Goal: Task Accomplishment & Management: Manage account settings

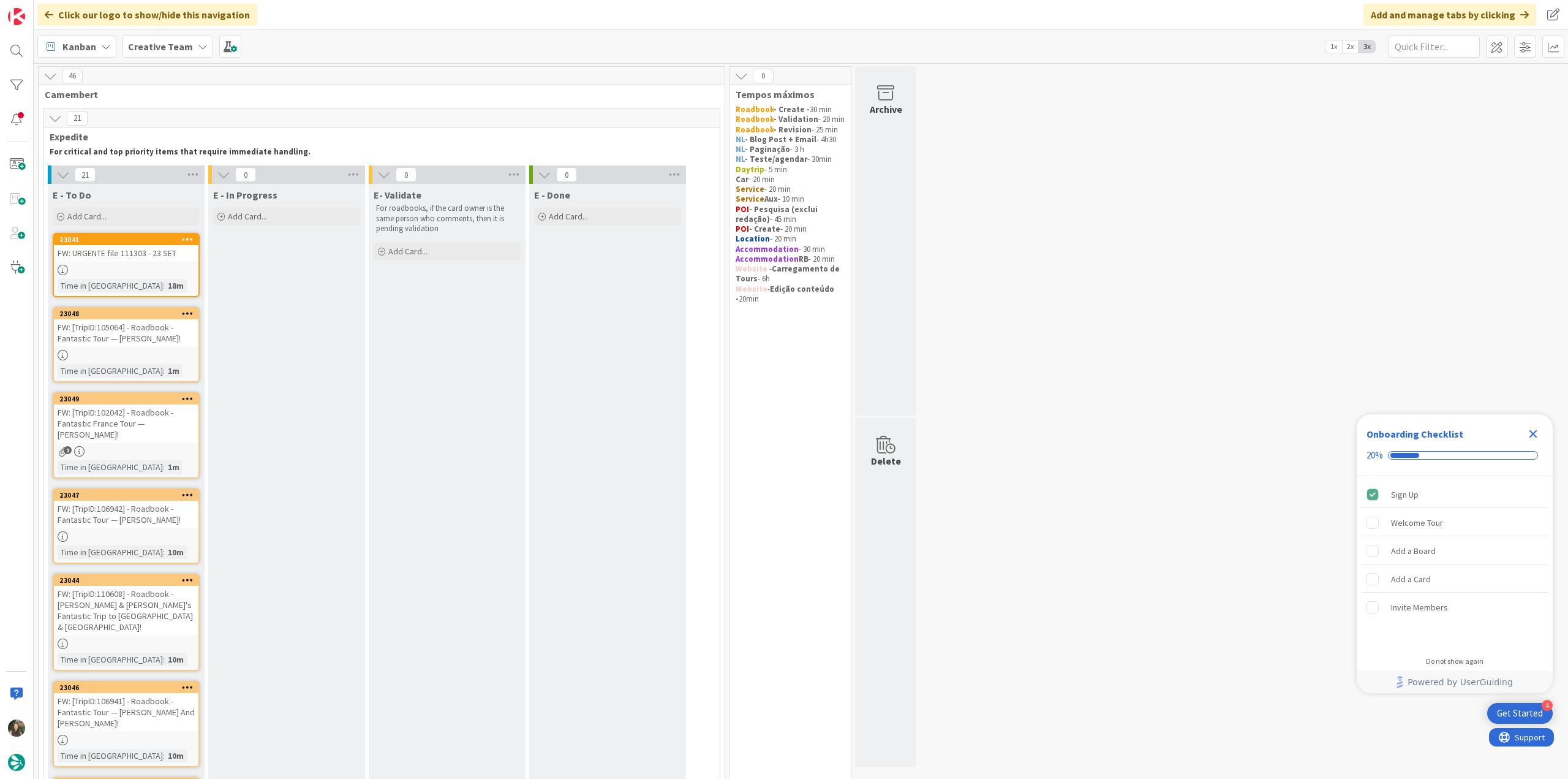
click at [1539, 437] on icon "Close Checklist" at bounding box center [1533, 433] width 15 height 15
click at [178, 282] on div "Time in Column : 20m" at bounding box center [126, 286] width 137 height 14
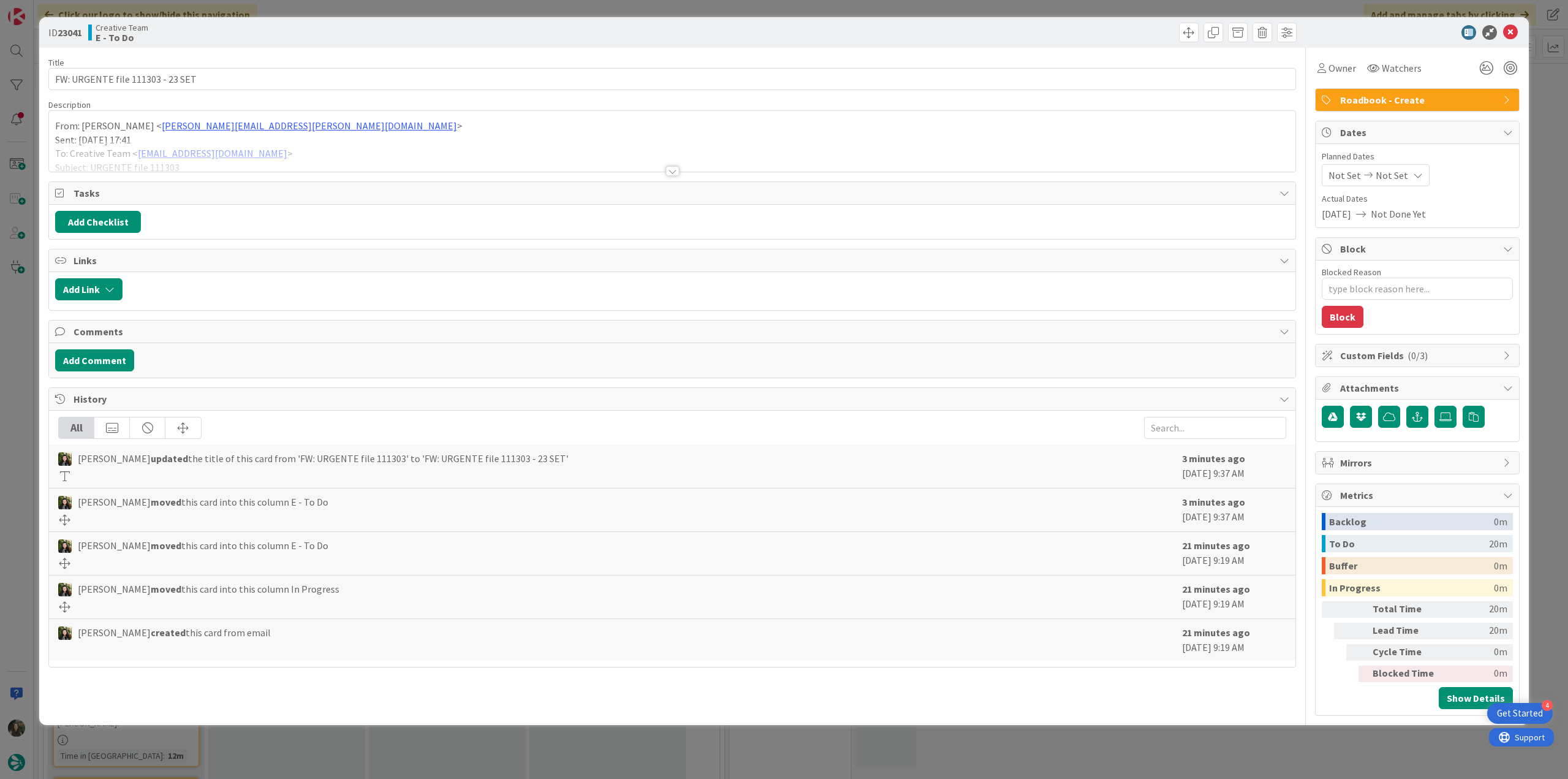
click at [388, 141] on div at bounding box center [672, 156] width 1247 height 31
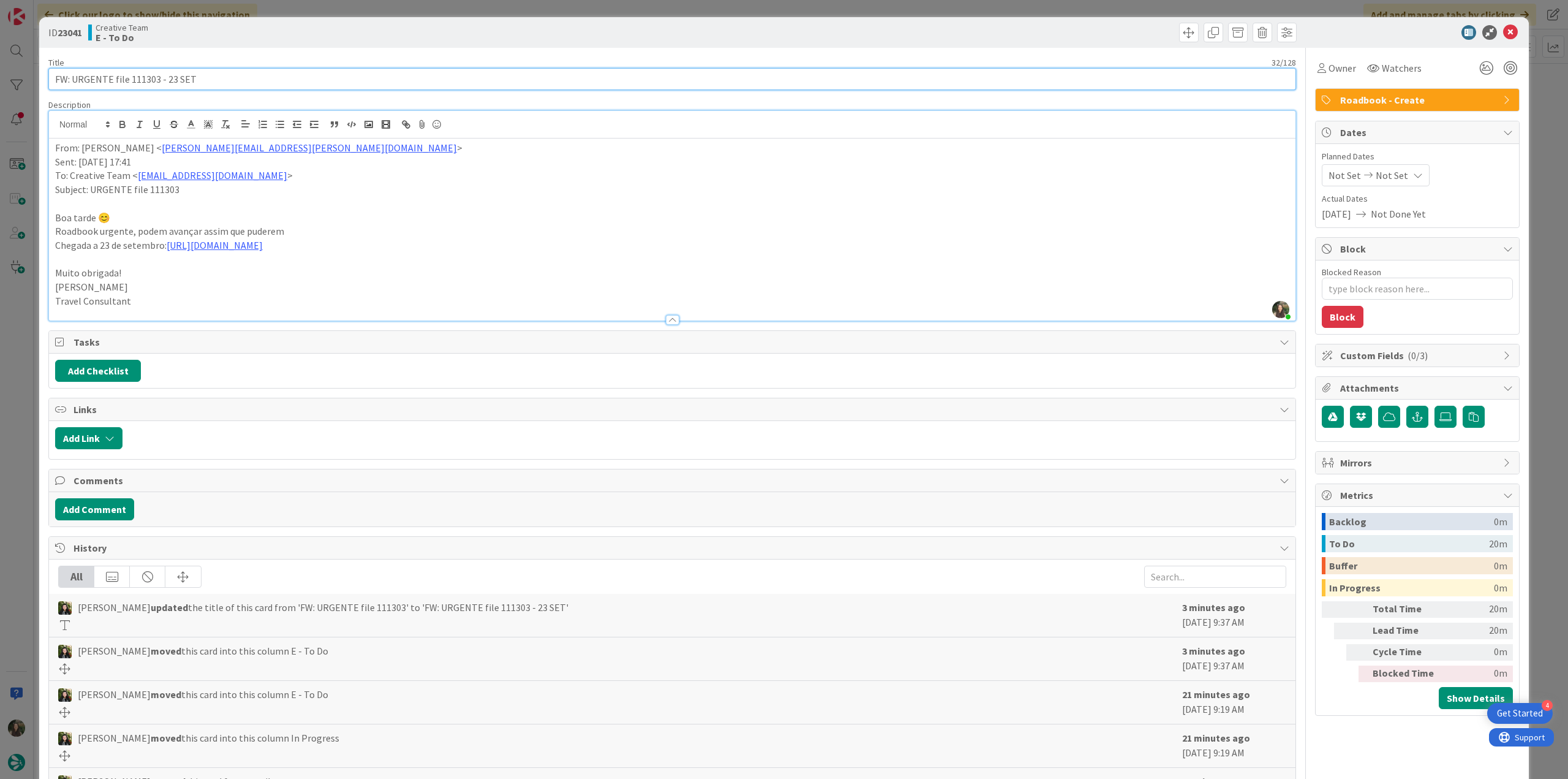
click at [143, 84] on input "FW: URGENTE file 111303 - 23 SET" at bounding box center [672, 79] width 1248 height 22
click at [1337, 63] on span "Owner" at bounding box center [1342, 68] width 28 height 15
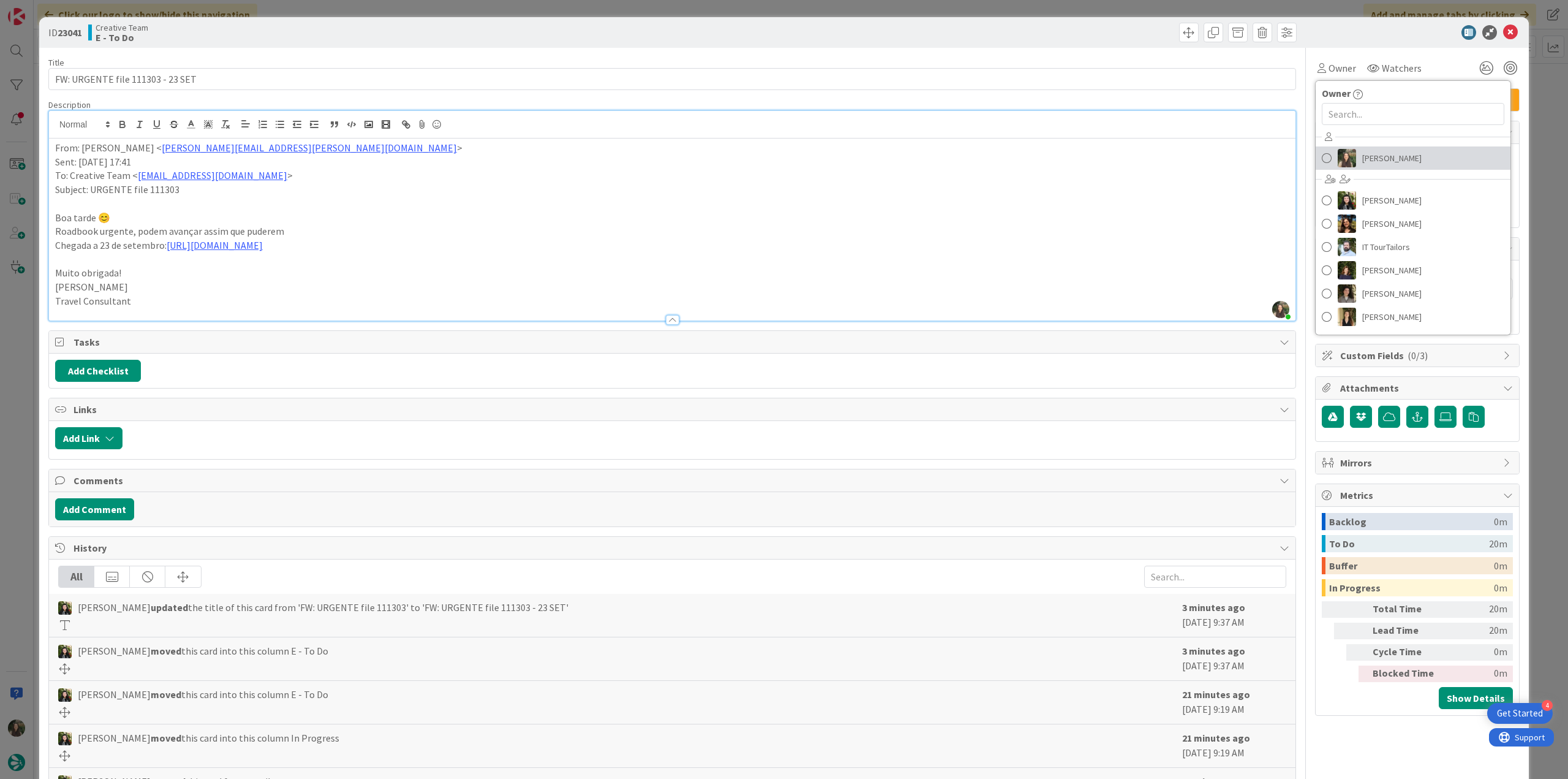
drag, startPoint x: 1395, startPoint y: 163, endPoint x: 1410, endPoint y: 162, distance: 15.0
click at [1395, 163] on span "[PERSON_NAME]" at bounding box center [1392, 159] width 59 height 19
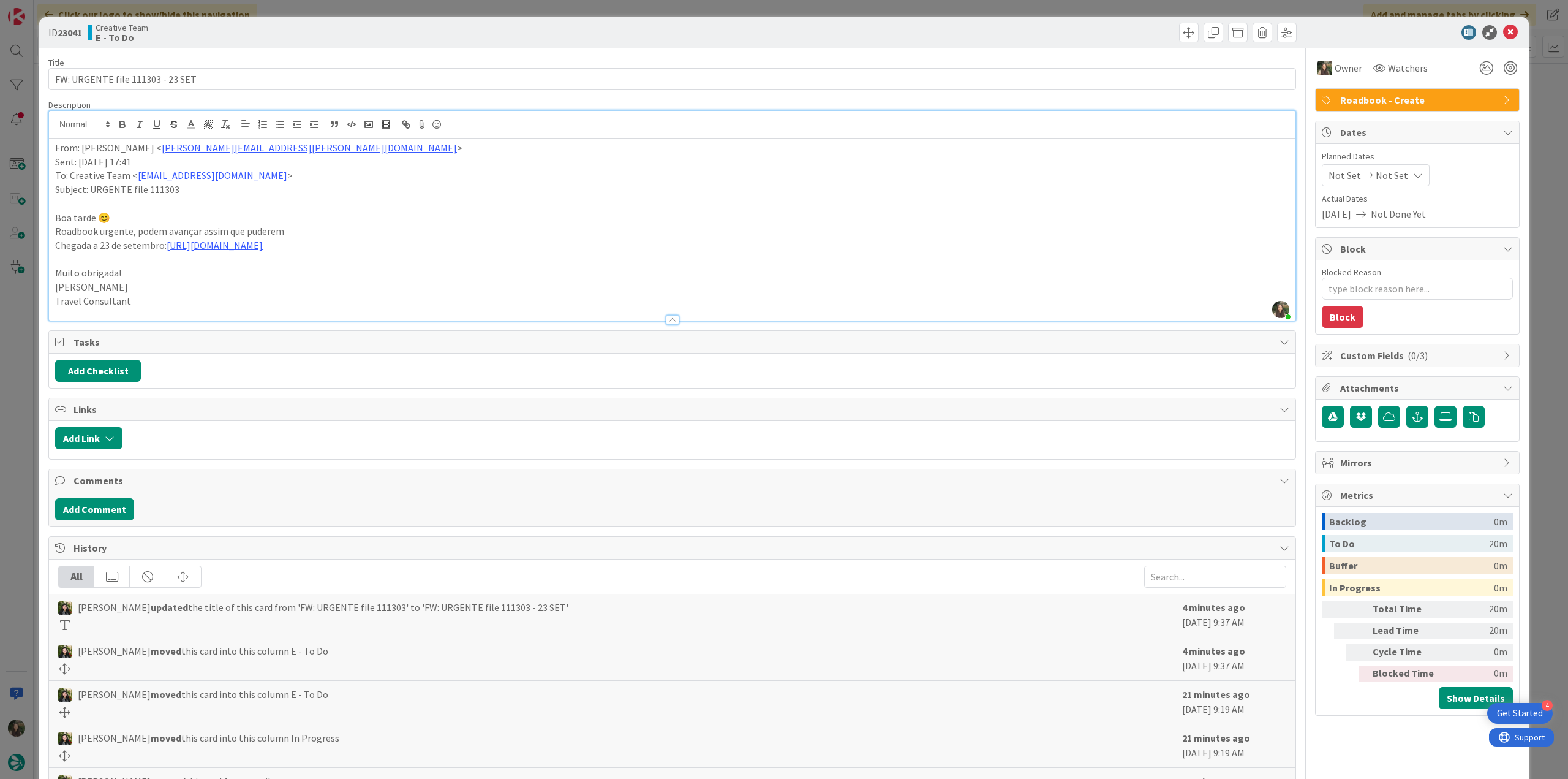
drag, startPoint x: 1537, startPoint y: 124, endPoint x: 1532, endPoint y: 126, distance: 5.4
click at [1537, 124] on div "ID 23041 Creative Team E - To Do Title 32 / 128 FW: URGENTE file 111303 - 23 SE…" at bounding box center [784, 389] width 1568 height 779
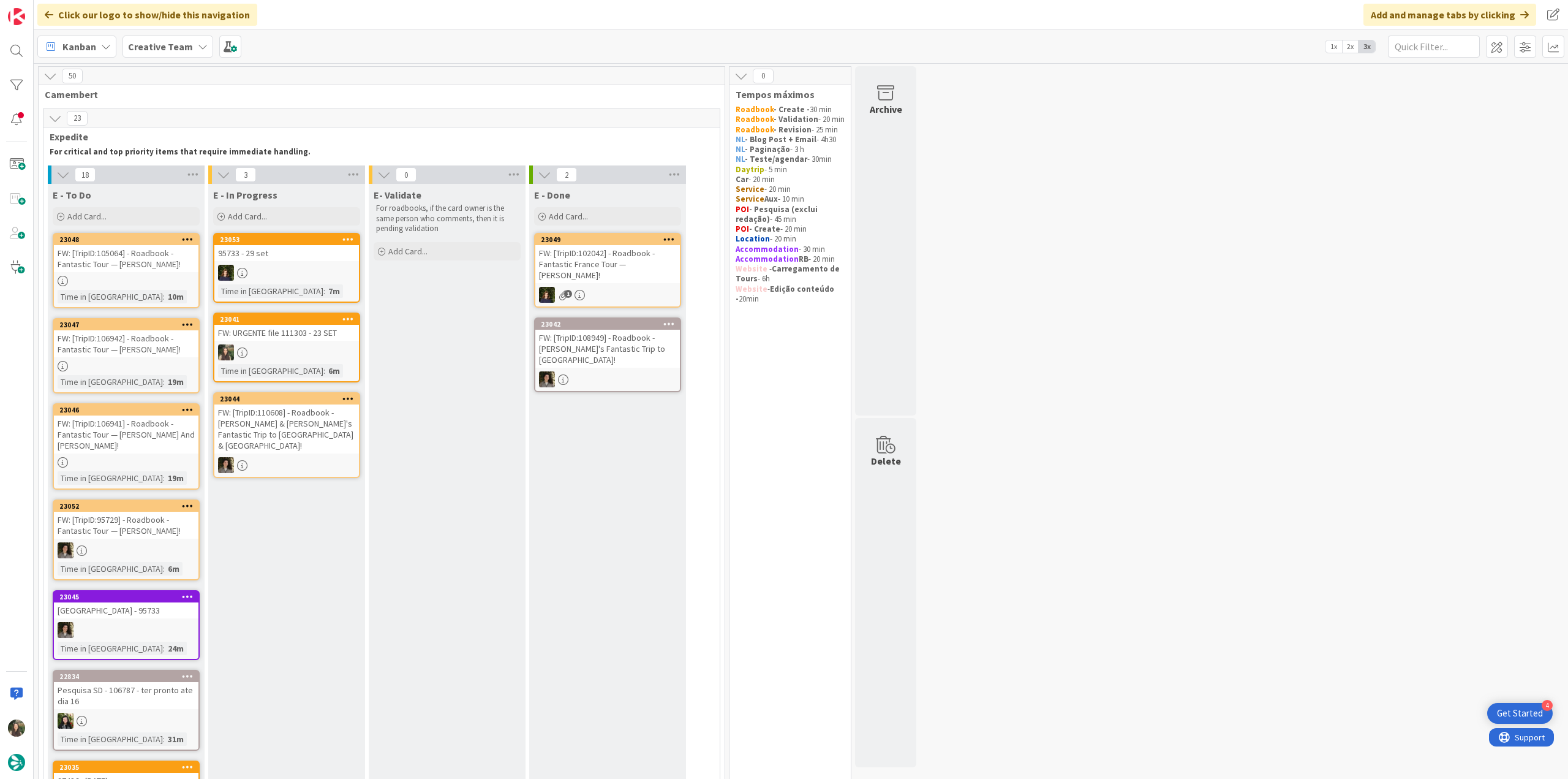
click at [322, 338] on div "FW: URGENTE file 111303 - 23 SET" at bounding box center [286, 333] width 145 height 16
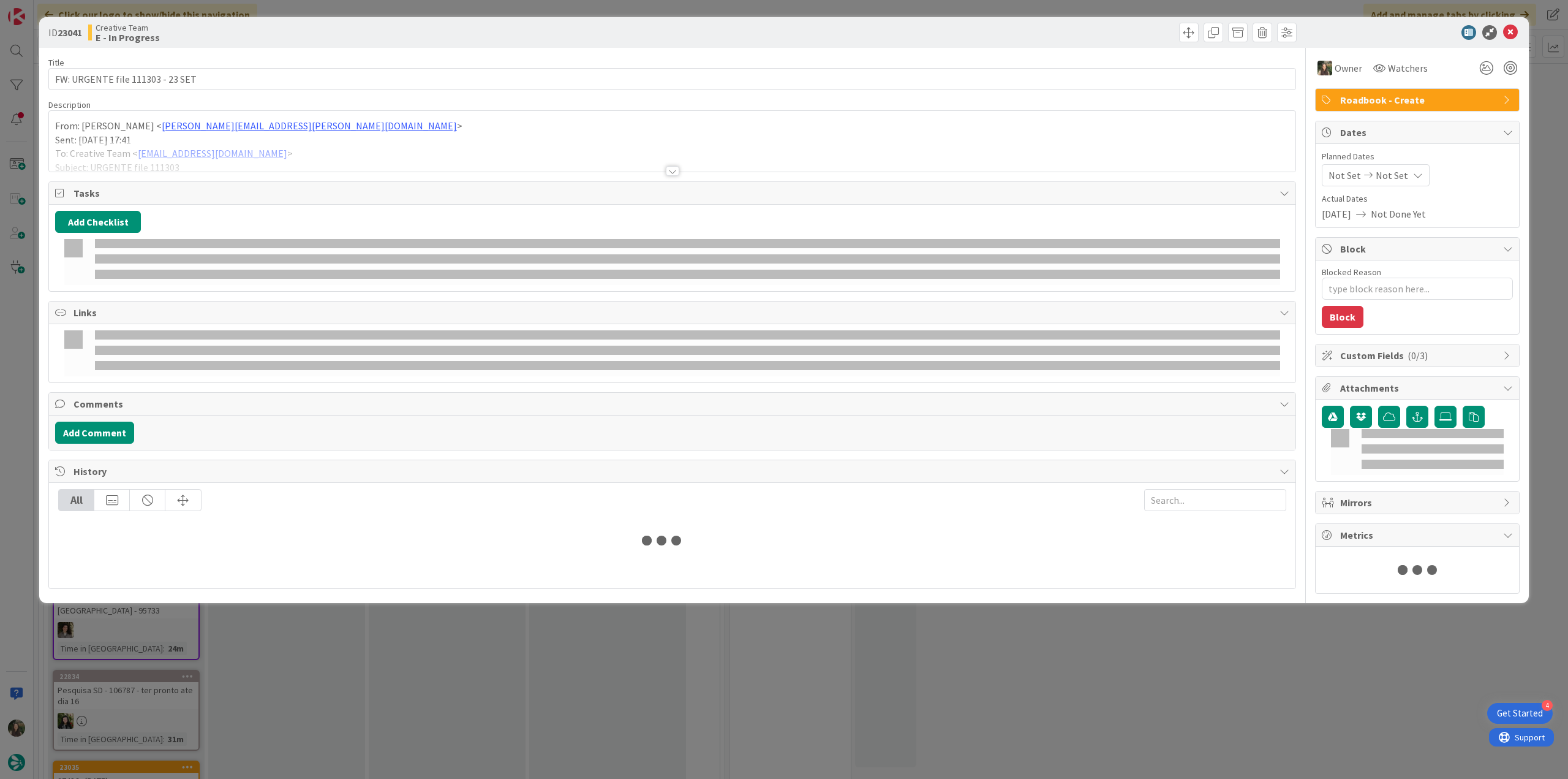
click at [383, 148] on div at bounding box center [672, 156] width 1247 height 31
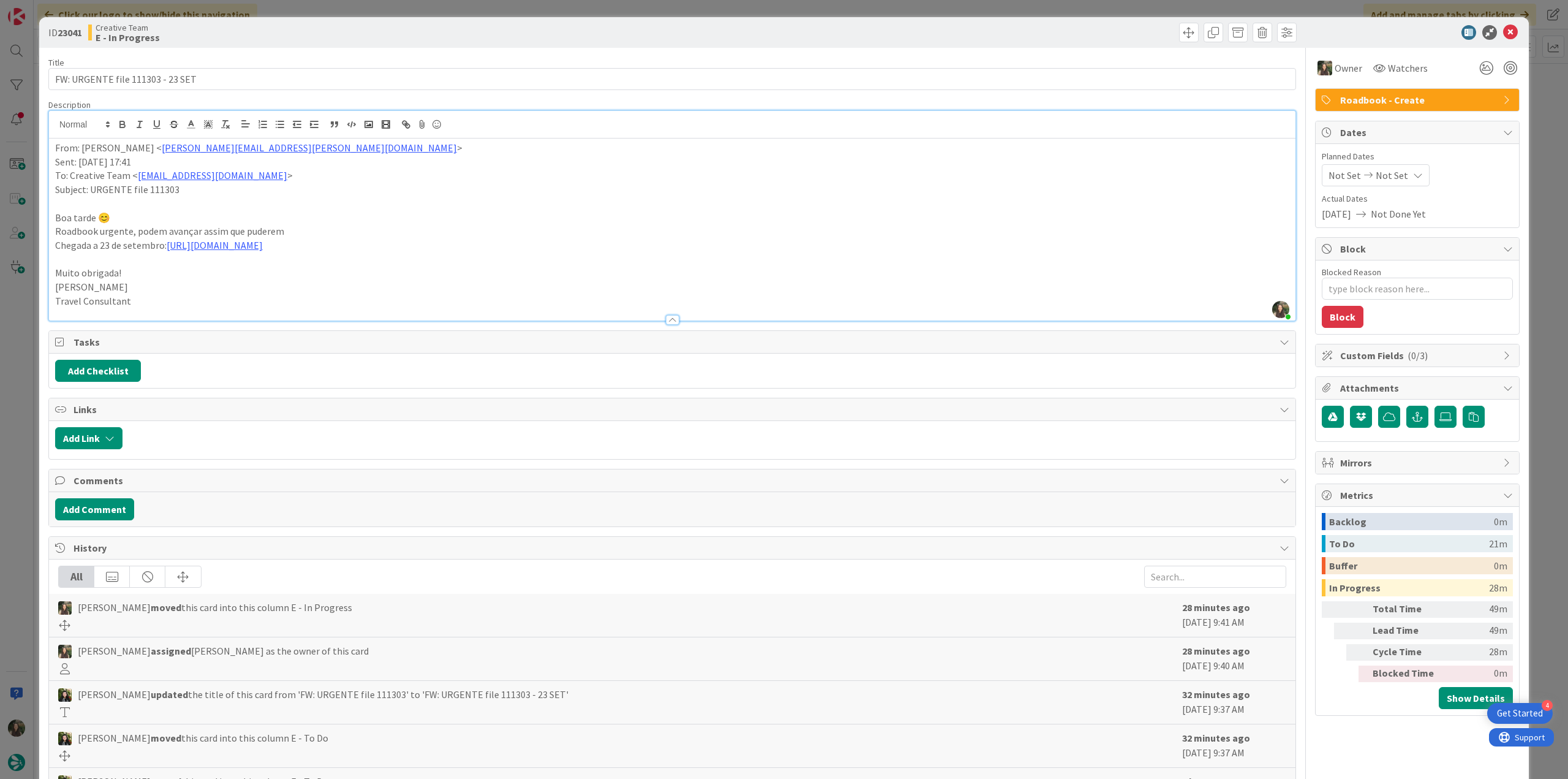
click at [34, 326] on div "ID 23041 Creative Team E - In Progress Title 32 / 128 FW: URGENTE file 111303 -…" at bounding box center [784, 389] width 1568 height 779
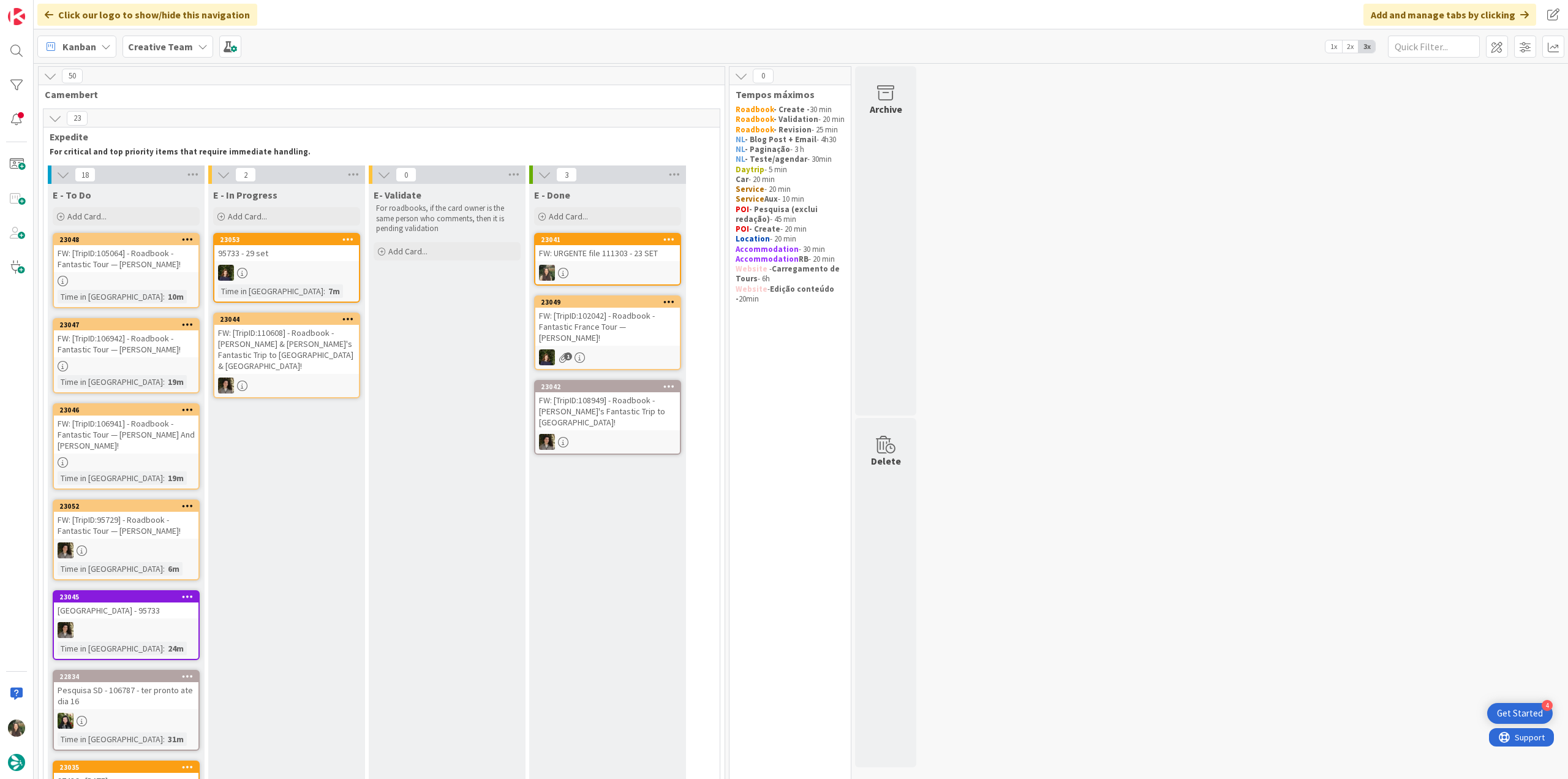
click at [638, 257] on div "FW: URGENTE file 111303 - 23 SET" at bounding box center [607, 253] width 145 height 16
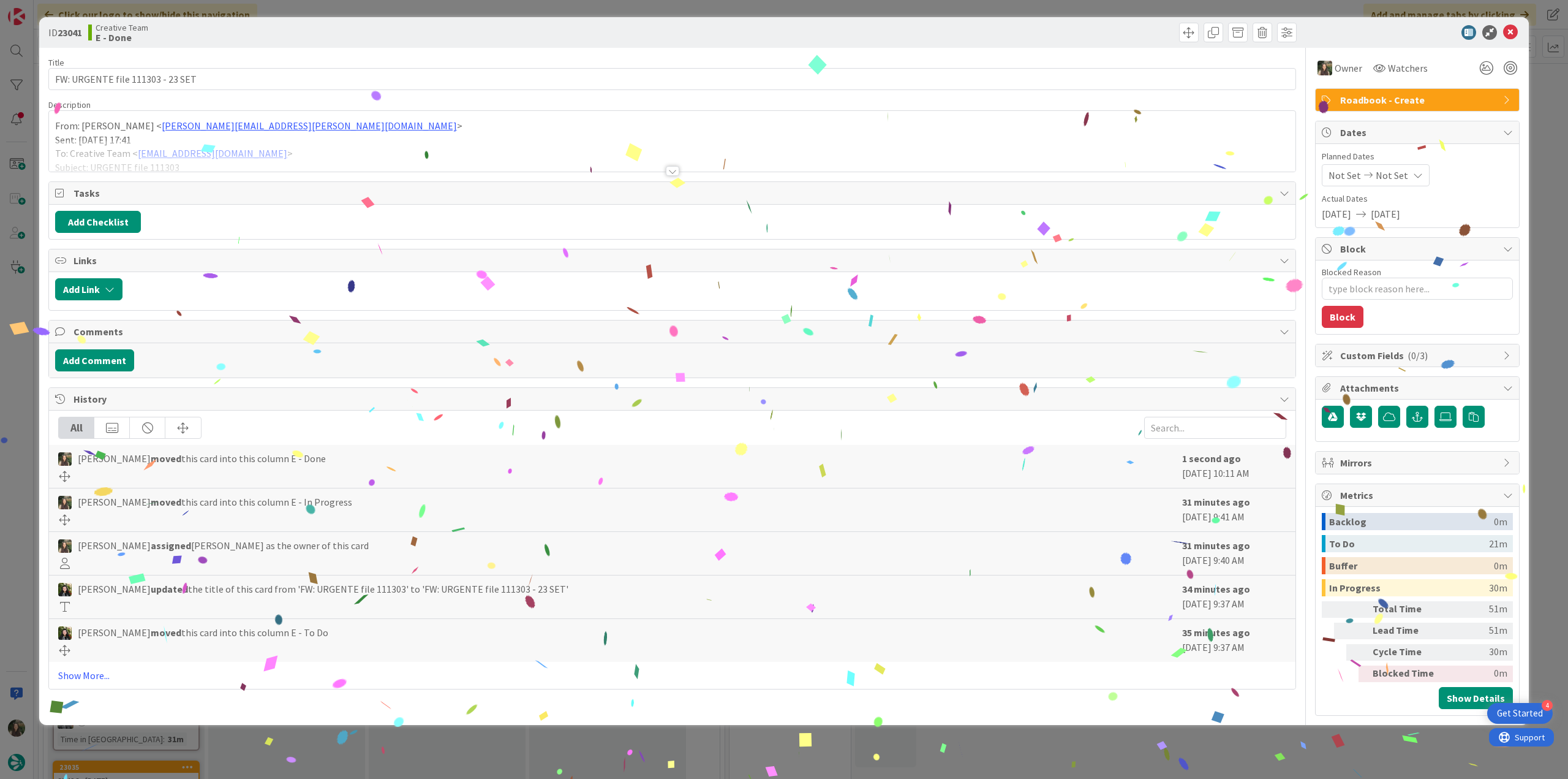
click at [1303, 760] on div "ID 23041 Creative Team E - Done Title 32 / 128 FW: URGENTE file 111303 - 23 SET…" at bounding box center [784, 389] width 1568 height 779
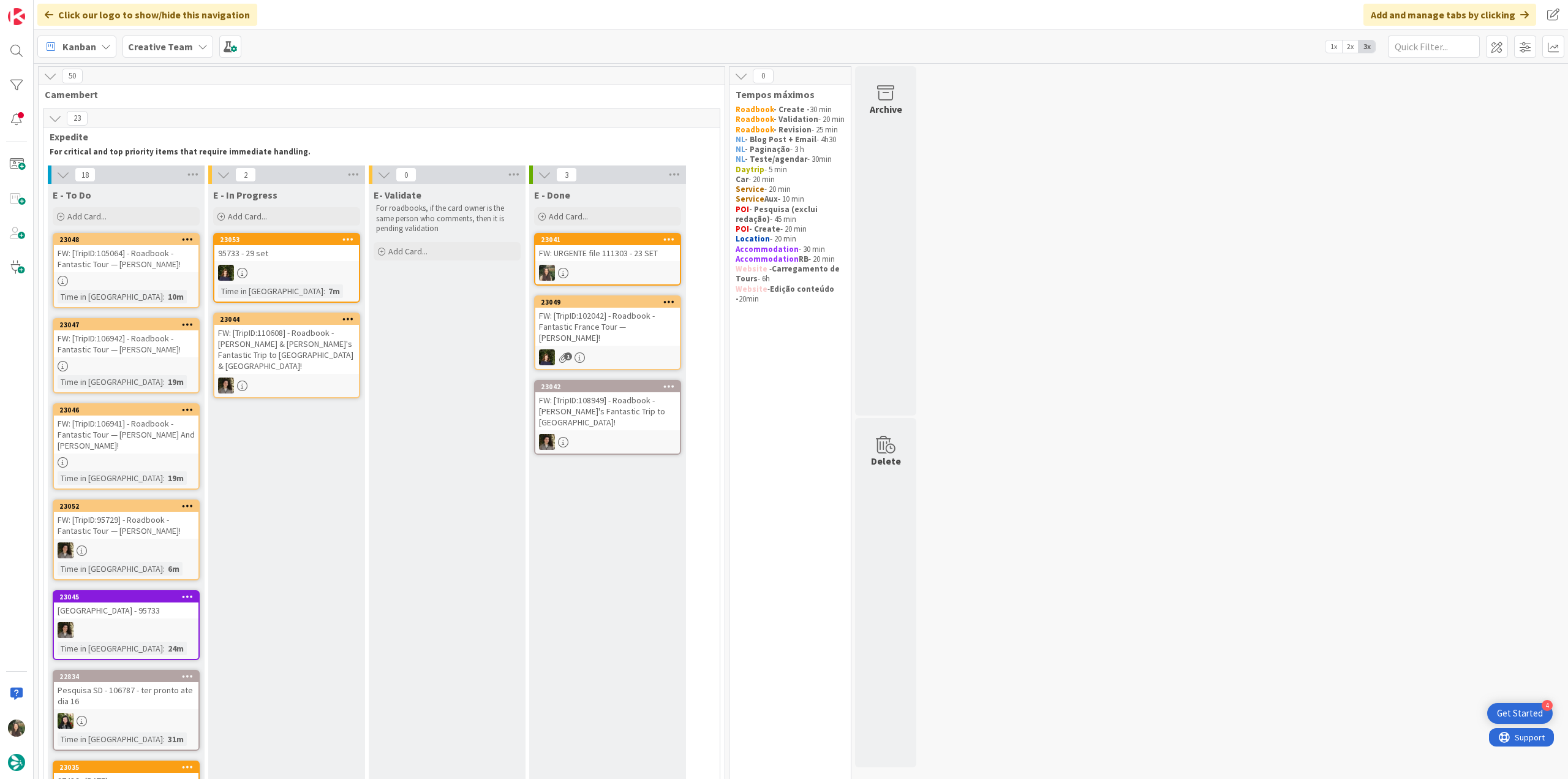
click at [150, 261] on div "FW: [TripID:105064] - Roadbook - Fantastic Tour — [PERSON_NAME]!" at bounding box center [126, 258] width 145 height 27
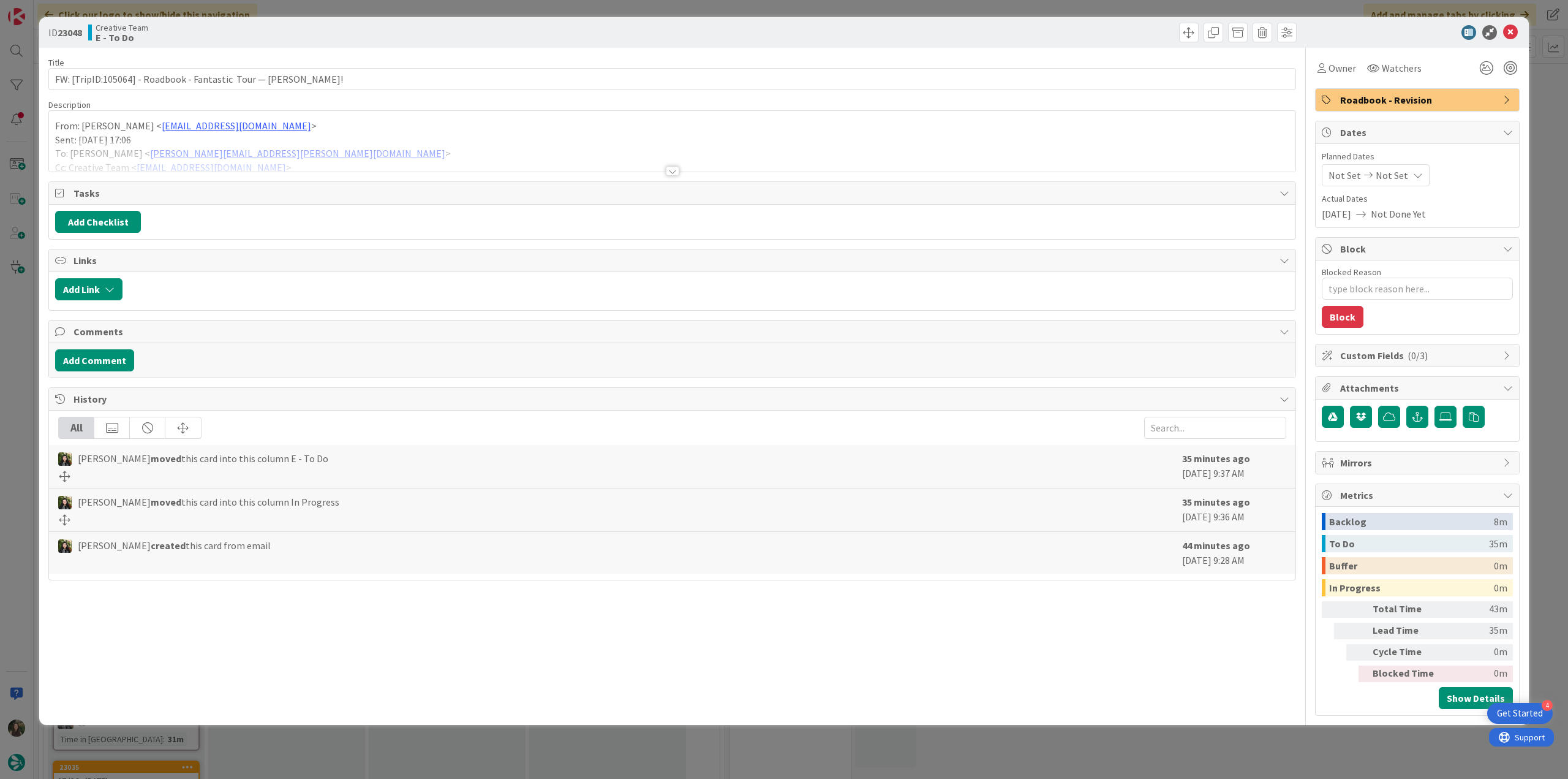
click at [408, 158] on div at bounding box center [672, 156] width 1247 height 31
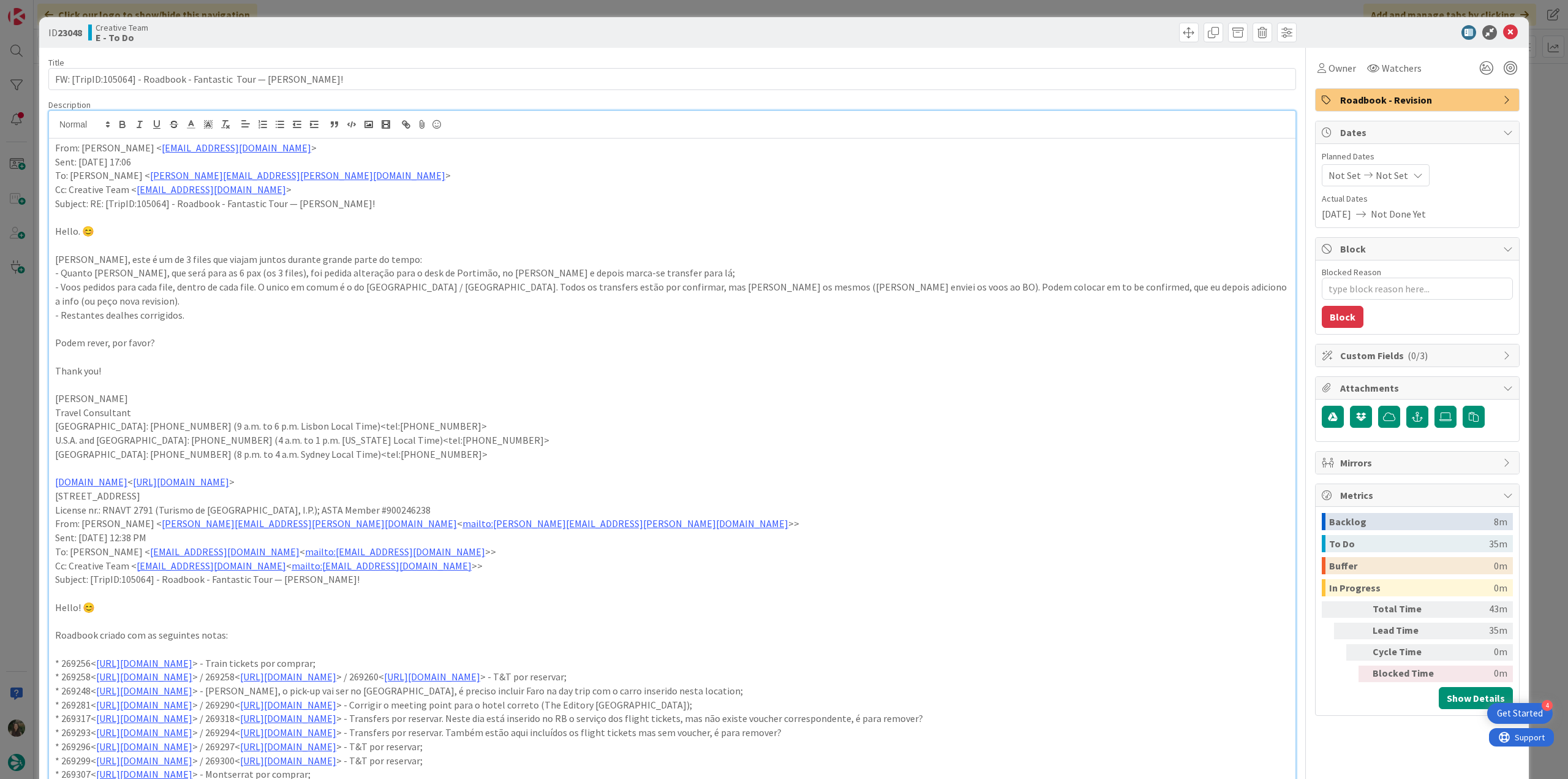
click at [29, 353] on div "ID 23048 Creative Team E - To Do Title 63 / 128 FW: [TripID:105064] - Roadbook …" at bounding box center [784, 389] width 1568 height 779
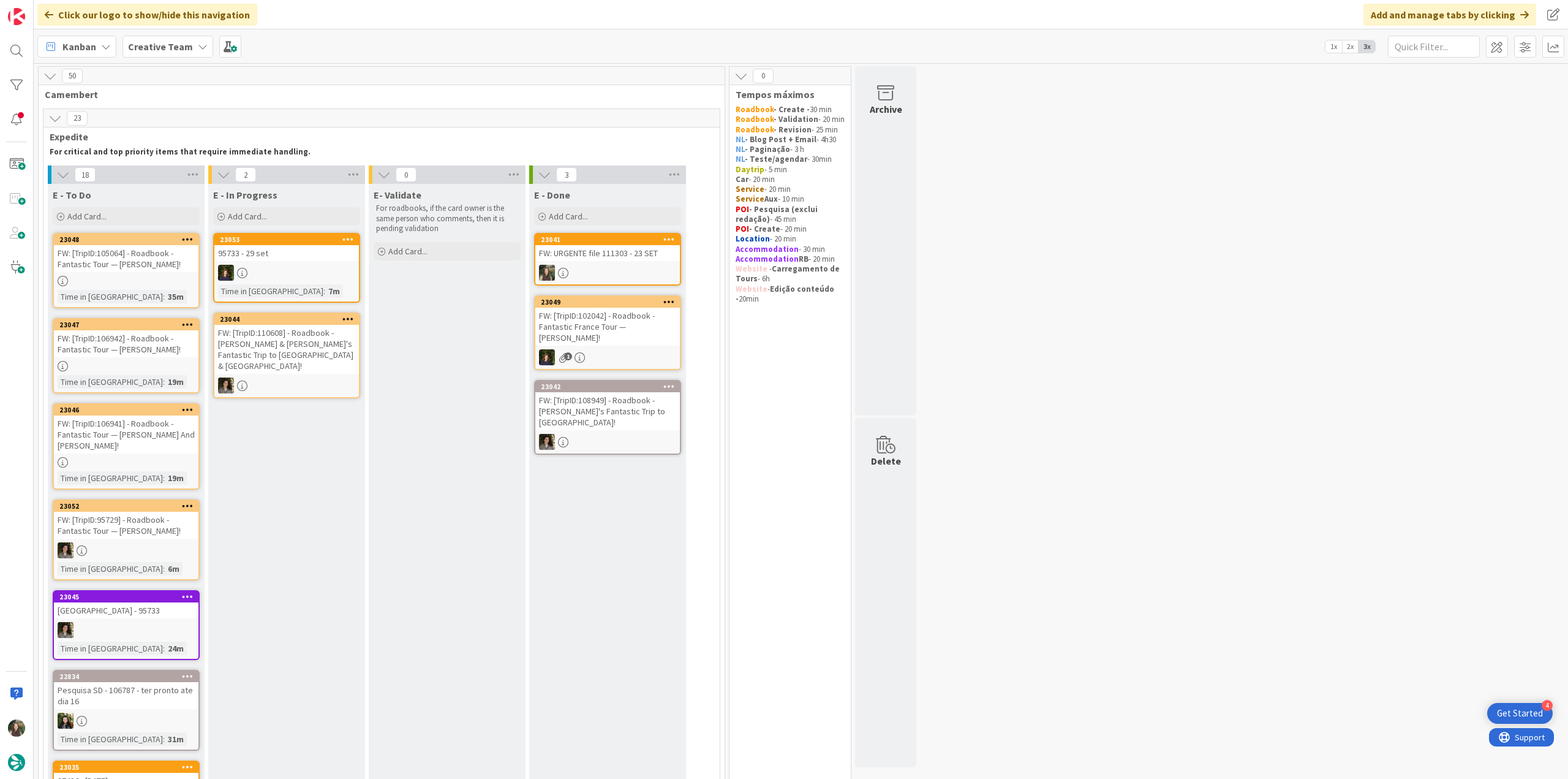
click at [168, 457] on div at bounding box center [126, 462] width 145 height 11
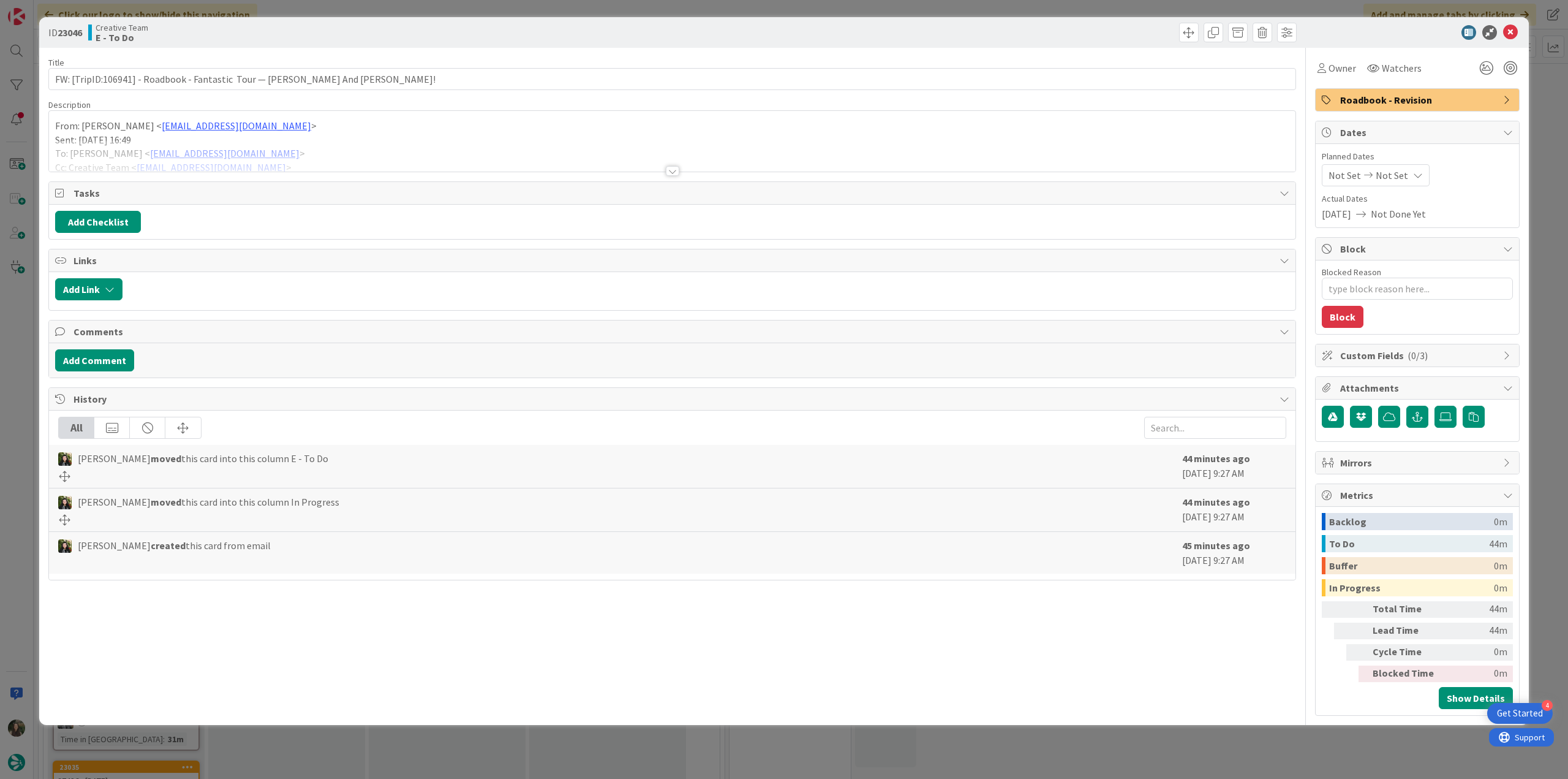
click at [29, 360] on div "ID 23046 Creative Team E - To Do Title 69 / 128 FW: [TripID:106941] - Roadbook …" at bounding box center [784, 389] width 1568 height 779
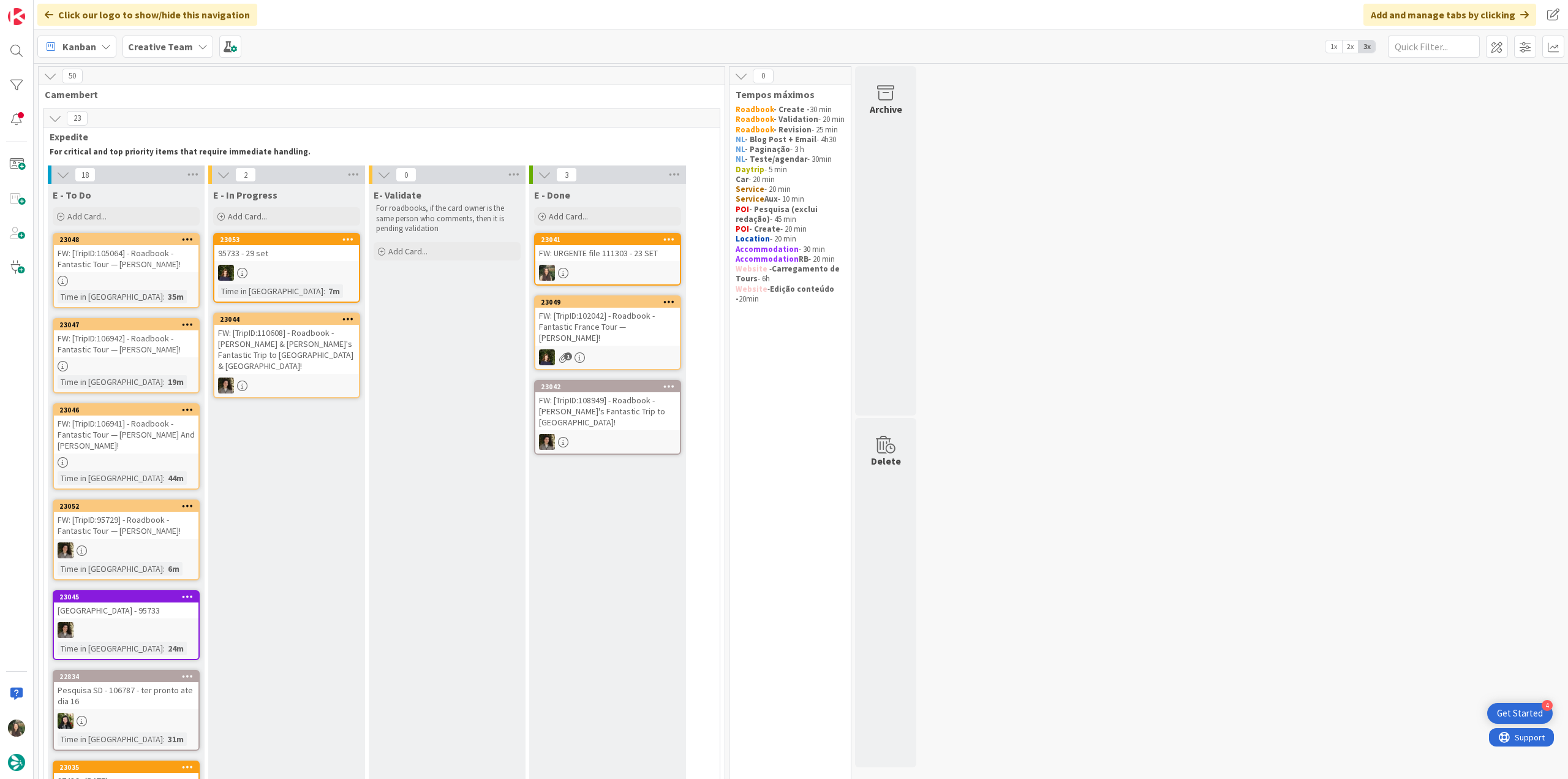
click at [154, 279] on div at bounding box center [126, 281] width 145 height 11
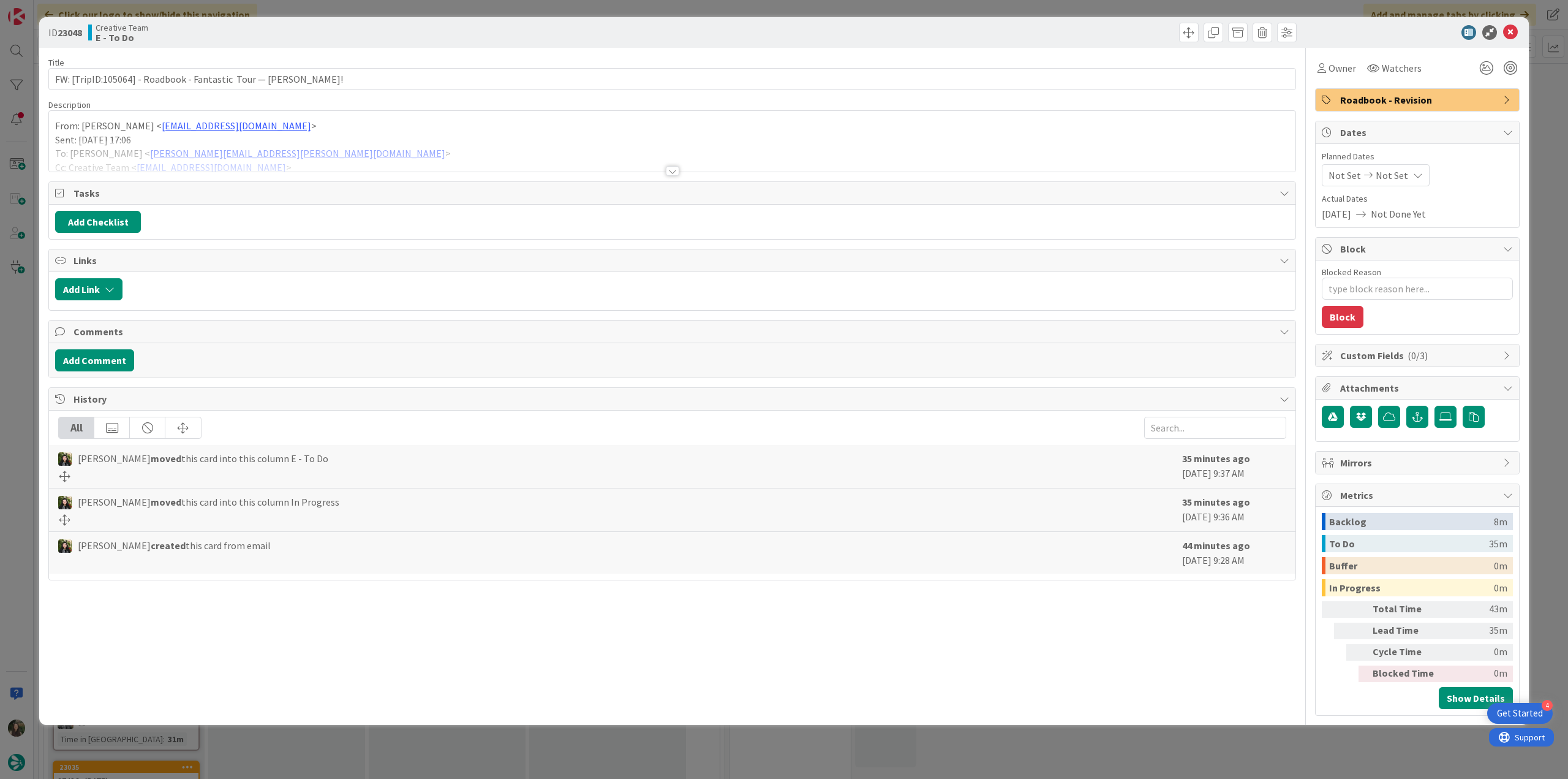
click at [12, 331] on div "ID 23048 Creative Team E - To Do Title 63 / 128 FW: [TripID:105064] - Roadbook …" at bounding box center [784, 389] width 1568 height 779
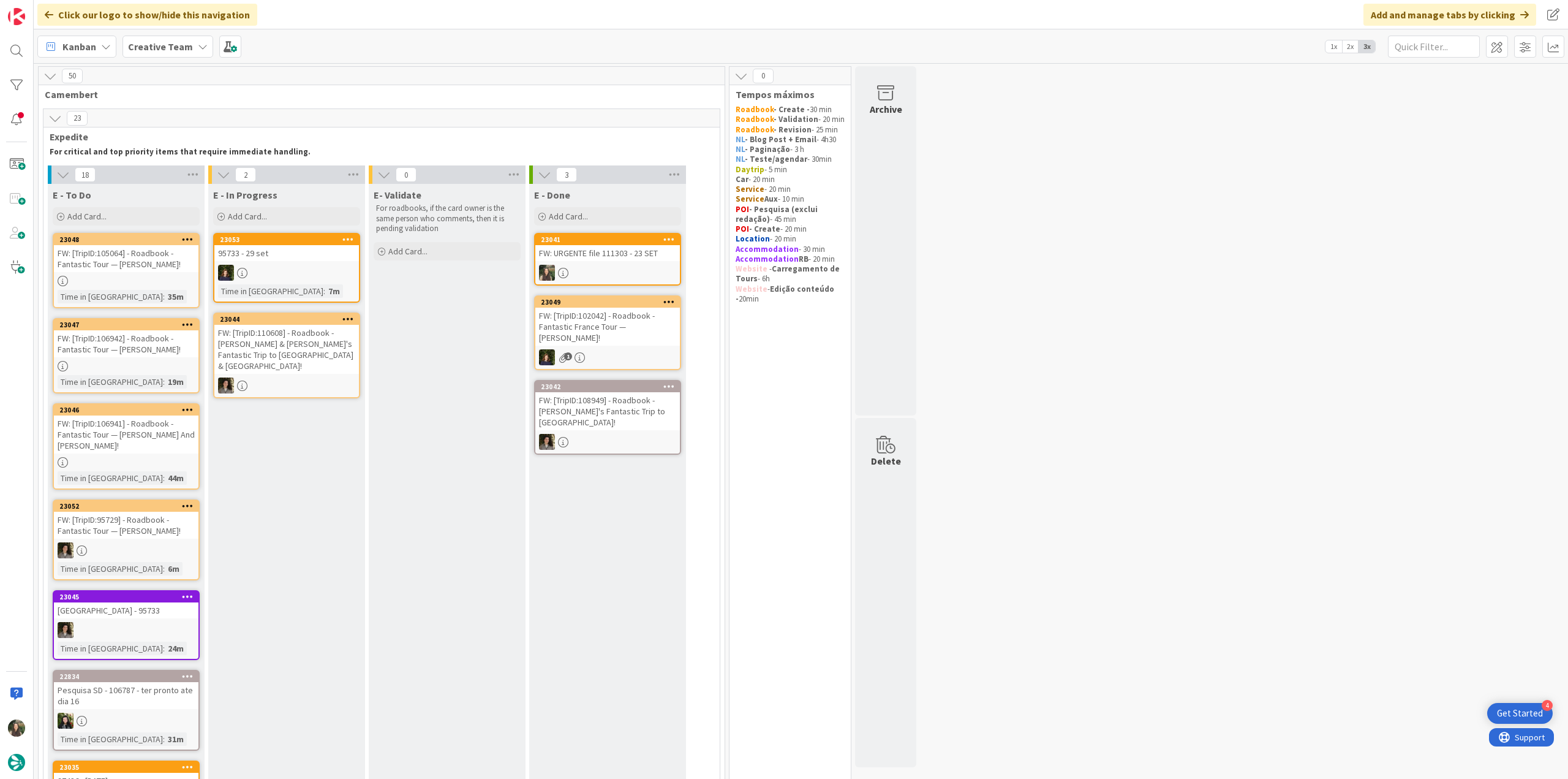
click at [181, 348] on div "FW: [TripID:106942] - Roadbook - Fantastic Tour — [PERSON_NAME]!" at bounding box center [126, 344] width 145 height 27
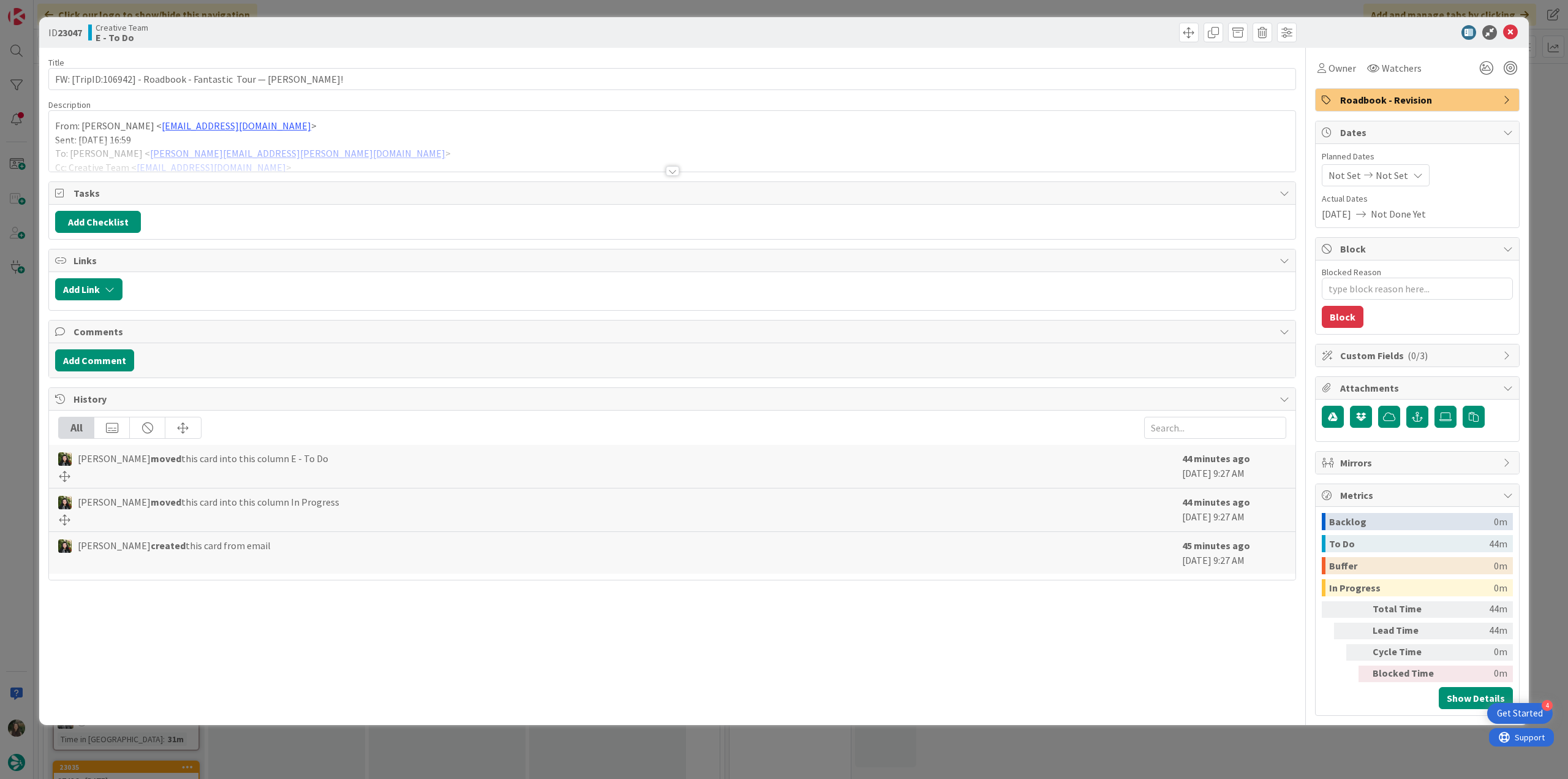
click at [476, 156] on div at bounding box center [672, 156] width 1247 height 31
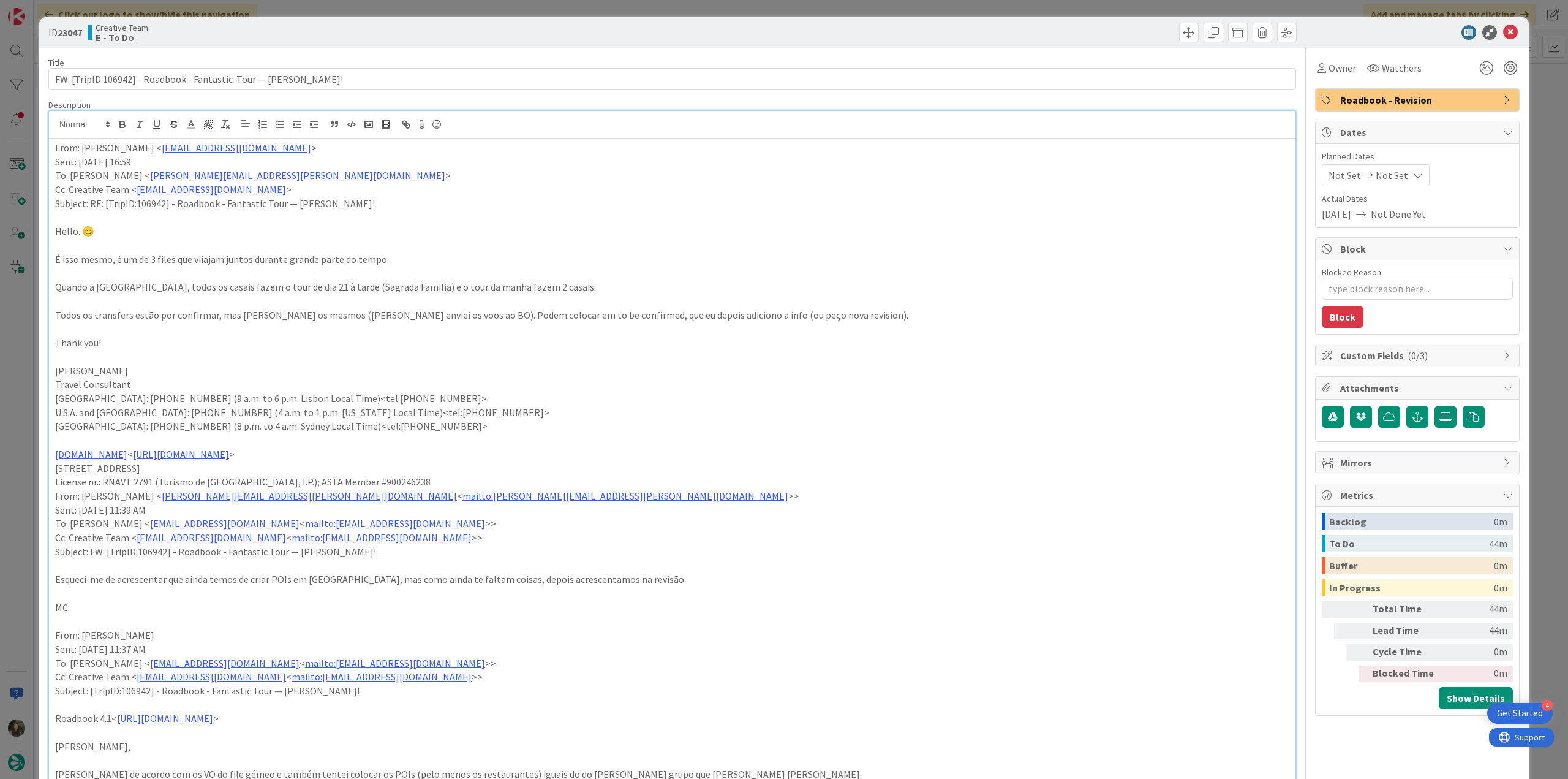
click at [21, 366] on div "ID 23047 Creative Team E - To Do Title 67 / 128 FW: [TripID:106942] - Roadbook …" at bounding box center [784, 389] width 1568 height 779
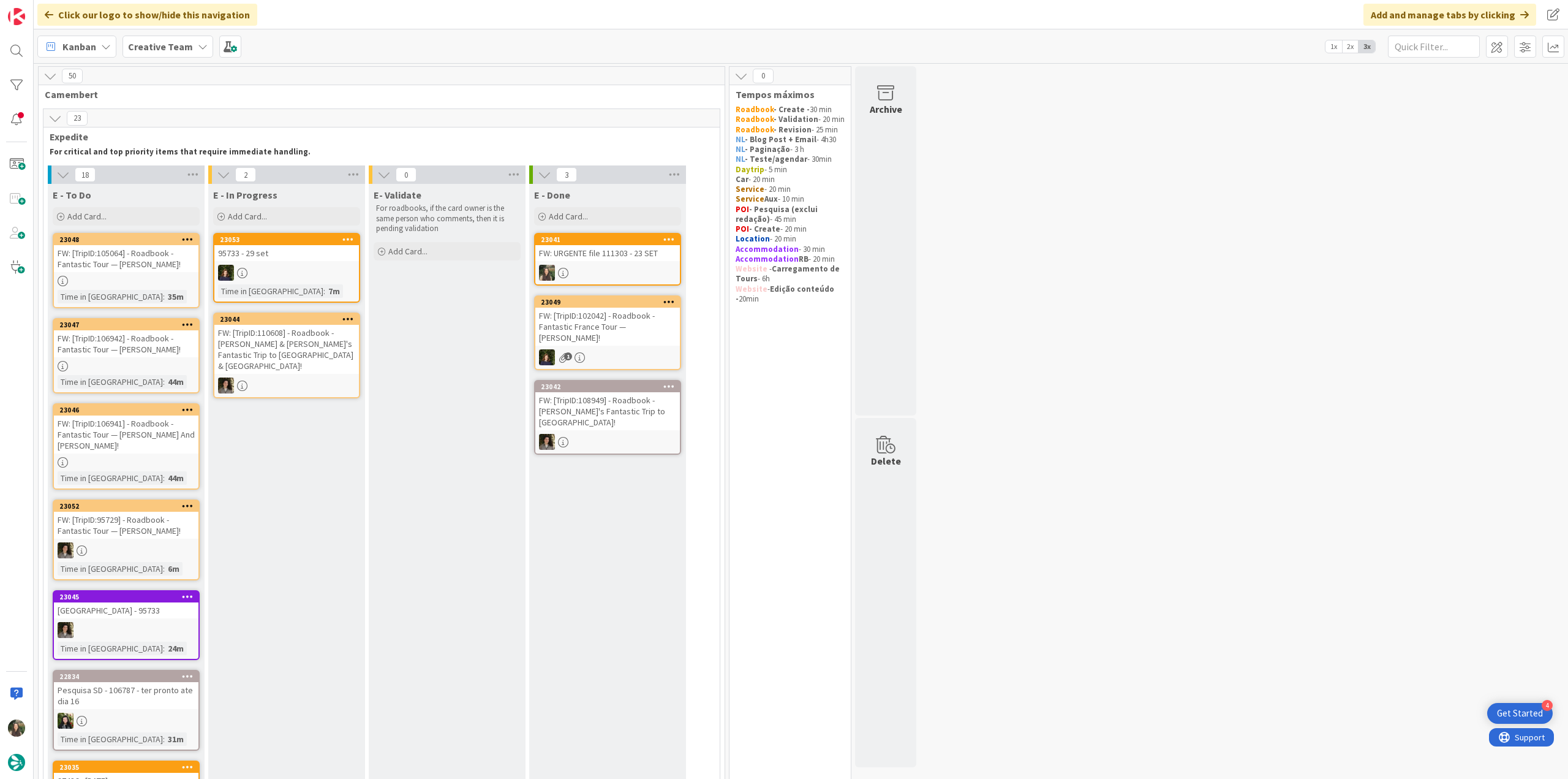
click at [149, 428] on div "FW: [TripID:106941] - Roadbook - Fantastic Tour — [PERSON_NAME] And [PERSON_NAM…" at bounding box center [126, 434] width 145 height 38
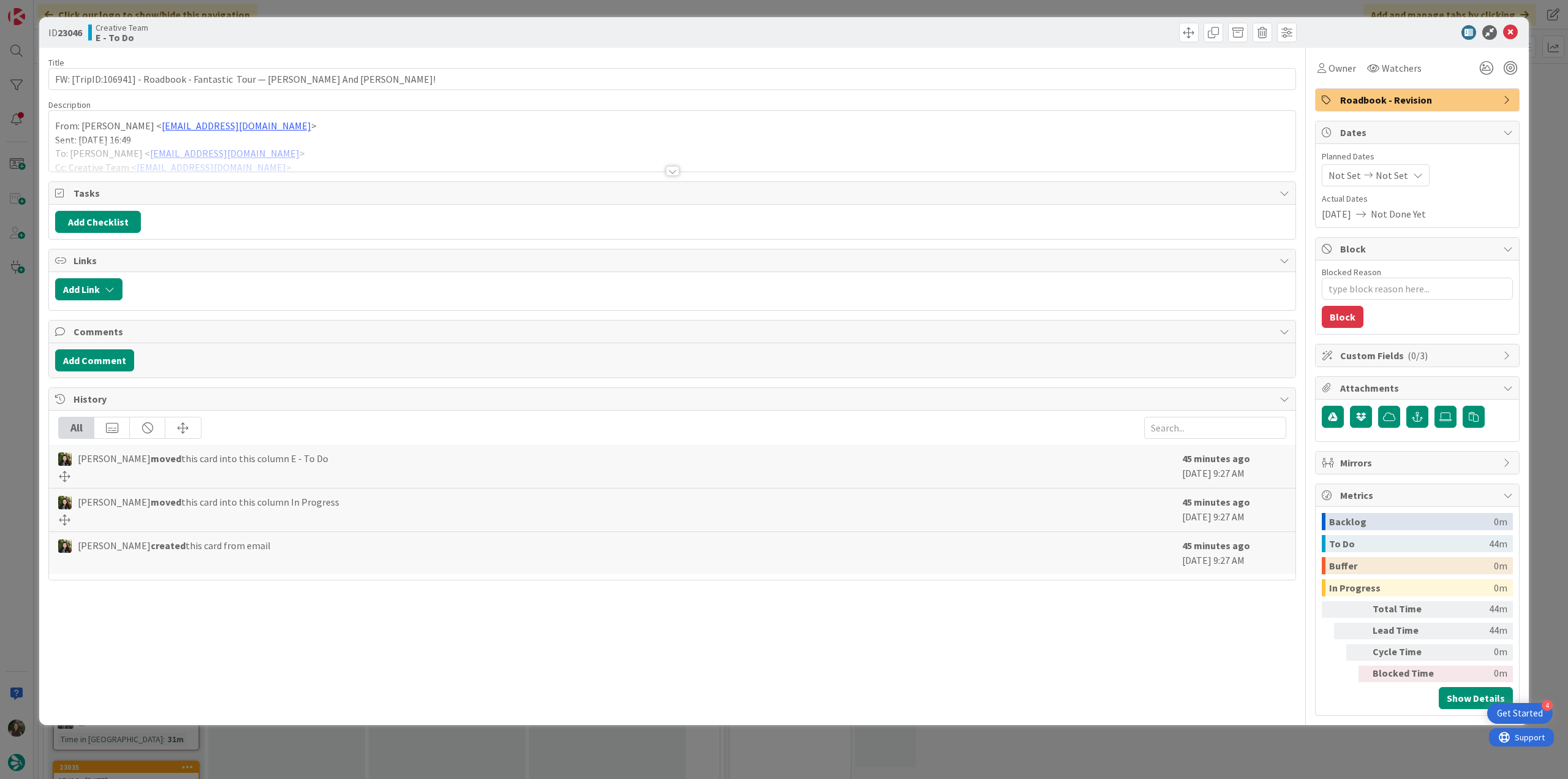
click at [418, 156] on div at bounding box center [672, 156] width 1247 height 31
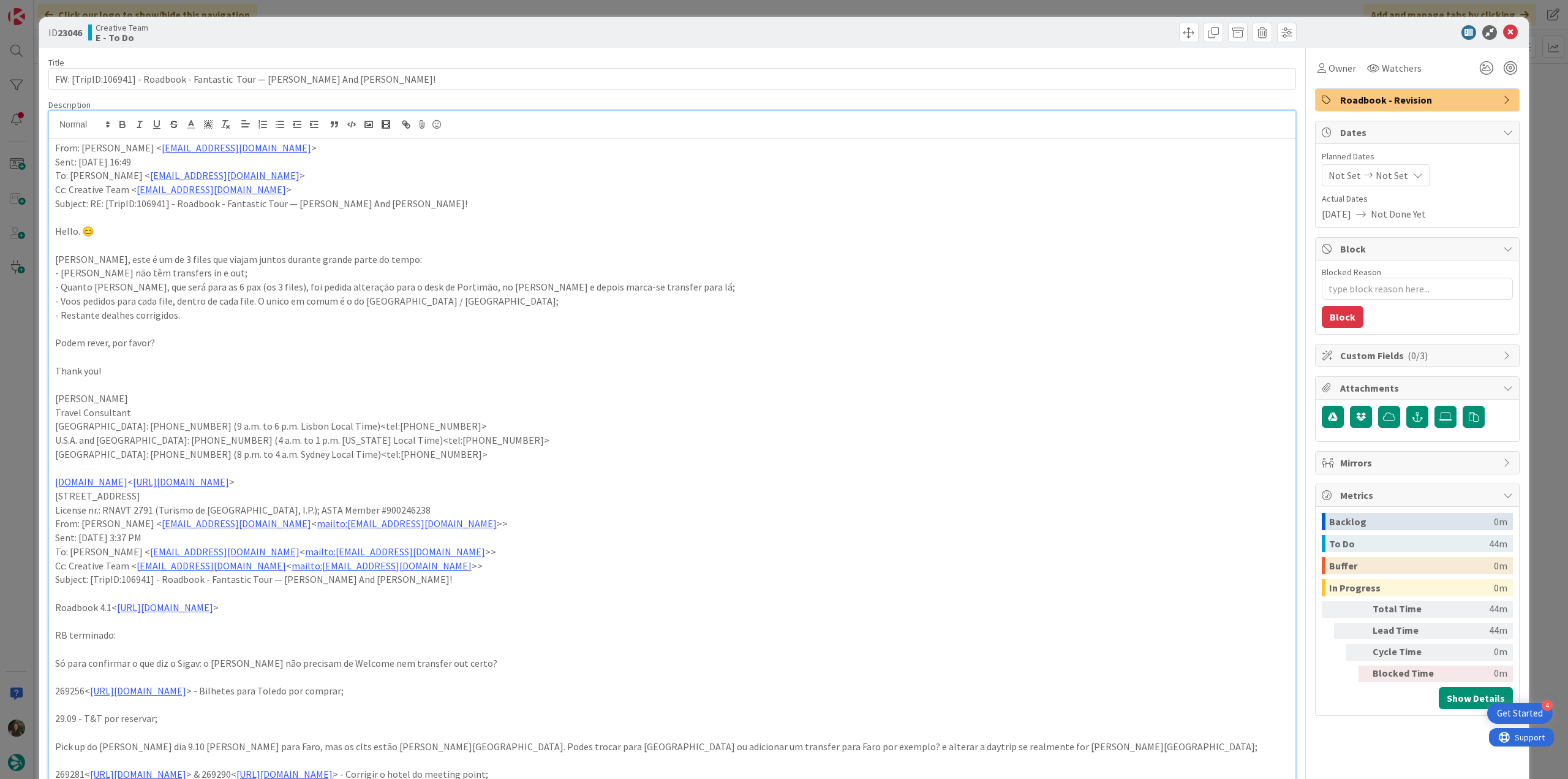
click at [21, 343] on div "ID 23046 Creative Team E - To Do Title 69 / 128 FW: [TripID:106941] - Roadbook …" at bounding box center [784, 389] width 1568 height 779
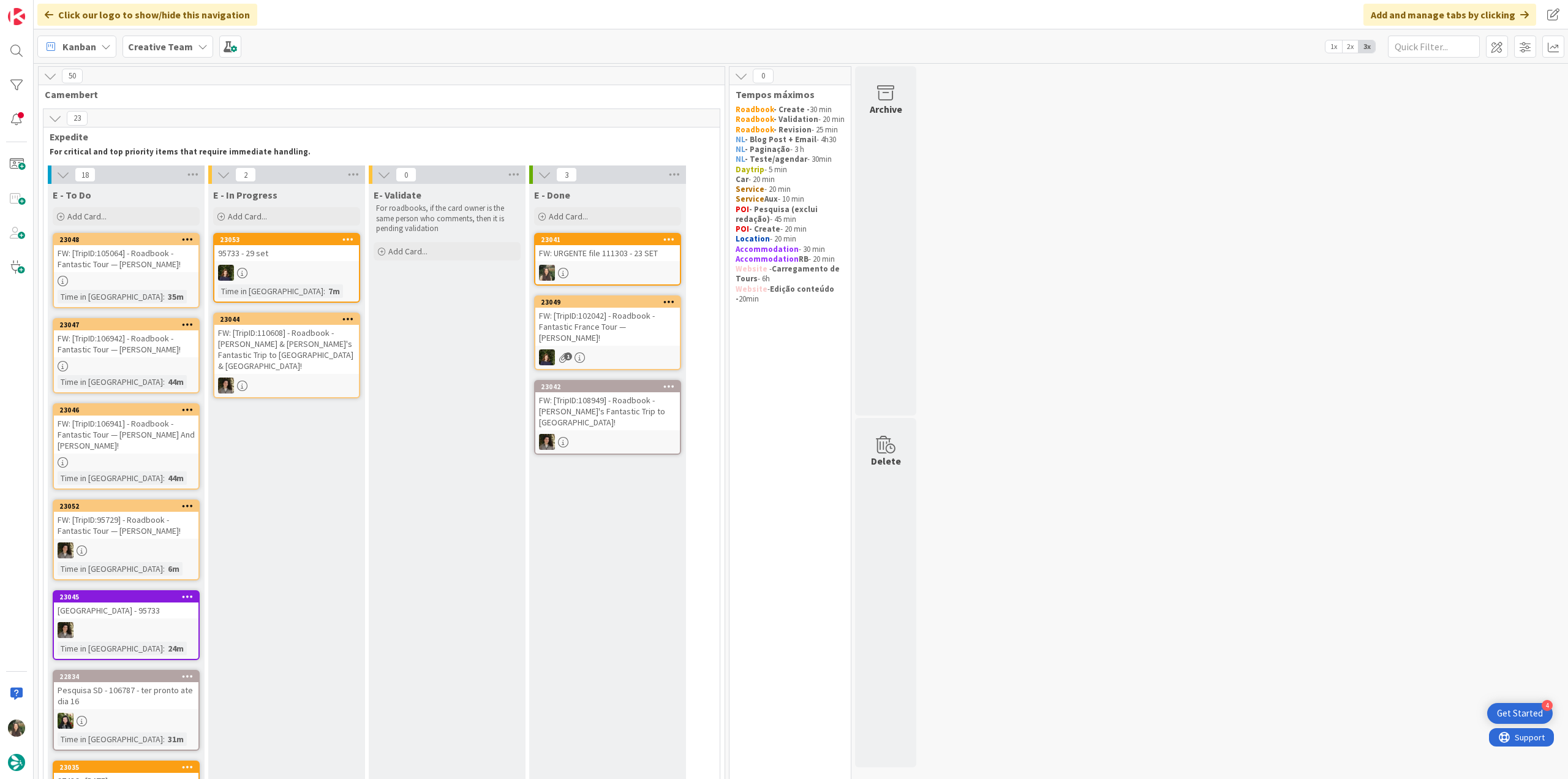
click at [143, 260] on div "FW: [TripID:105064] - Roadbook - Fantastic Tour — [PERSON_NAME]!" at bounding box center [126, 258] width 145 height 27
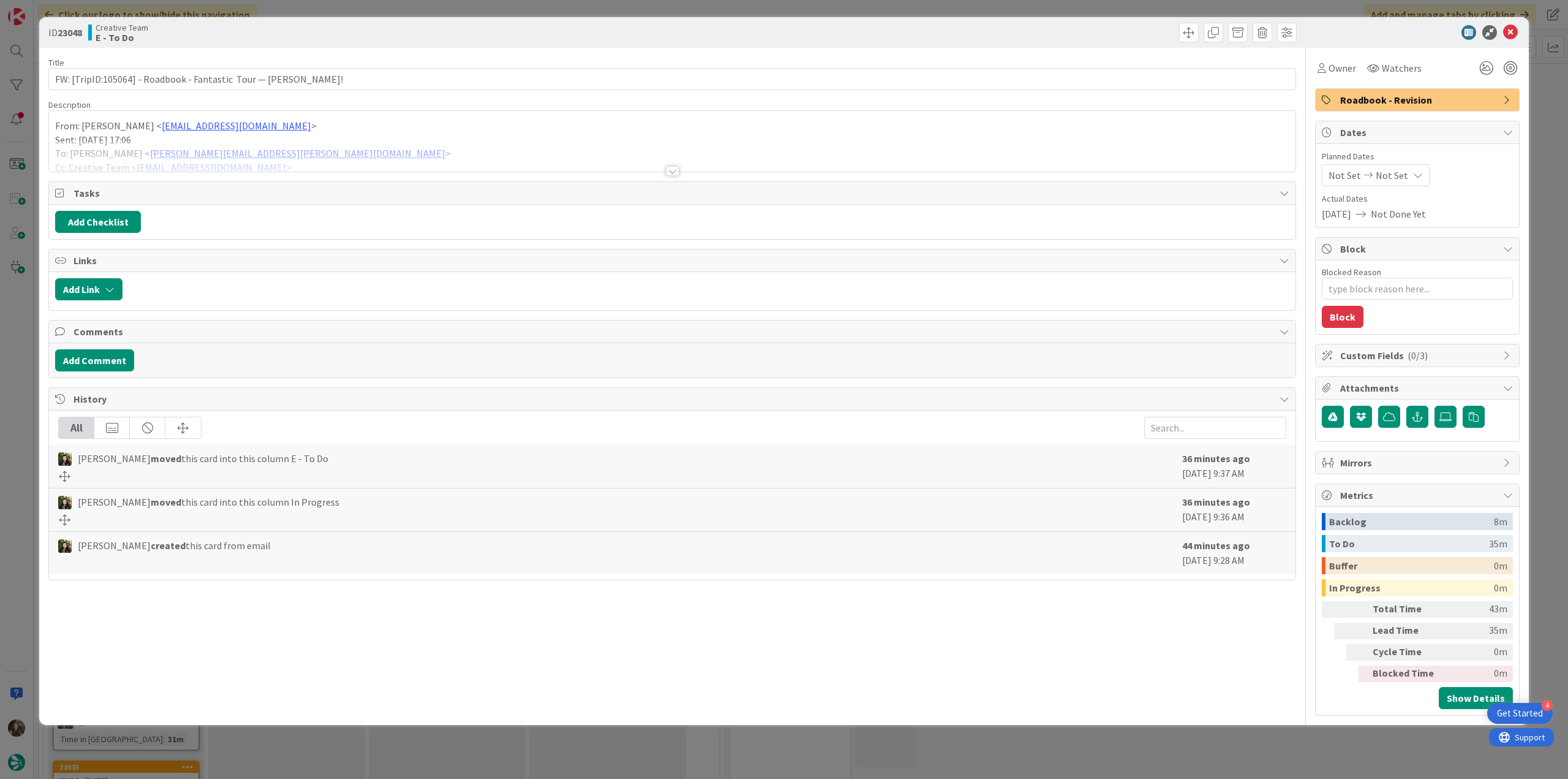
click at [386, 158] on div at bounding box center [672, 156] width 1247 height 31
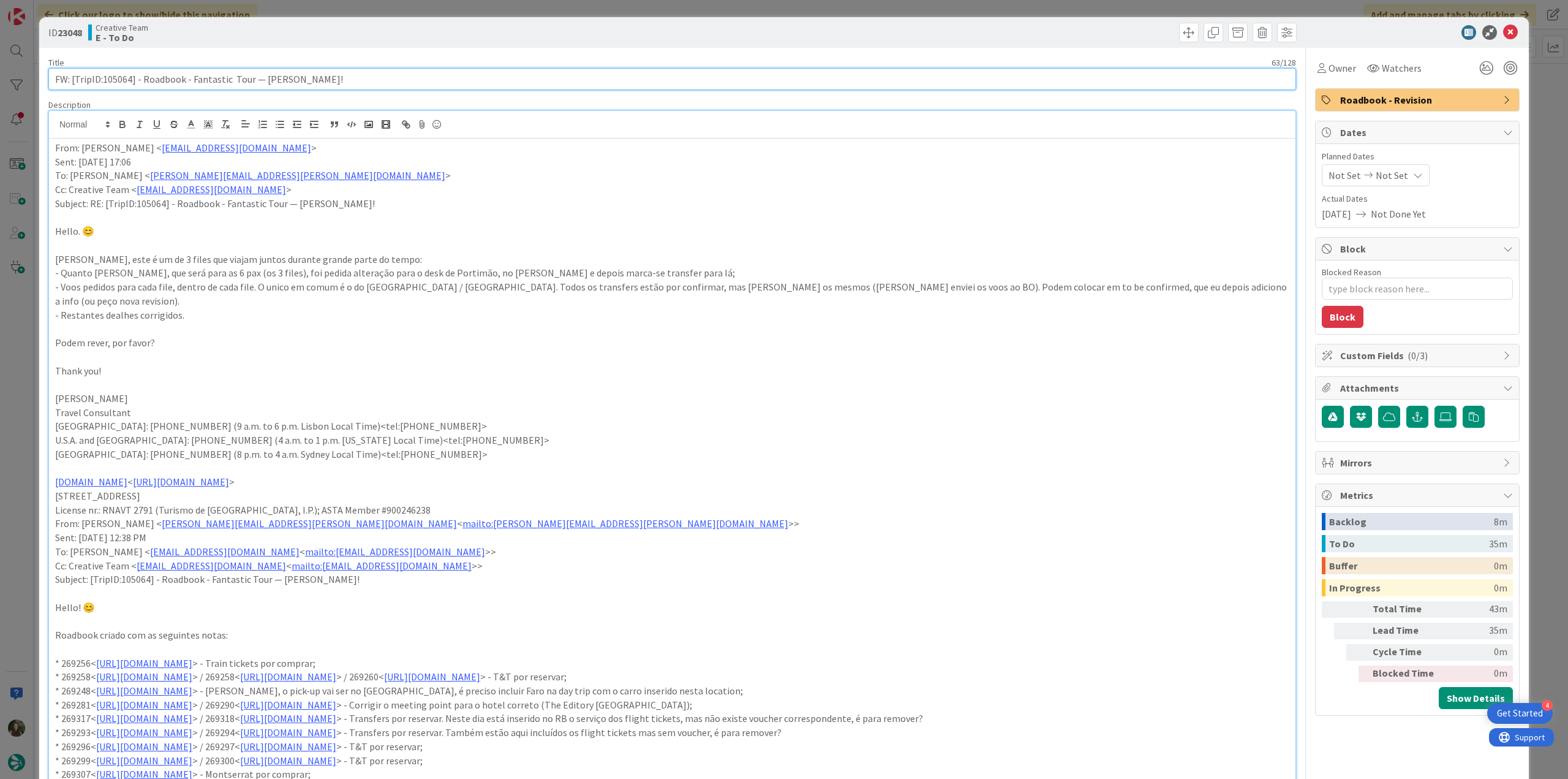
click at [113, 80] on input "FW: [TripID:105064] - Roadbook - Fantastic Tour — [PERSON_NAME]!" at bounding box center [672, 79] width 1248 height 22
click at [21, 361] on div "ID 23048 Creative Team E - To Do Title 63 / 128 FW: [TripID:105064] - Roadbook …" at bounding box center [784, 389] width 1568 height 779
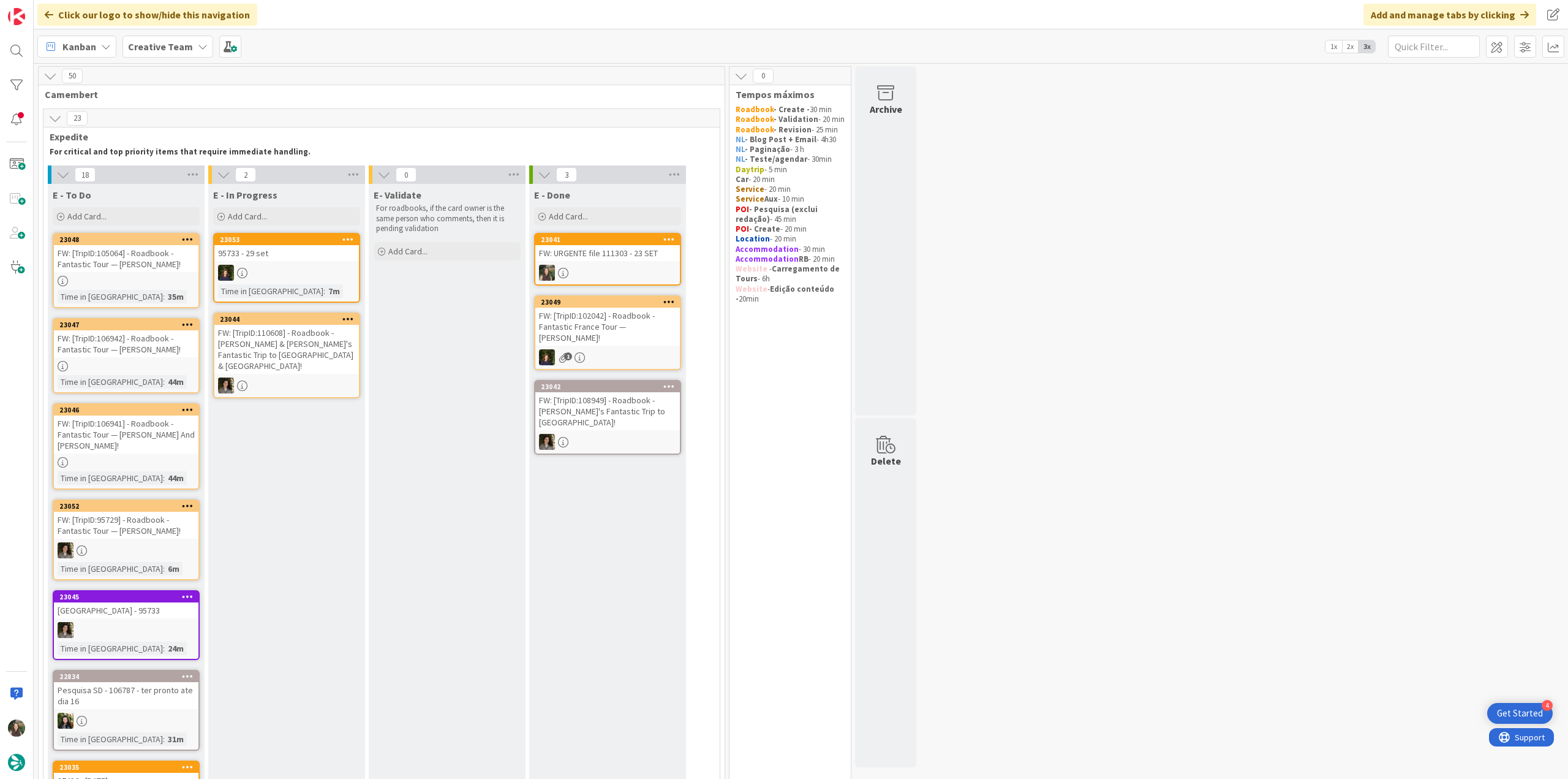
click at [175, 280] on div at bounding box center [126, 281] width 145 height 11
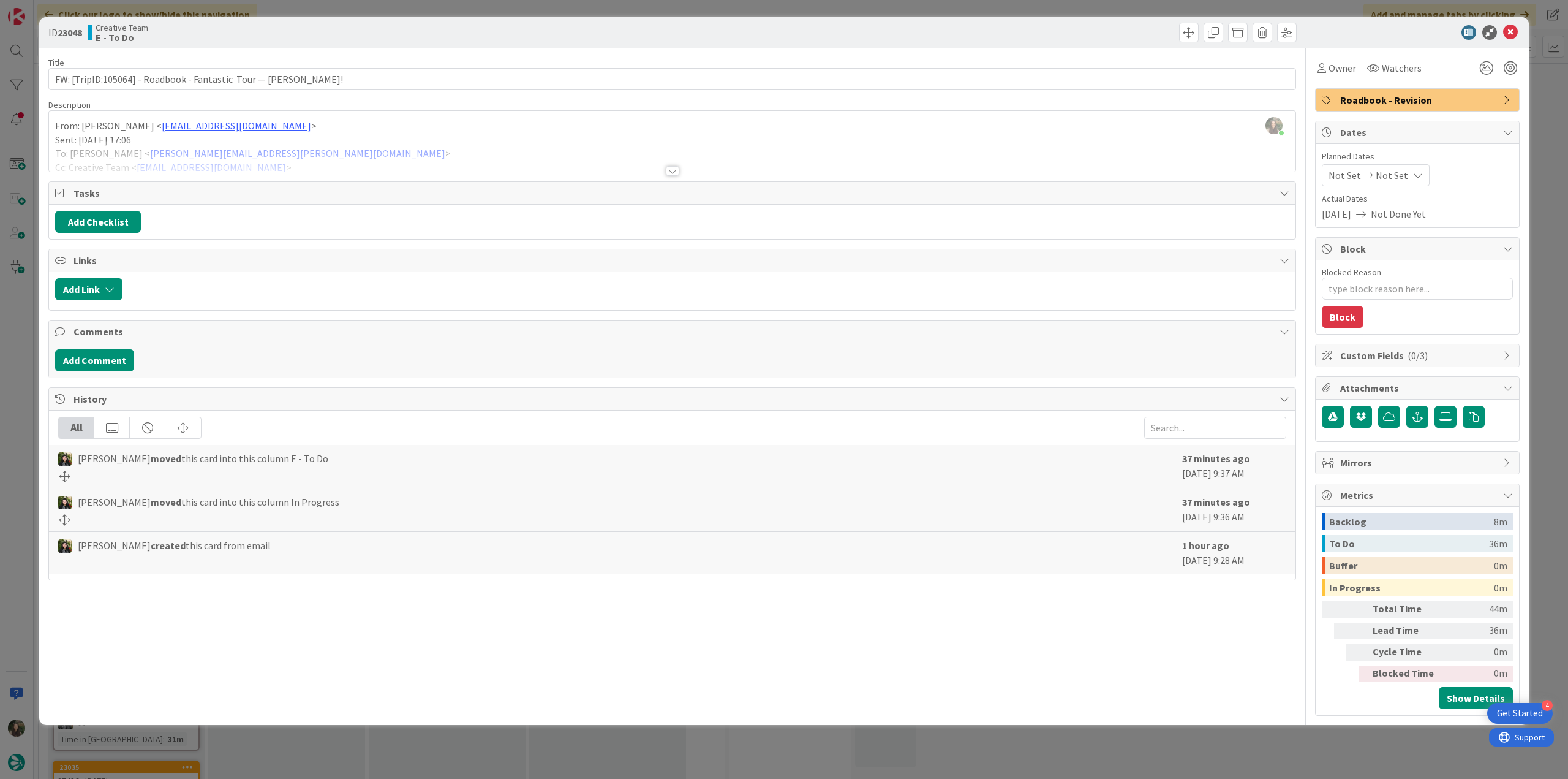
click at [717, 149] on div at bounding box center [672, 156] width 1247 height 31
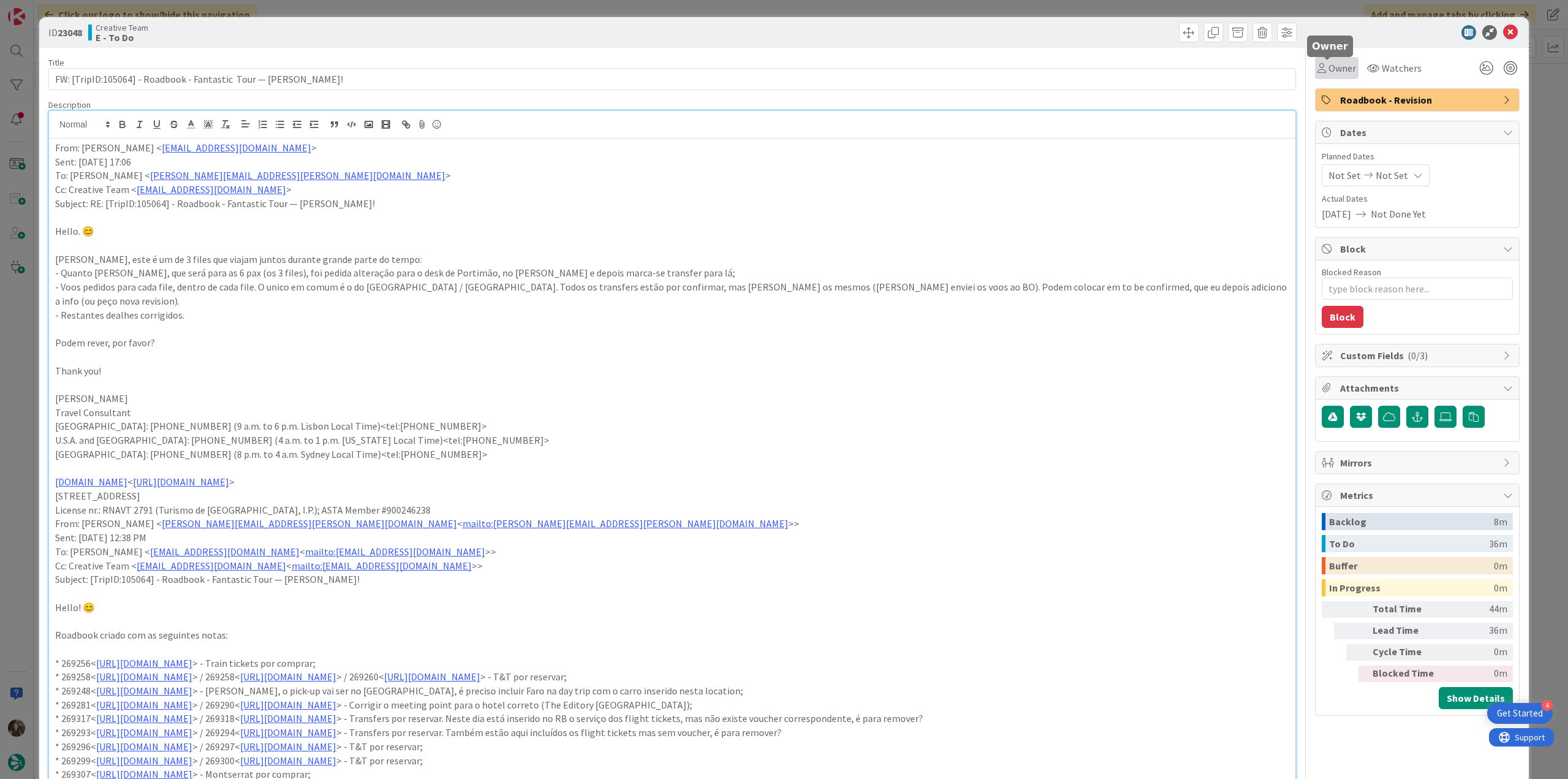
click at [1329, 71] on span "Owner" at bounding box center [1342, 68] width 28 height 15
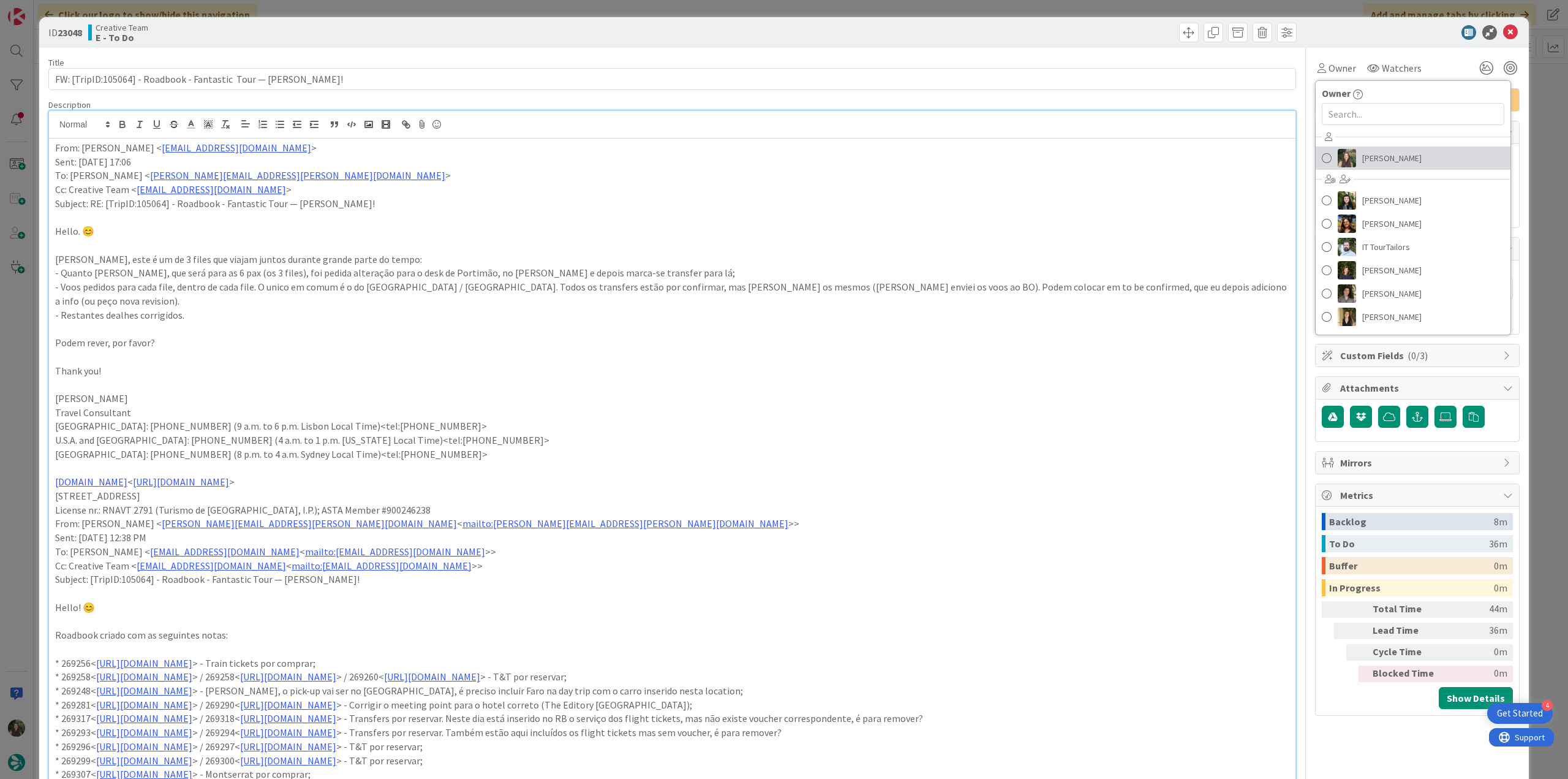
click at [1362, 153] on span "[PERSON_NAME]" at bounding box center [1392, 159] width 59 height 19
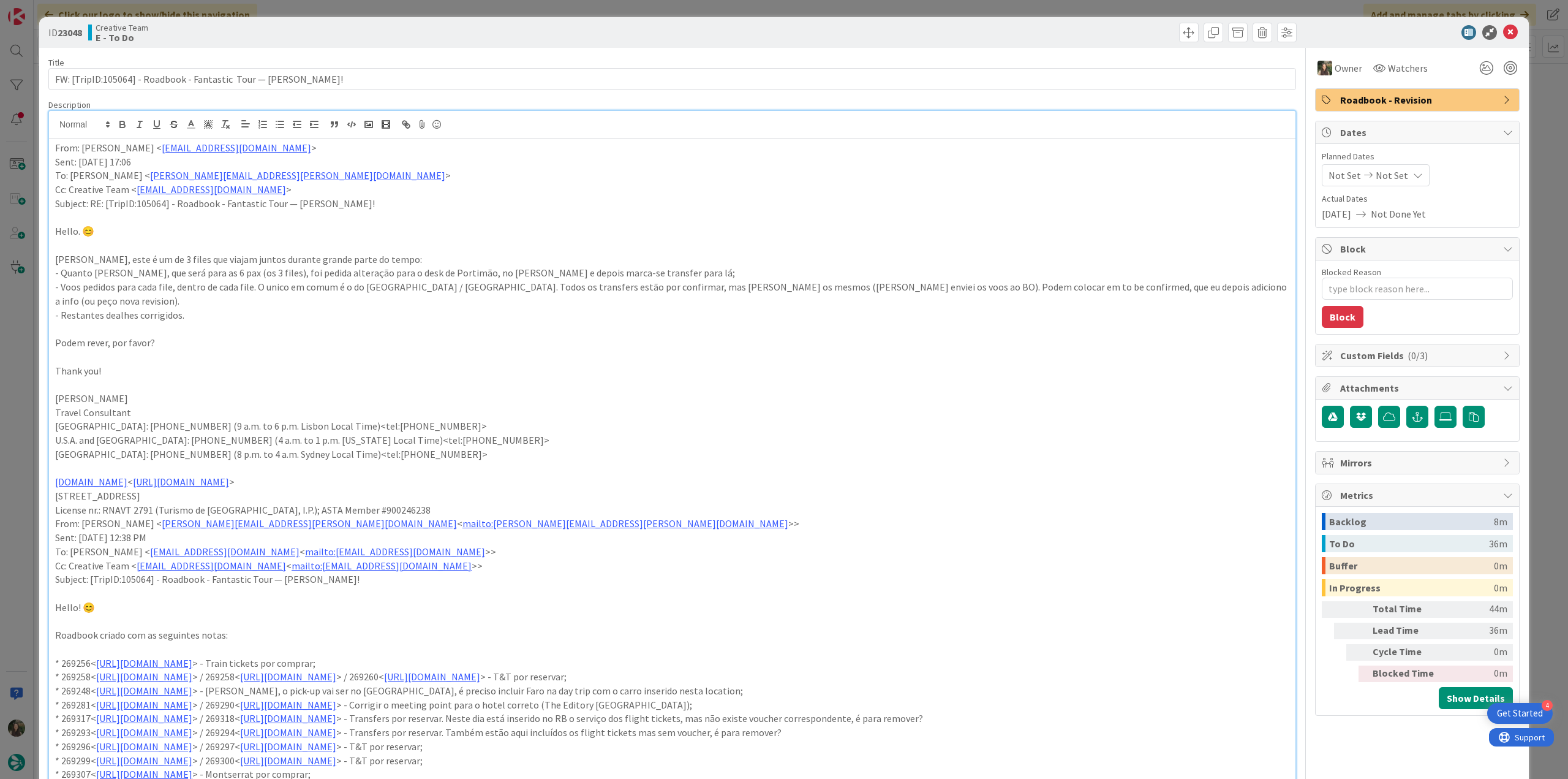
click at [1542, 81] on div "ID 23048 Creative Team E - To Do Title 63 / 128 FW: [TripID:105064] - Roadbook …" at bounding box center [784, 389] width 1568 height 779
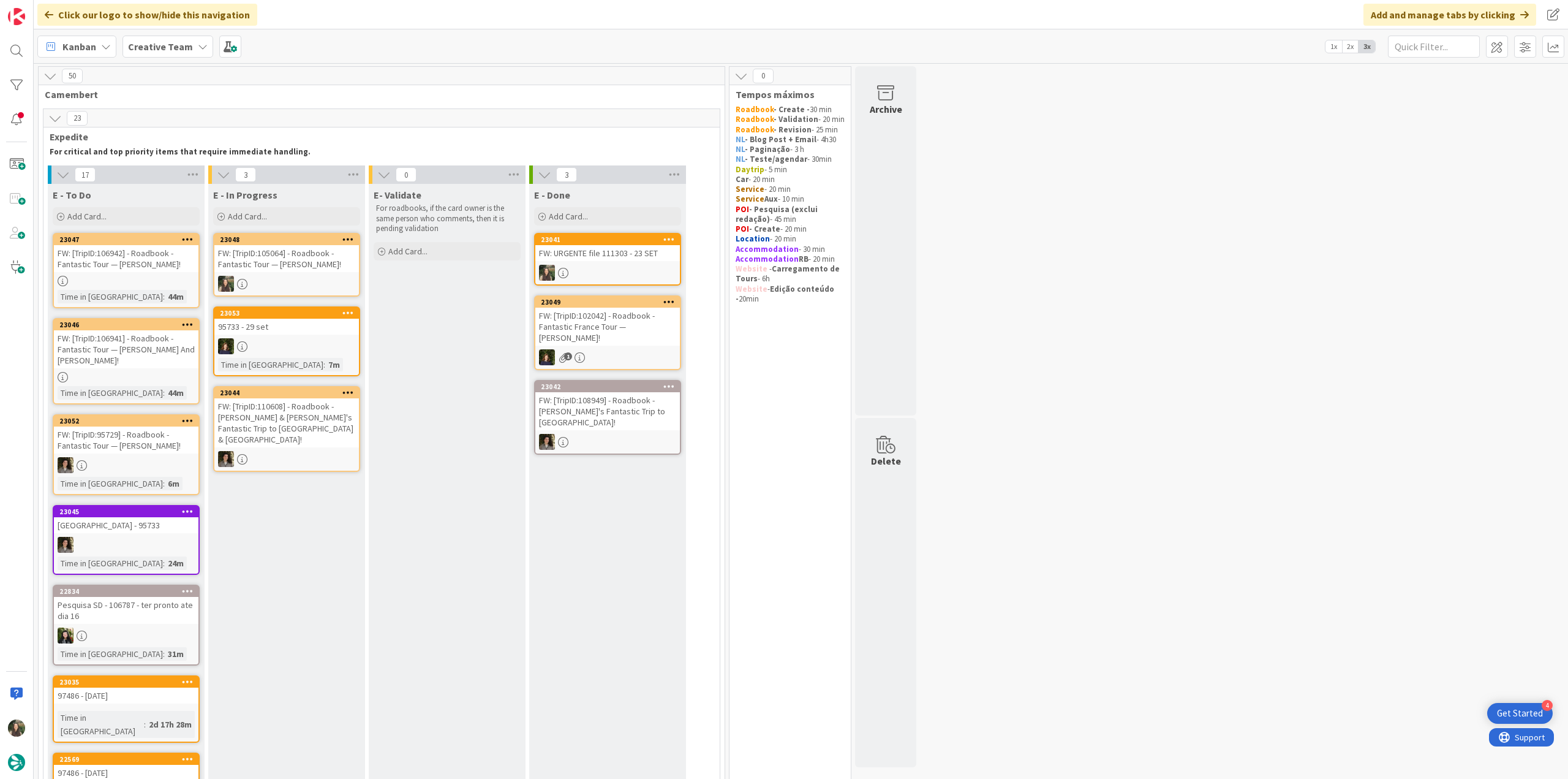
click at [302, 256] on div "FW: [TripID:105064] - Roadbook - Fantastic Tour — [PERSON_NAME]!" at bounding box center [286, 258] width 145 height 27
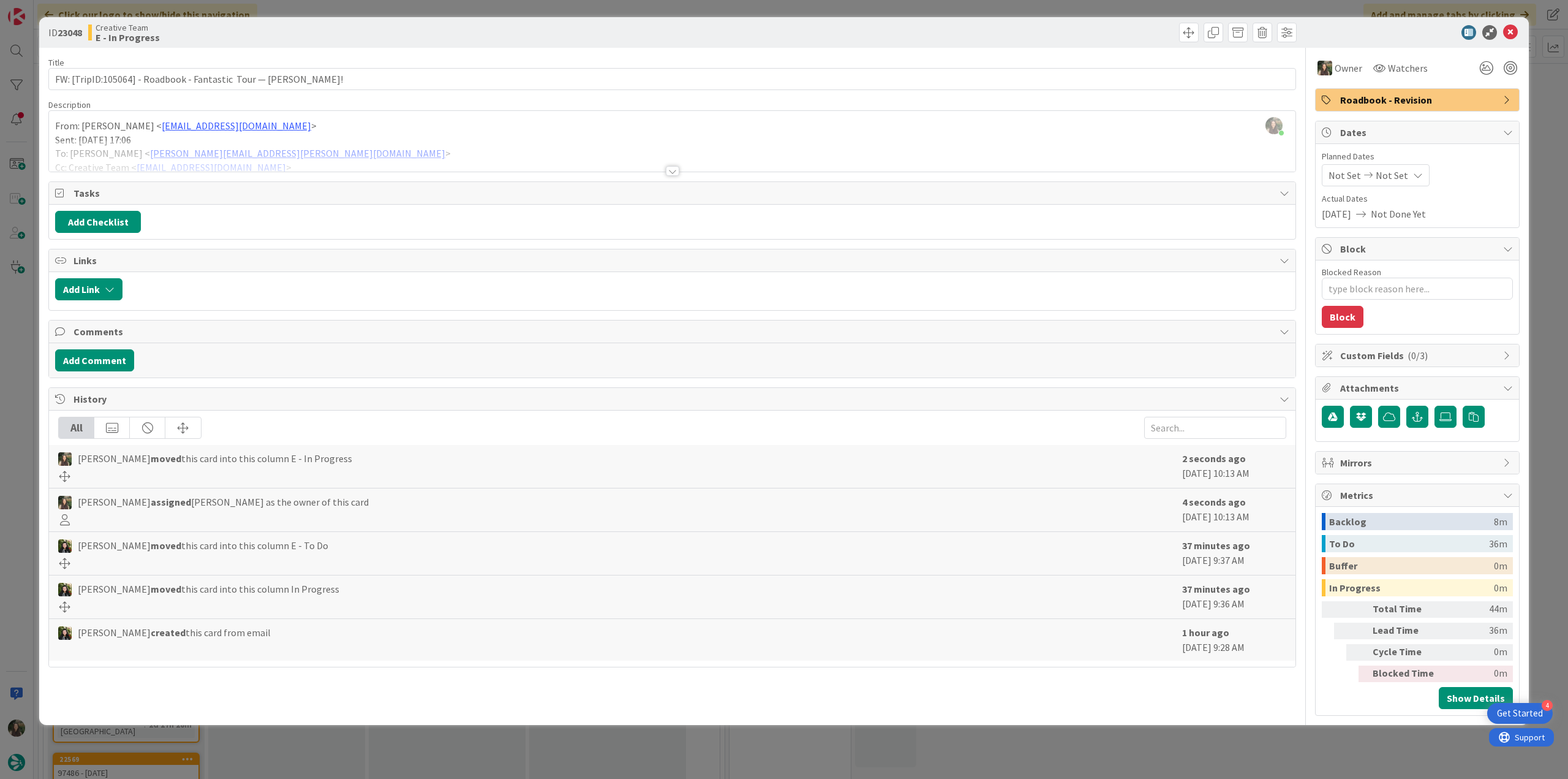
click at [402, 166] on div at bounding box center [672, 156] width 1247 height 31
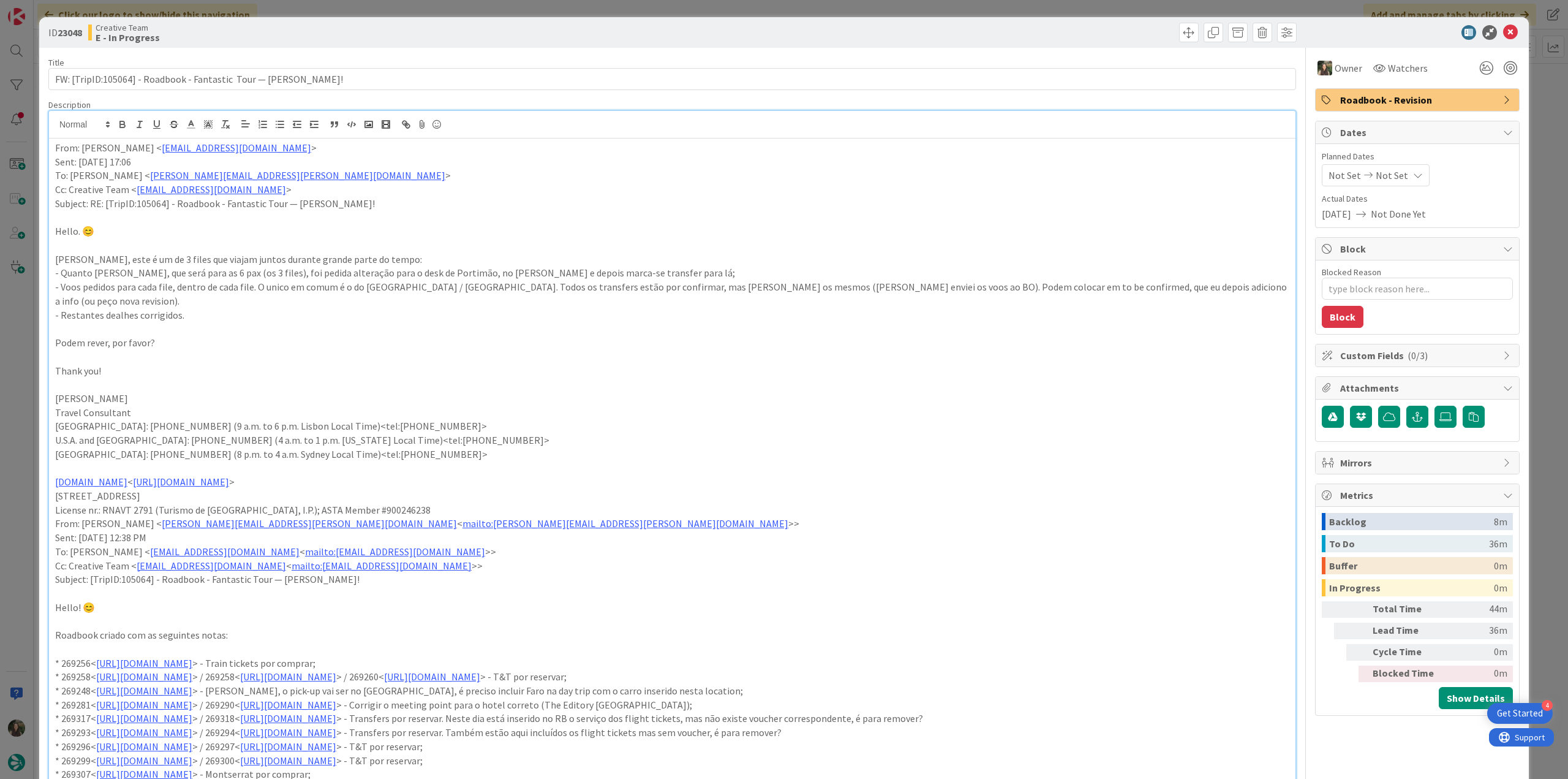
click at [36, 349] on div "ID 23048 Creative Team E - In Progress Title 63 / 128 FW: [TripID:105064] - Roa…" at bounding box center [784, 389] width 1568 height 779
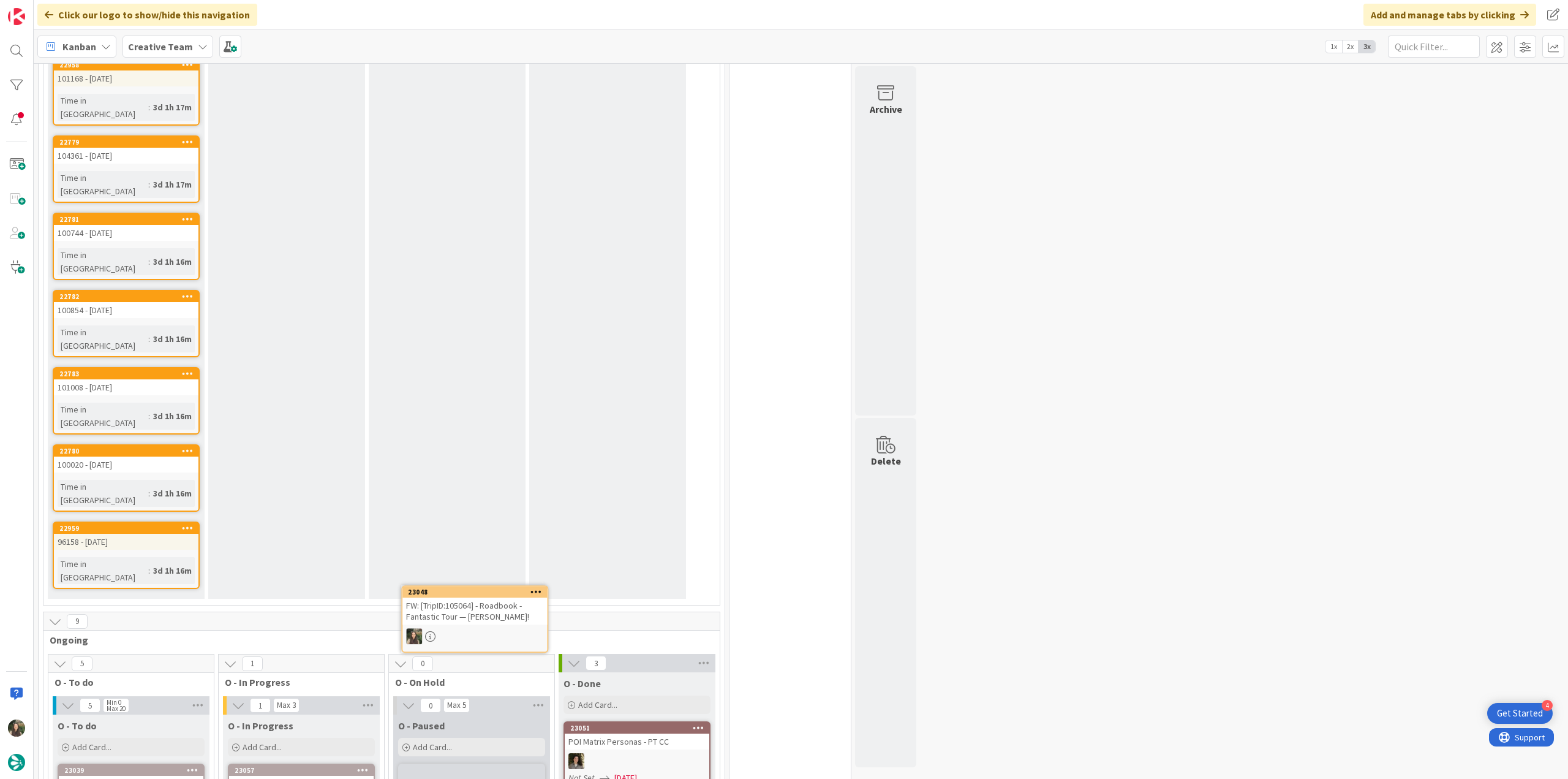
scroll to position [1066, 0]
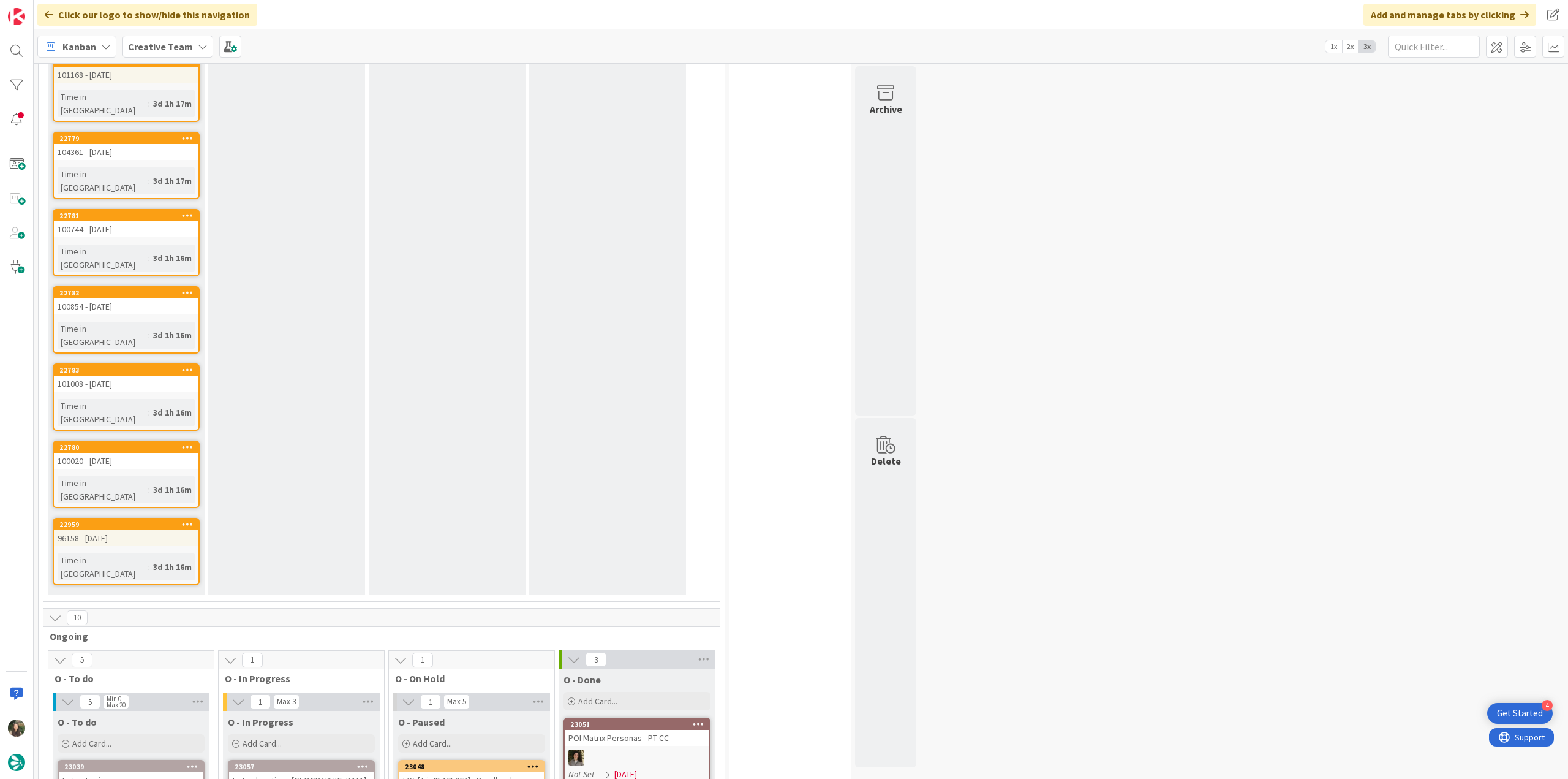
click at [485, 760] on link "23048 FW: [TripID:105064] - Roadbook - Fantastic Tour — [PERSON_NAME]!" at bounding box center [472, 791] width 147 height 64
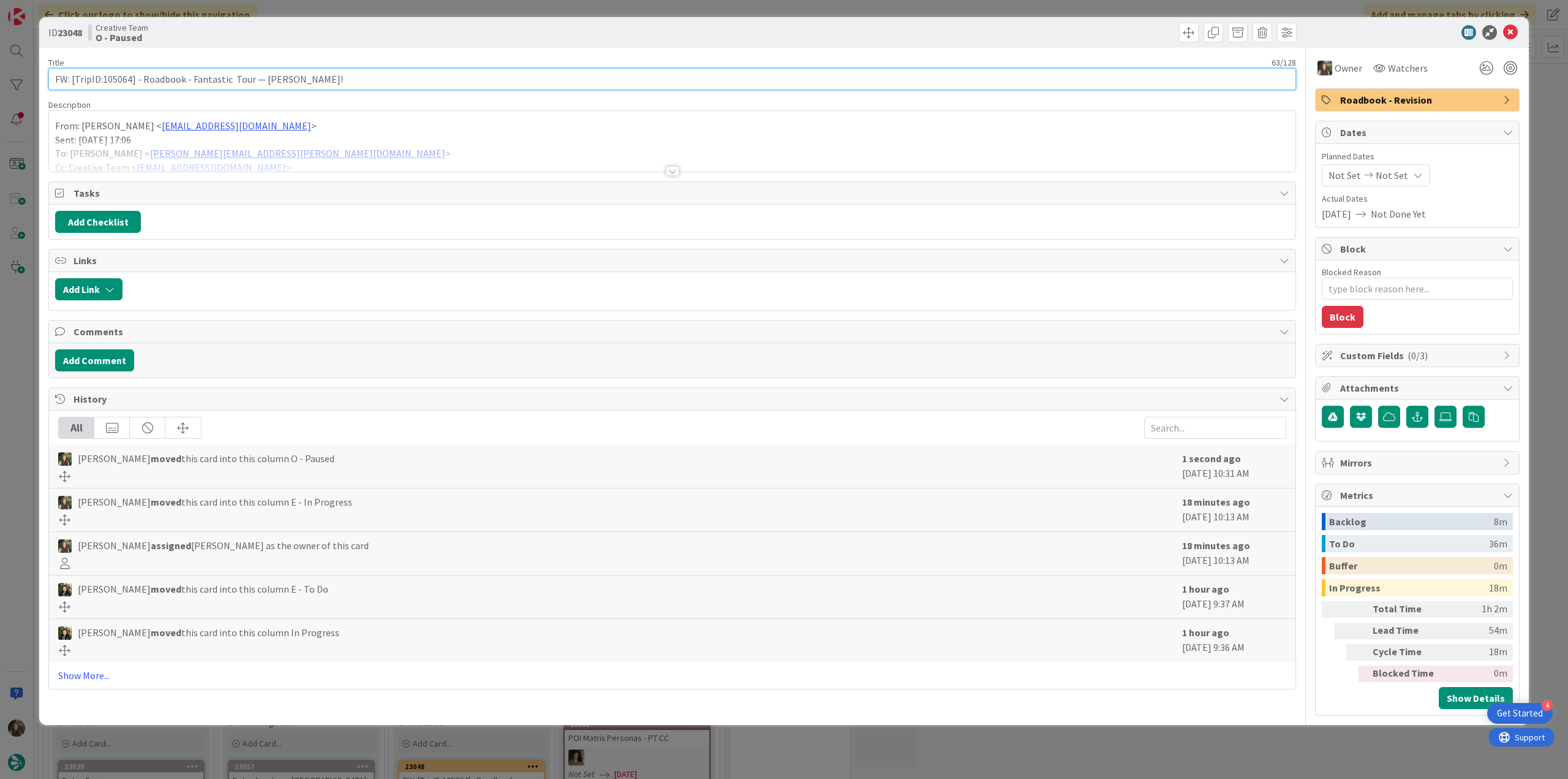
drag, startPoint x: 151, startPoint y: 78, endPoint x: 37, endPoint y: 93, distance: 115.0
click at [46, 86] on div "ID 23048 Creative Team O - Paused Title 63 / 128 FW: [TripID:105064] - Roadbook…" at bounding box center [784, 371] width 1489 height 708
click at [18, 358] on div "ID 23048 Creative Team O - Paused Title 63 / 128 FW: [TripID:105064] - Roadbook…" at bounding box center [784, 389] width 1568 height 779
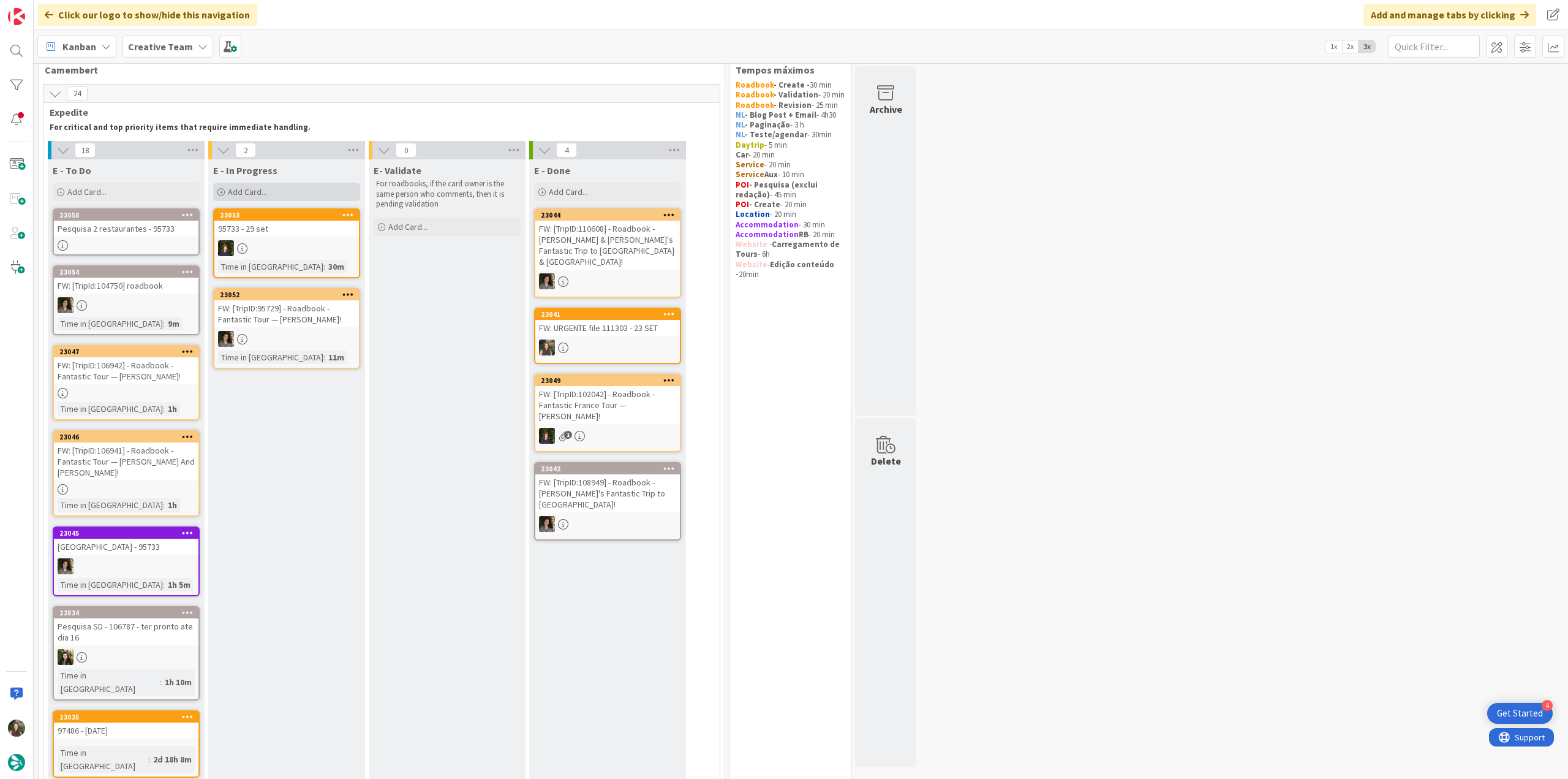
click at [253, 196] on span "Add Card..." at bounding box center [247, 191] width 39 height 11
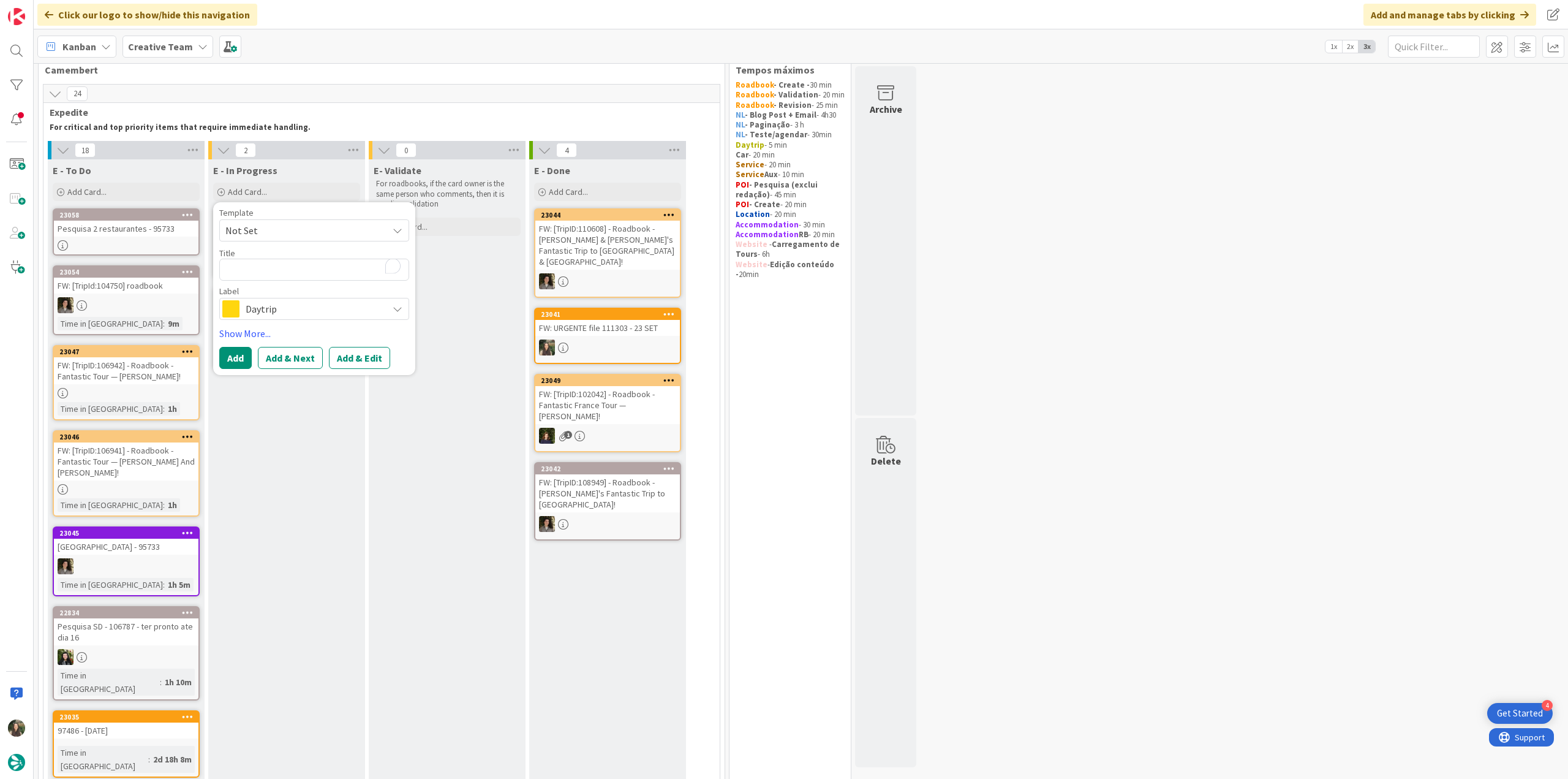
type textarea "x"
type textarea "FW: [TripID:105064] - Roadbook - Fantastic Tour — [PERSON_NAME]!"
click at [243, 368] on button "Add" at bounding box center [235, 372] width 32 height 22
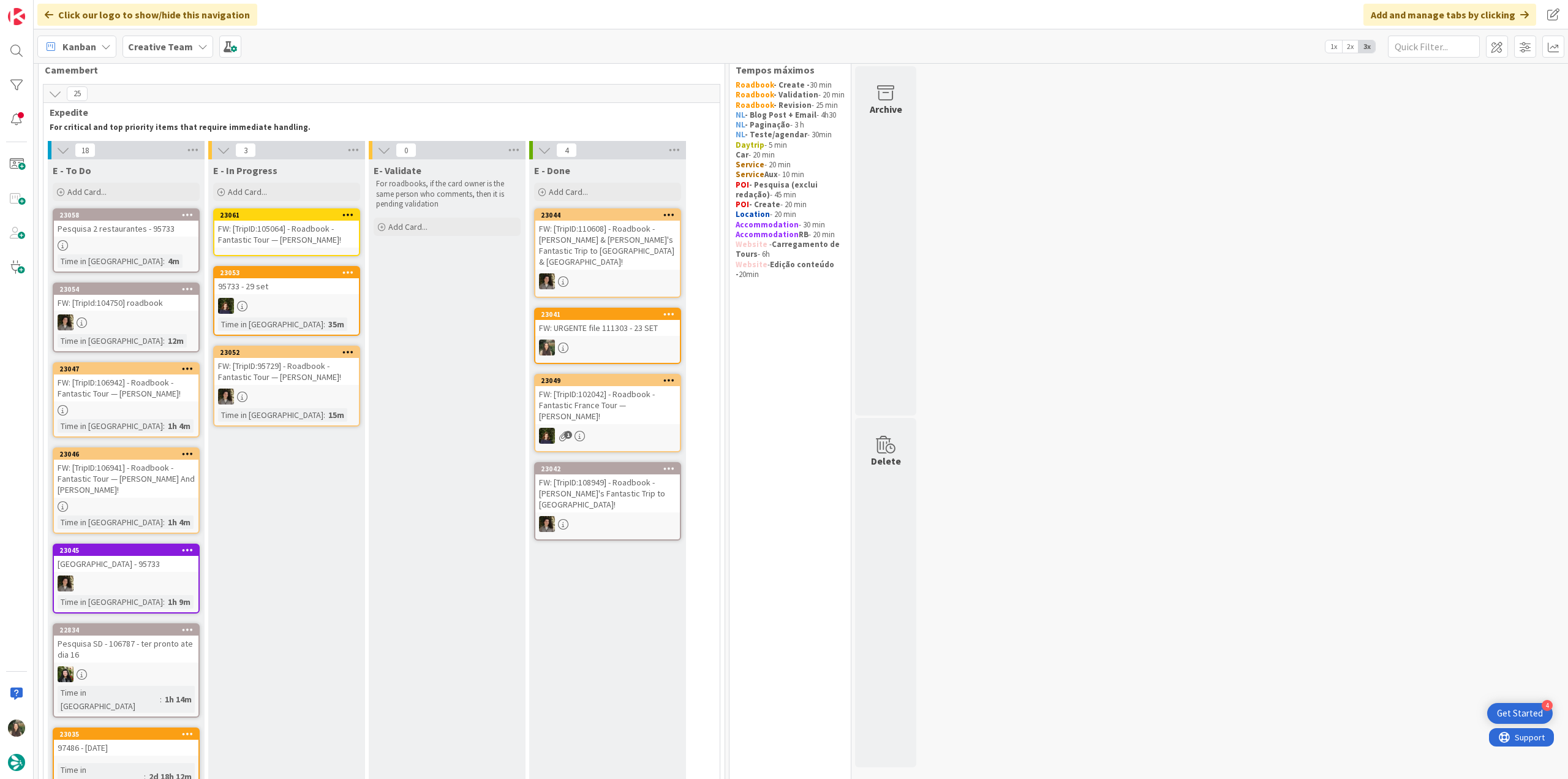
click at [290, 240] on div "FW: [TripID:105064] - Roadbook - Fantastic Tour — [PERSON_NAME]!" at bounding box center [286, 234] width 145 height 27
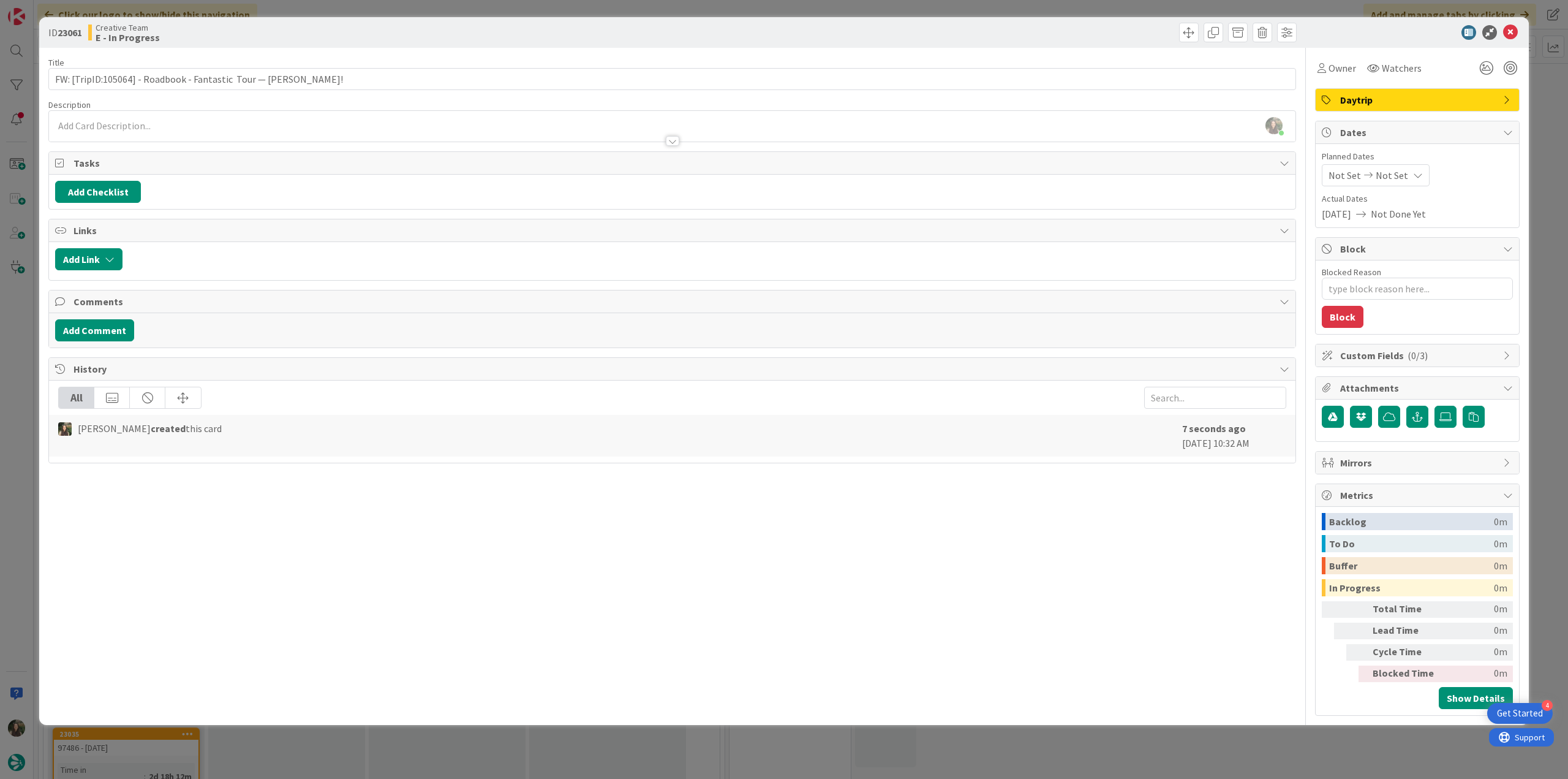
click at [198, 129] on div at bounding box center [672, 135] width 1247 height 13
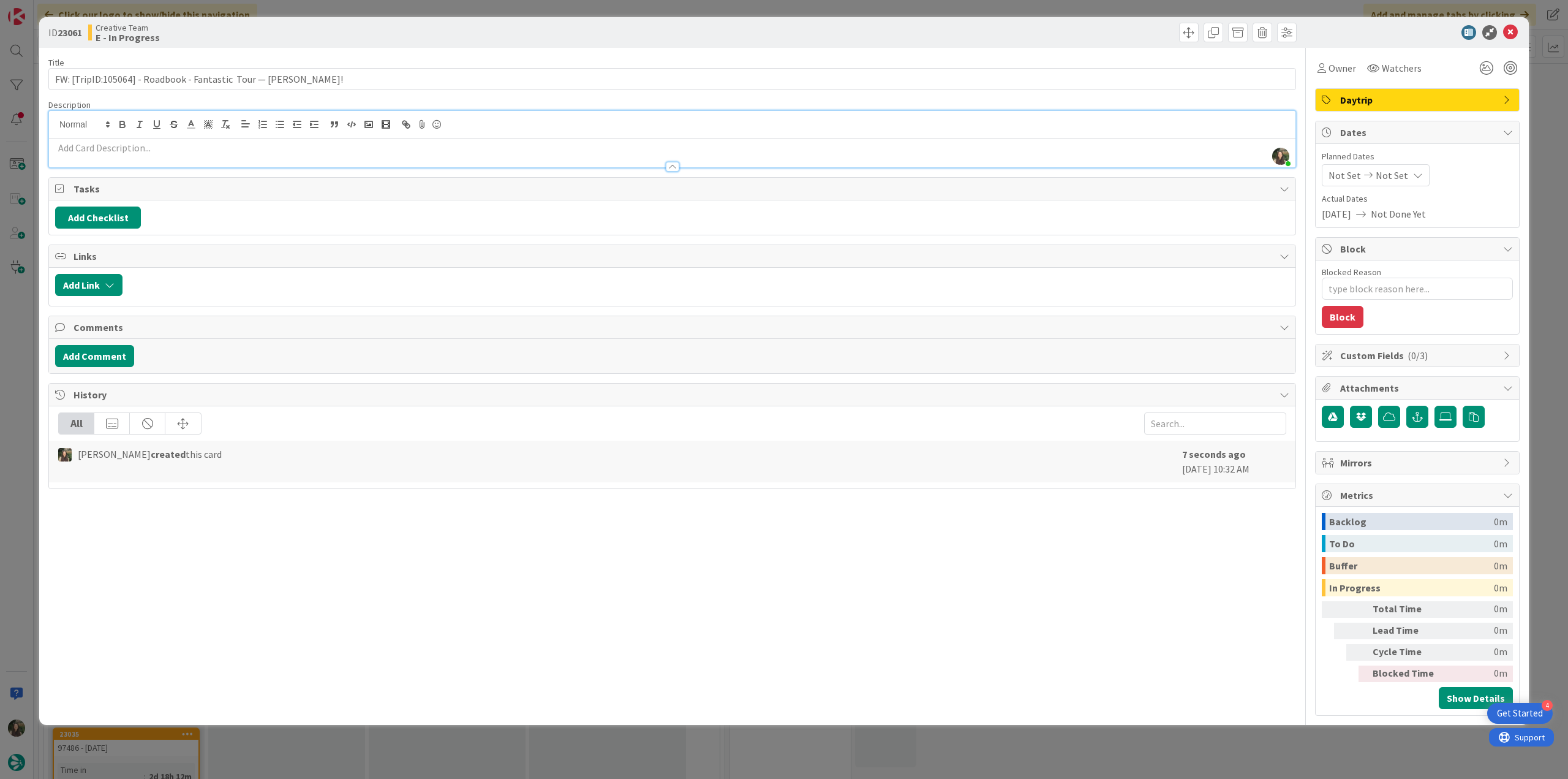
click at [123, 141] on p at bounding box center [672, 148] width 1234 height 14
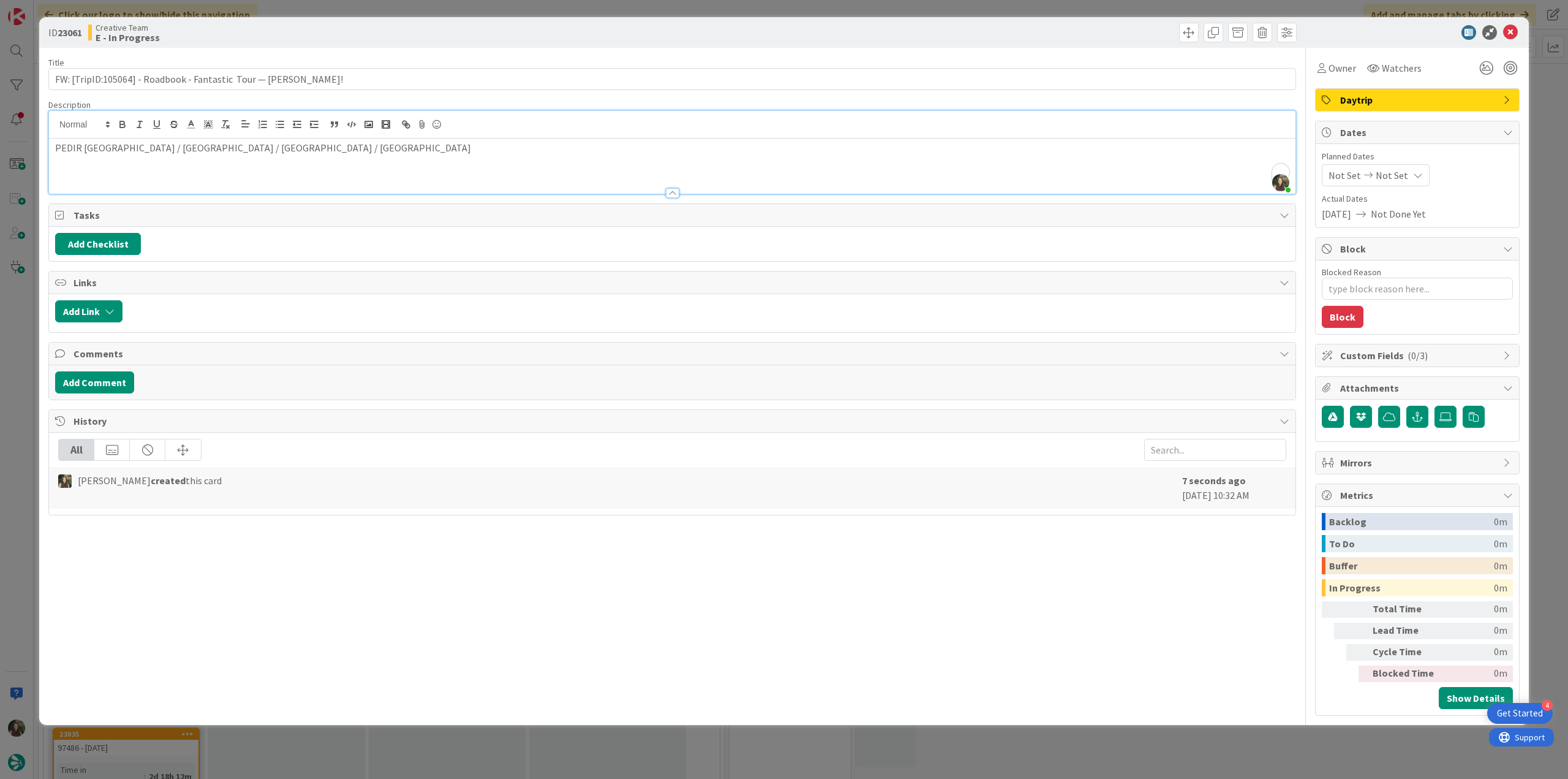
scroll to position [24, 0]
click at [16, 436] on div "ID 23061 Creative Team E - In Progress Title 63 / 128 FW: [TripID:105064] - Roa…" at bounding box center [784, 389] width 1568 height 779
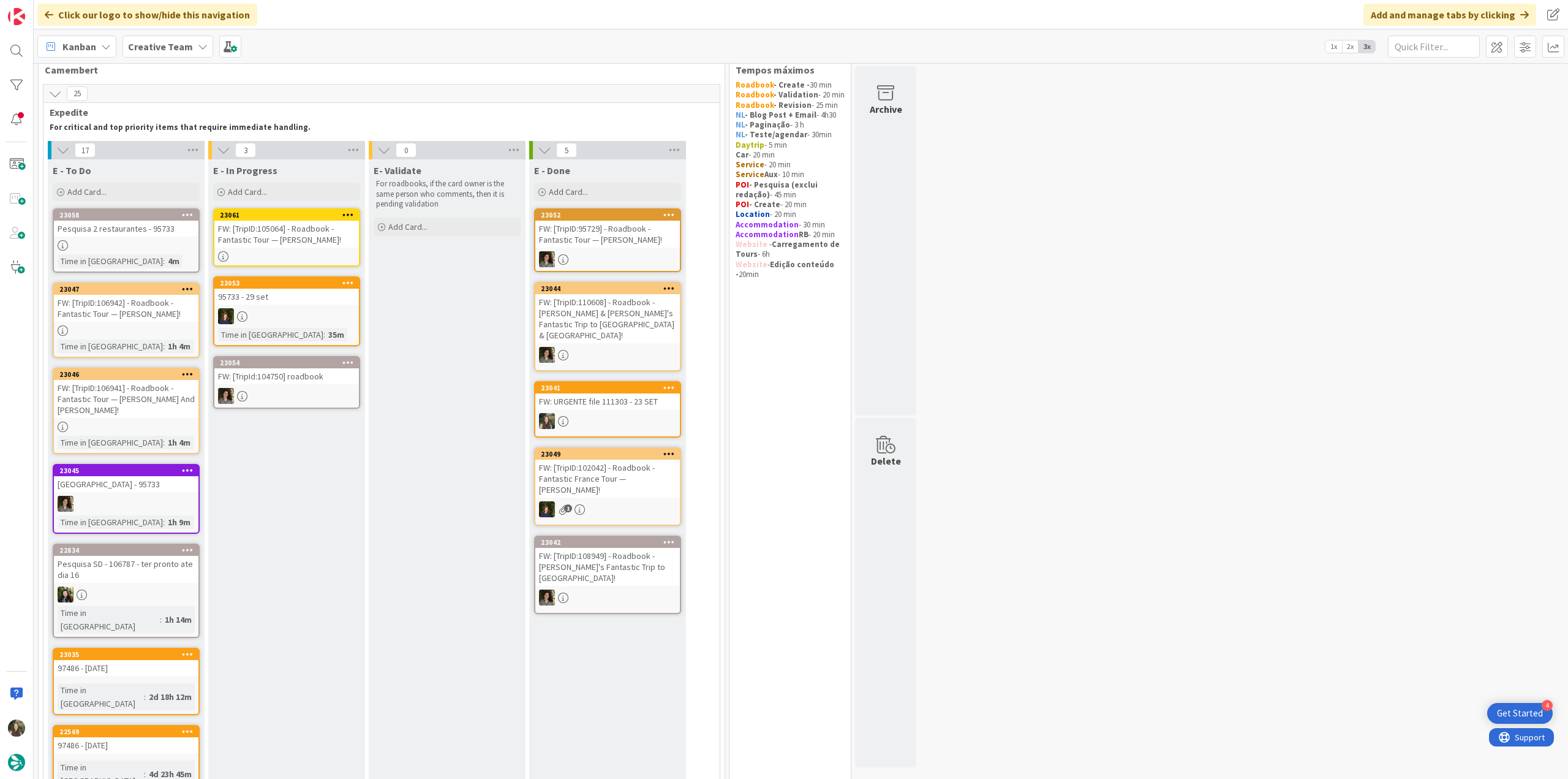
click at [326, 241] on div "FW: [TripID:105064] - Roadbook - Fantastic Tour — [PERSON_NAME]!" at bounding box center [286, 234] width 145 height 27
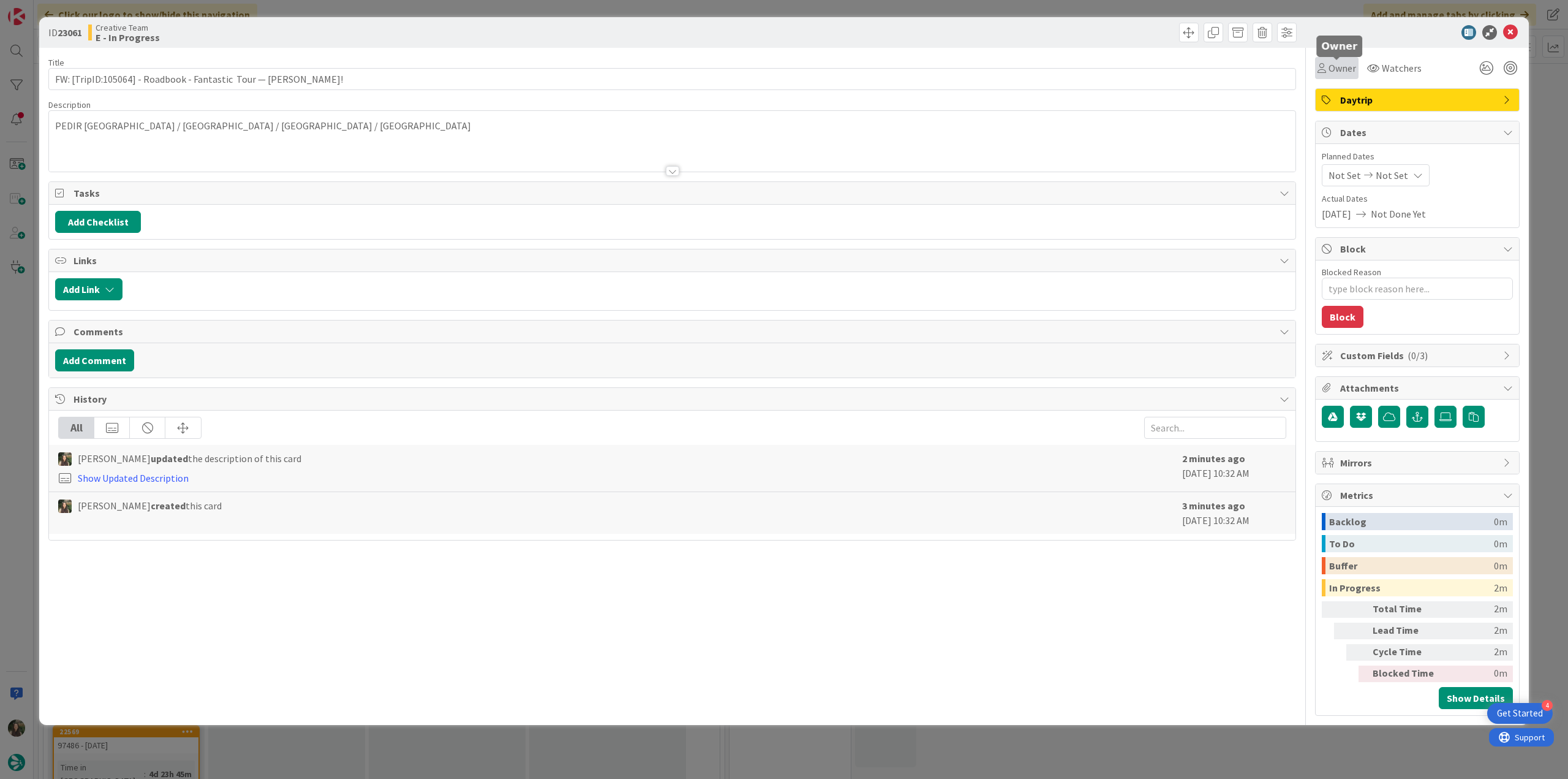
click at [1338, 74] on span "Owner" at bounding box center [1342, 68] width 28 height 15
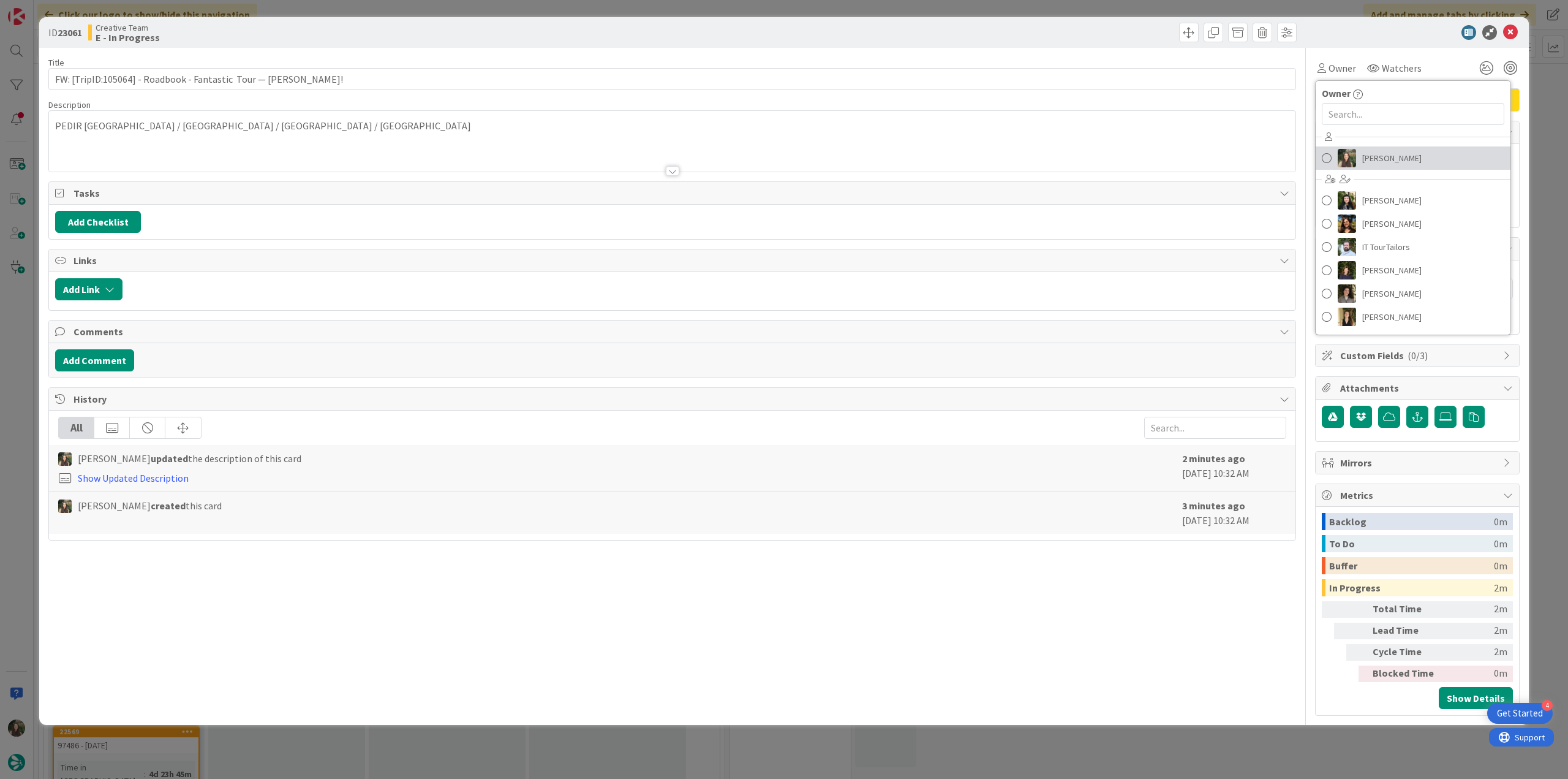
drag, startPoint x: 1367, startPoint y: 158, endPoint x: 1381, endPoint y: 159, distance: 14.0
click at [1367, 158] on span "[PERSON_NAME]" at bounding box center [1392, 159] width 59 height 19
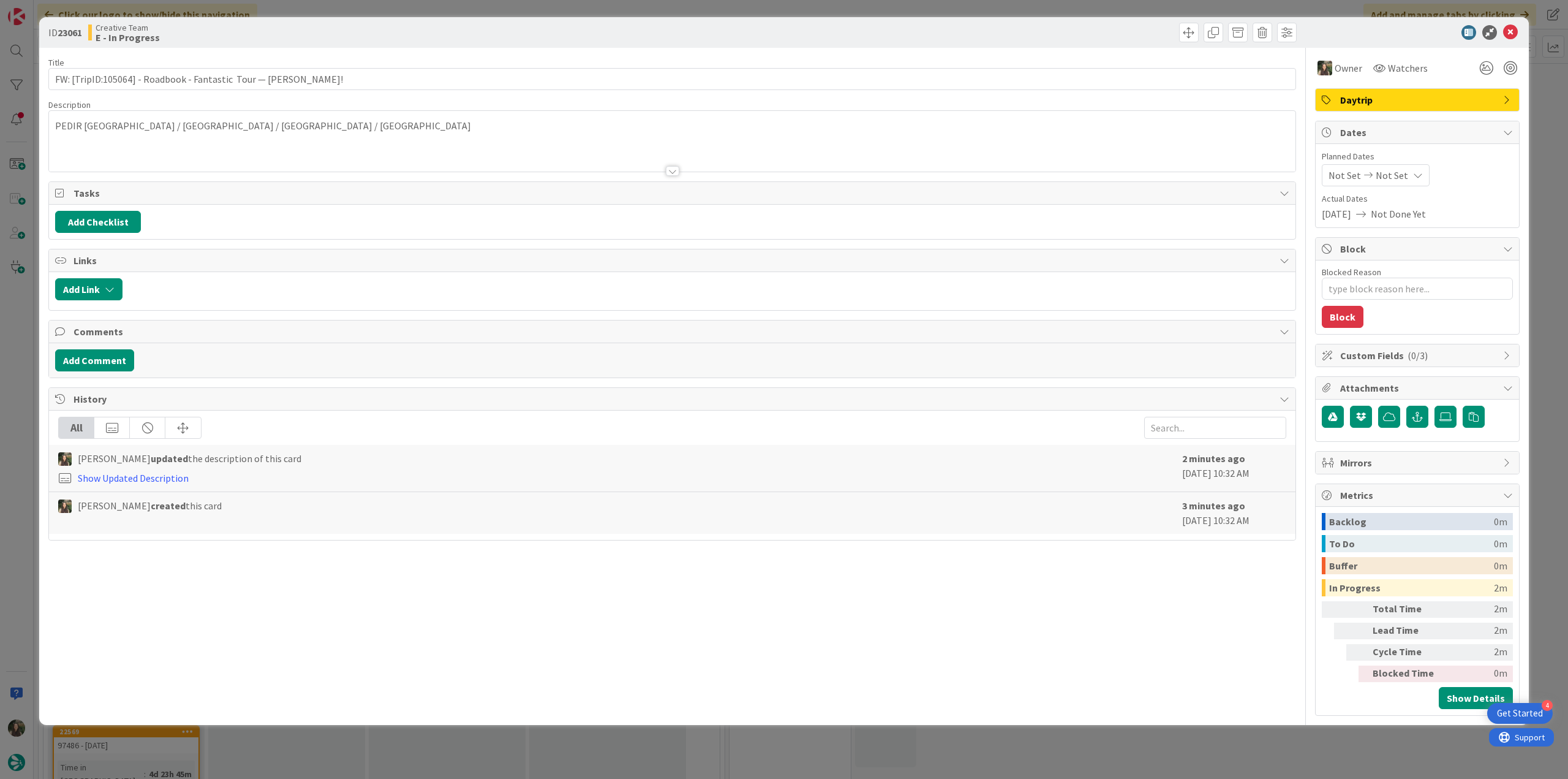
click at [1548, 105] on div "ID 23061 Creative Team E - In Progress Title 63 / 128 FW: [TripID:105064] - Roa…" at bounding box center [784, 389] width 1568 height 779
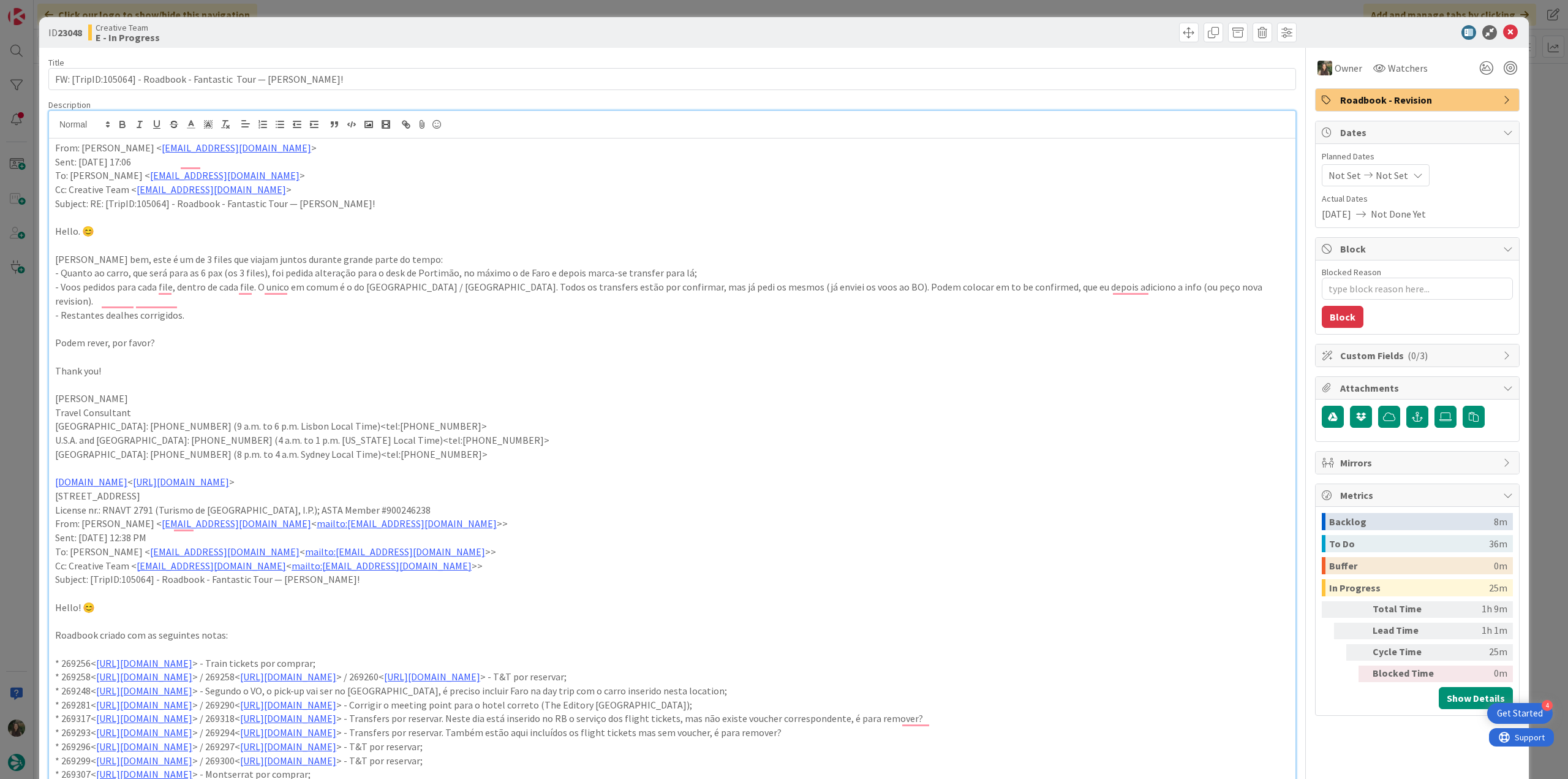
scroll to position [245, 0]
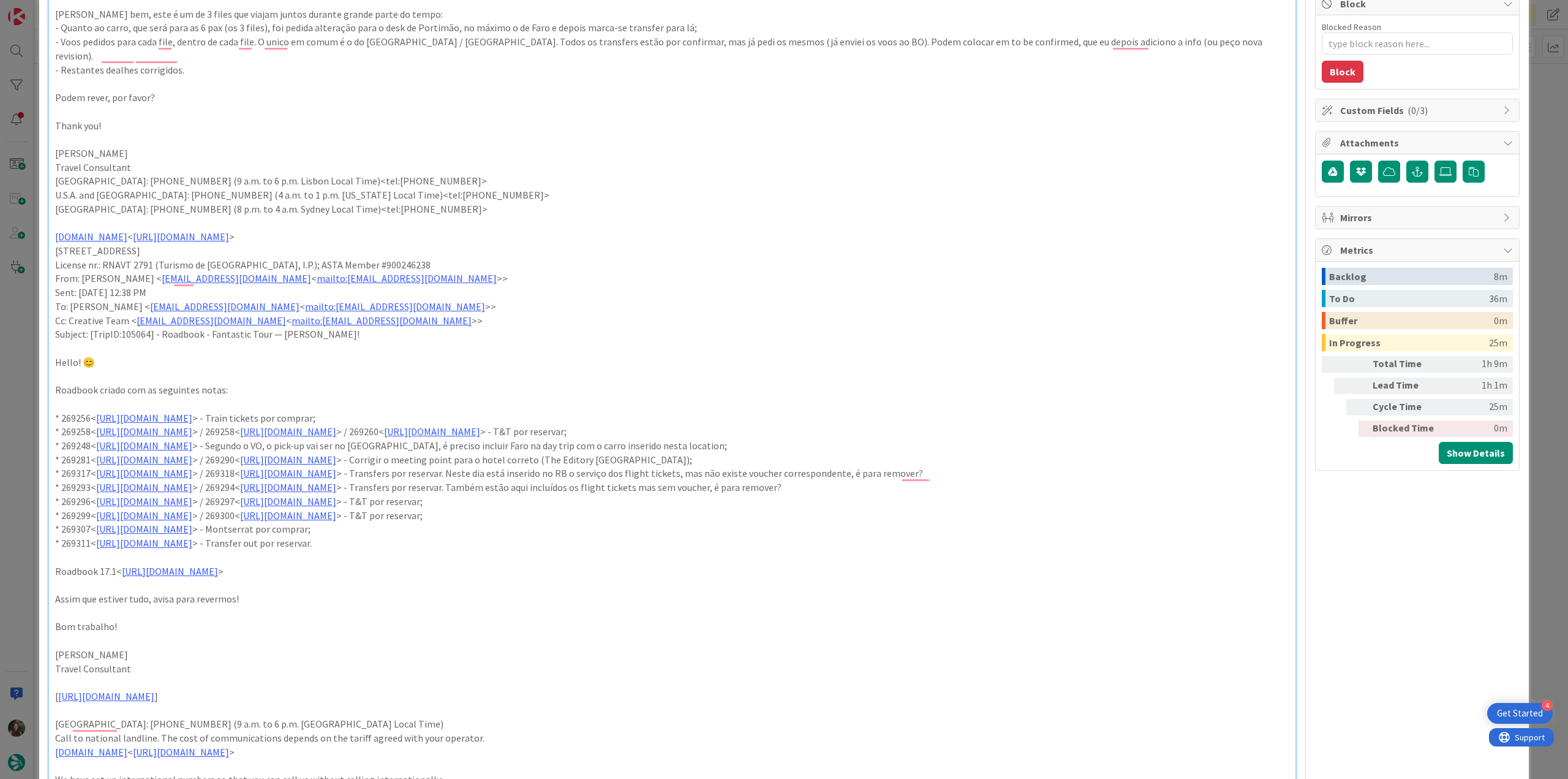
click at [6, 363] on div "ID 23048 Creative Team E - In Progress Title 63 / 128 FW: [TripID:105064] - Roa…" at bounding box center [784, 389] width 1568 height 779
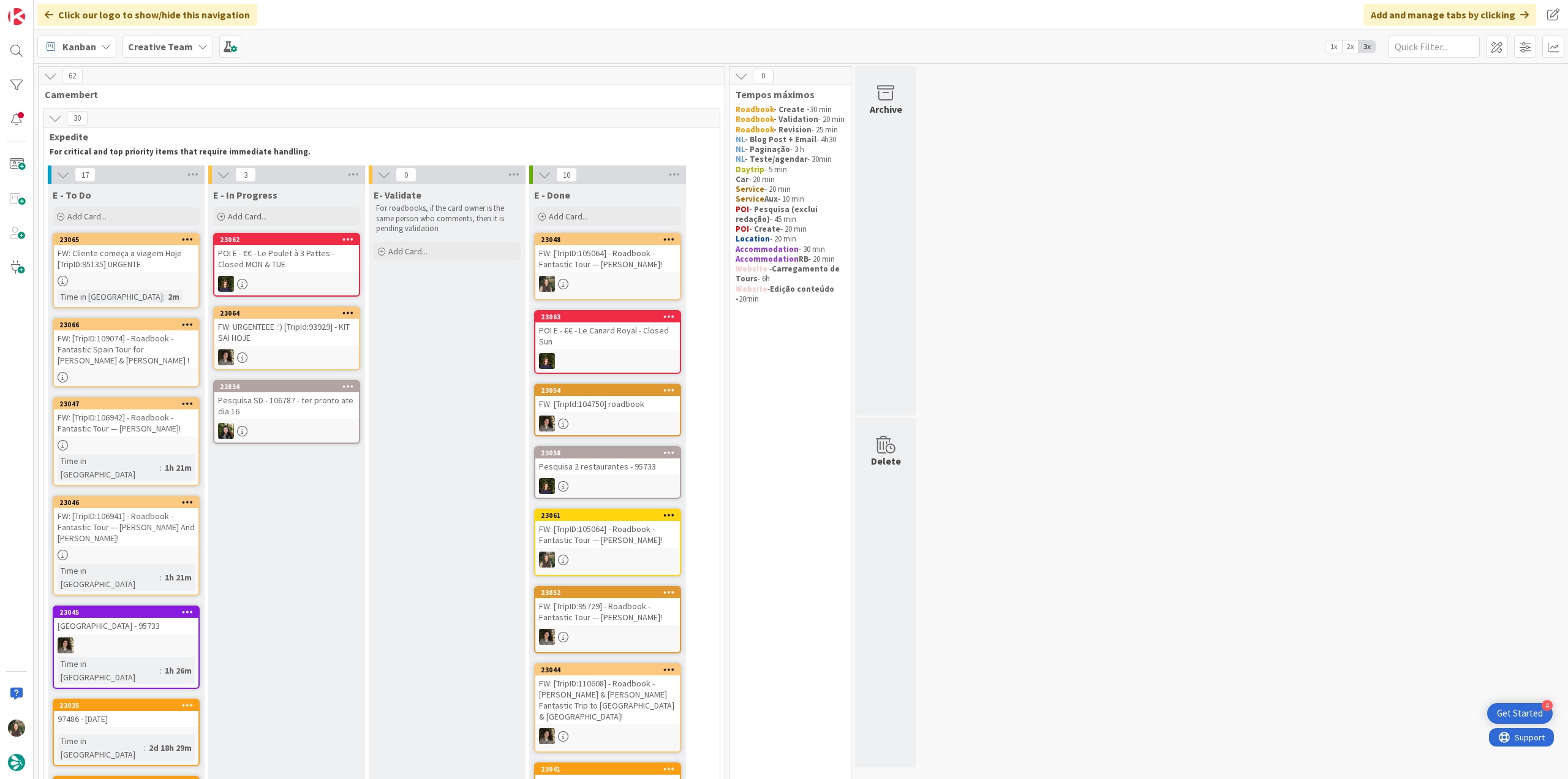
click at [622, 257] on div "FW: [TripID:105064] - Roadbook - Fantastic Tour — [PERSON_NAME]!" at bounding box center [607, 258] width 145 height 27
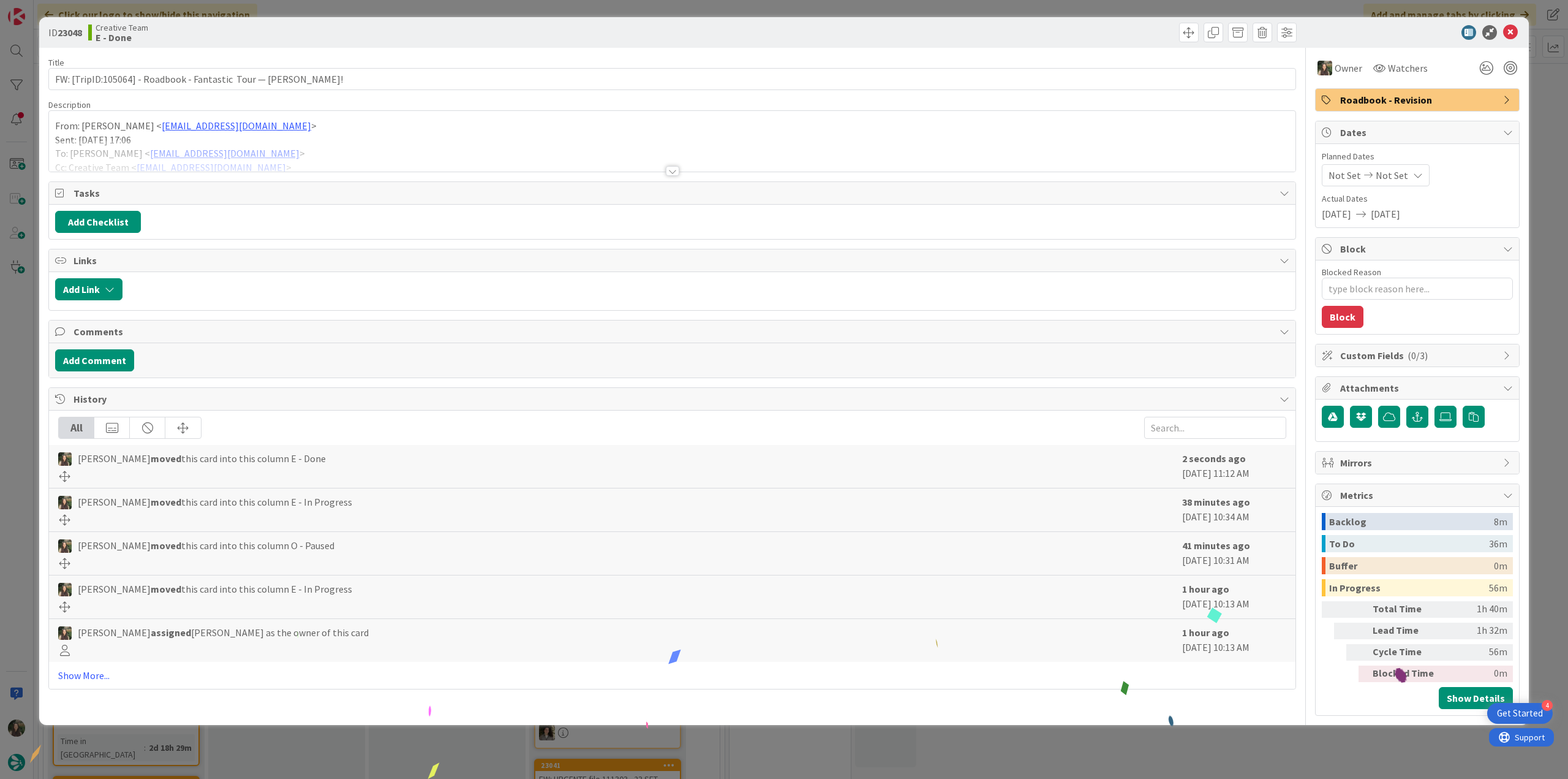
click at [1162, 748] on div "ID 23048 Creative Team E - Done Title 63 / 128 FW: [TripID:105064] - Roadbook -…" at bounding box center [784, 389] width 1568 height 779
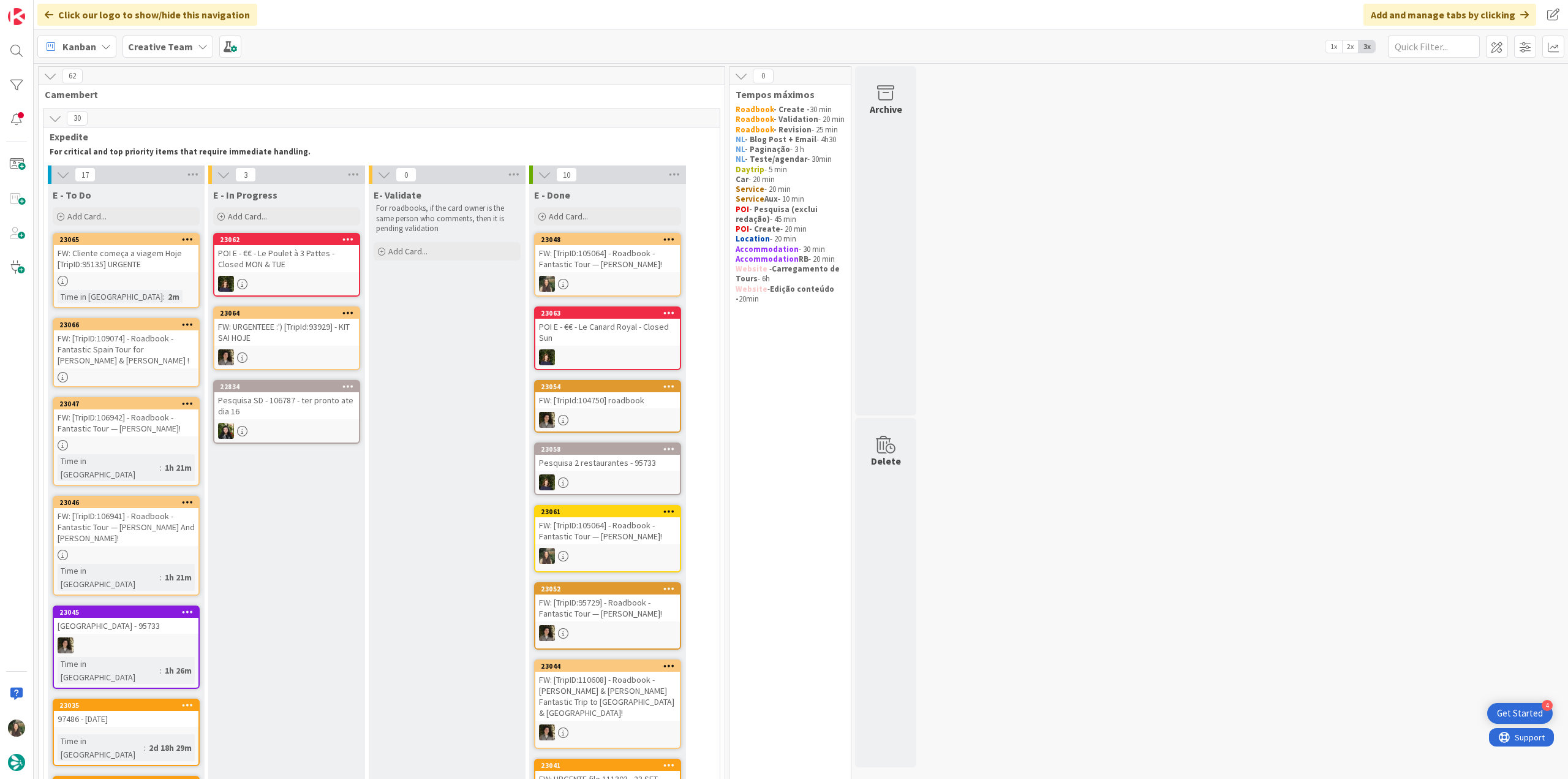
click at [618, 257] on div "FW: [TripID:105064] - Roadbook - Fantastic Tour — [PERSON_NAME]!" at bounding box center [607, 258] width 145 height 27
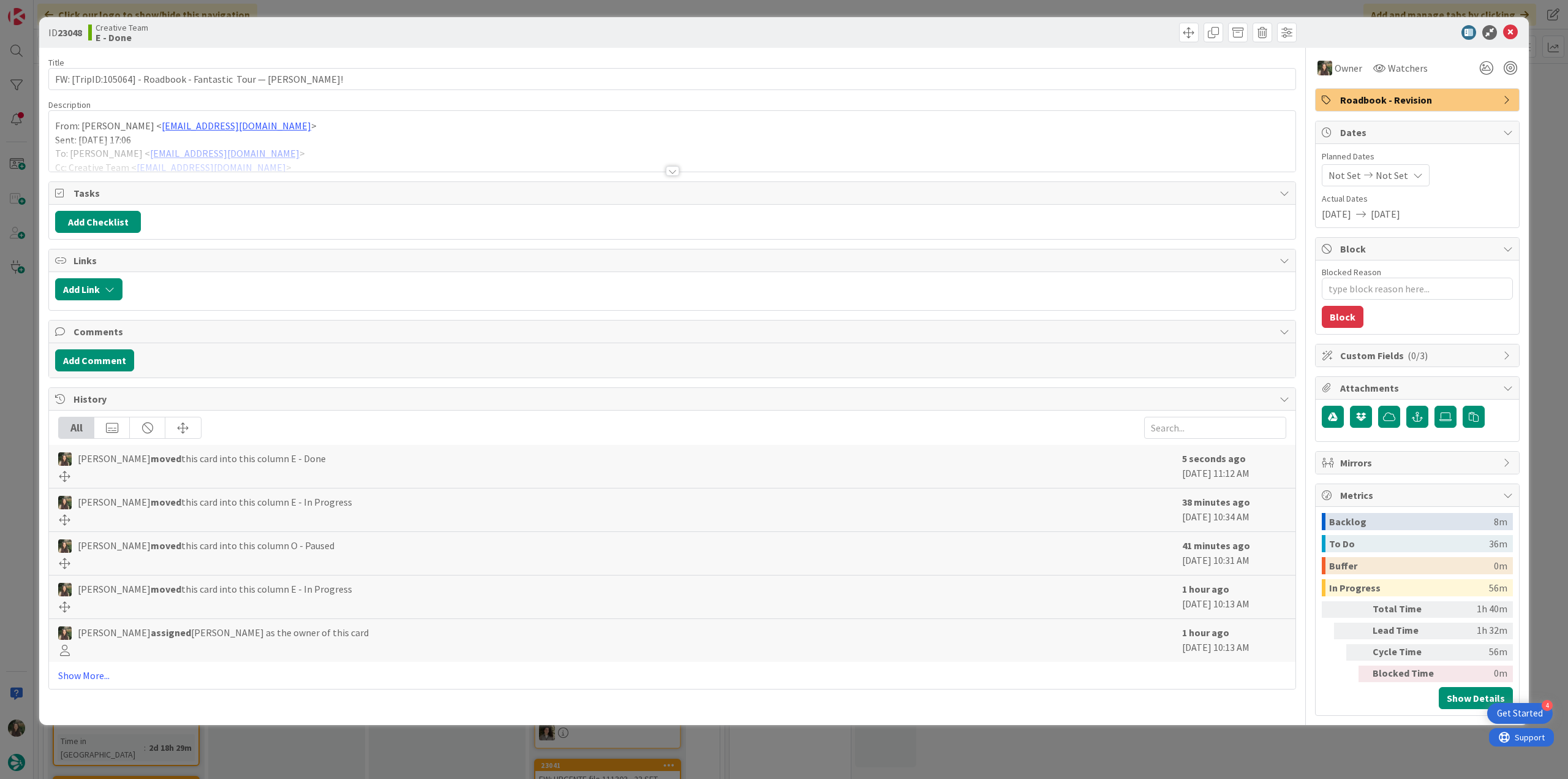
type textarea "x"
drag, startPoint x: 328, startPoint y: 74, endPoint x: 38, endPoint y: 84, distance: 290.2
click at [33, 74] on div "ID 23048 Creative Team E - Done Title 63 / 128 FW: [TripID:105064] - Roadbook -…" at bounding box center [784, 389] width 1568 height 779
click at [1131, 745] on div "ID 23048 Creative Team E - Done Title 63 / 128 FW: [TripID:105064] - Roadbook -…" at bounding box center [784, 389] width 1568 height 779
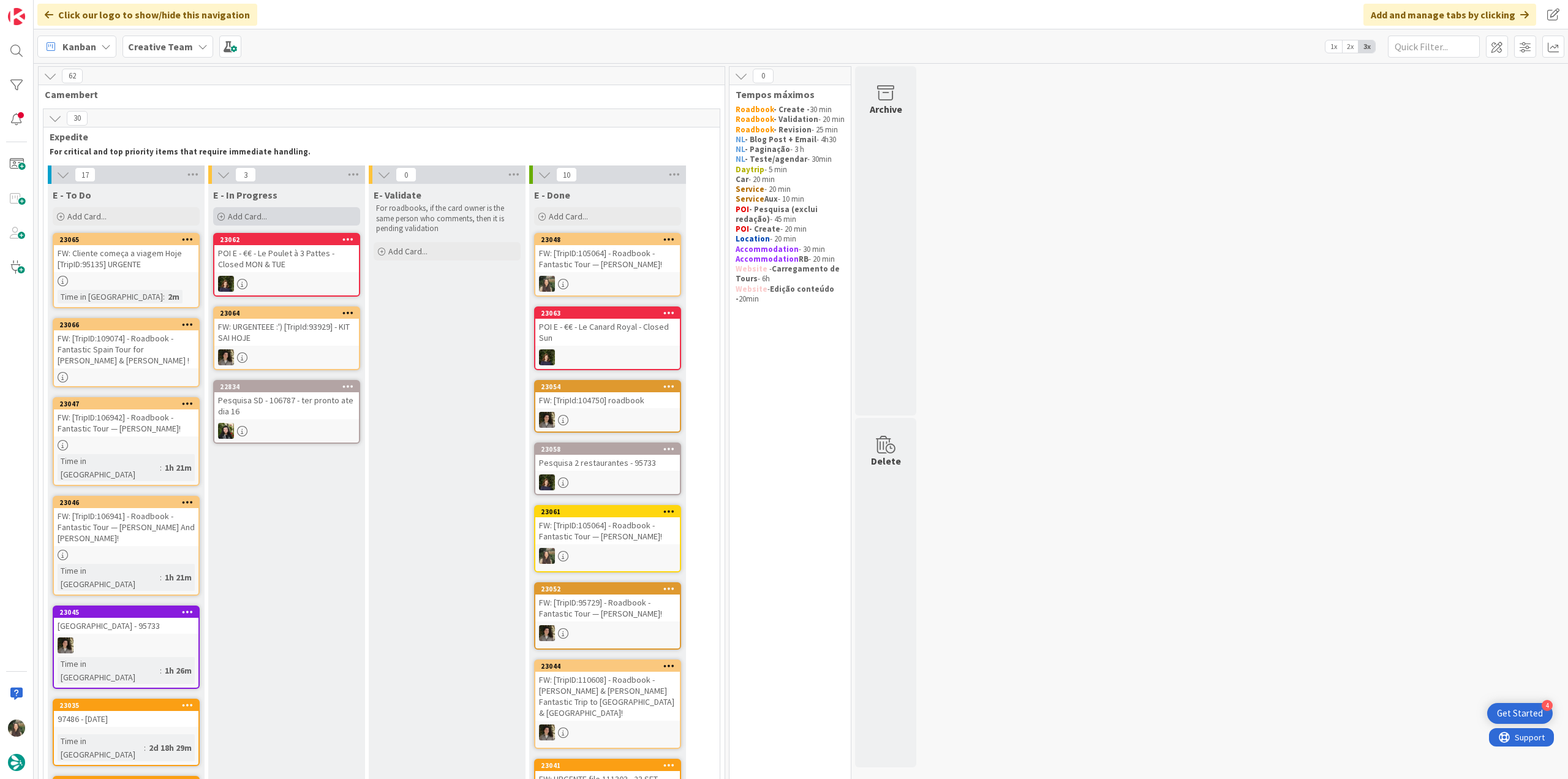
click at [282, 213] on div "Add Card..." at bounding box center [287, 216] width 147 height 19
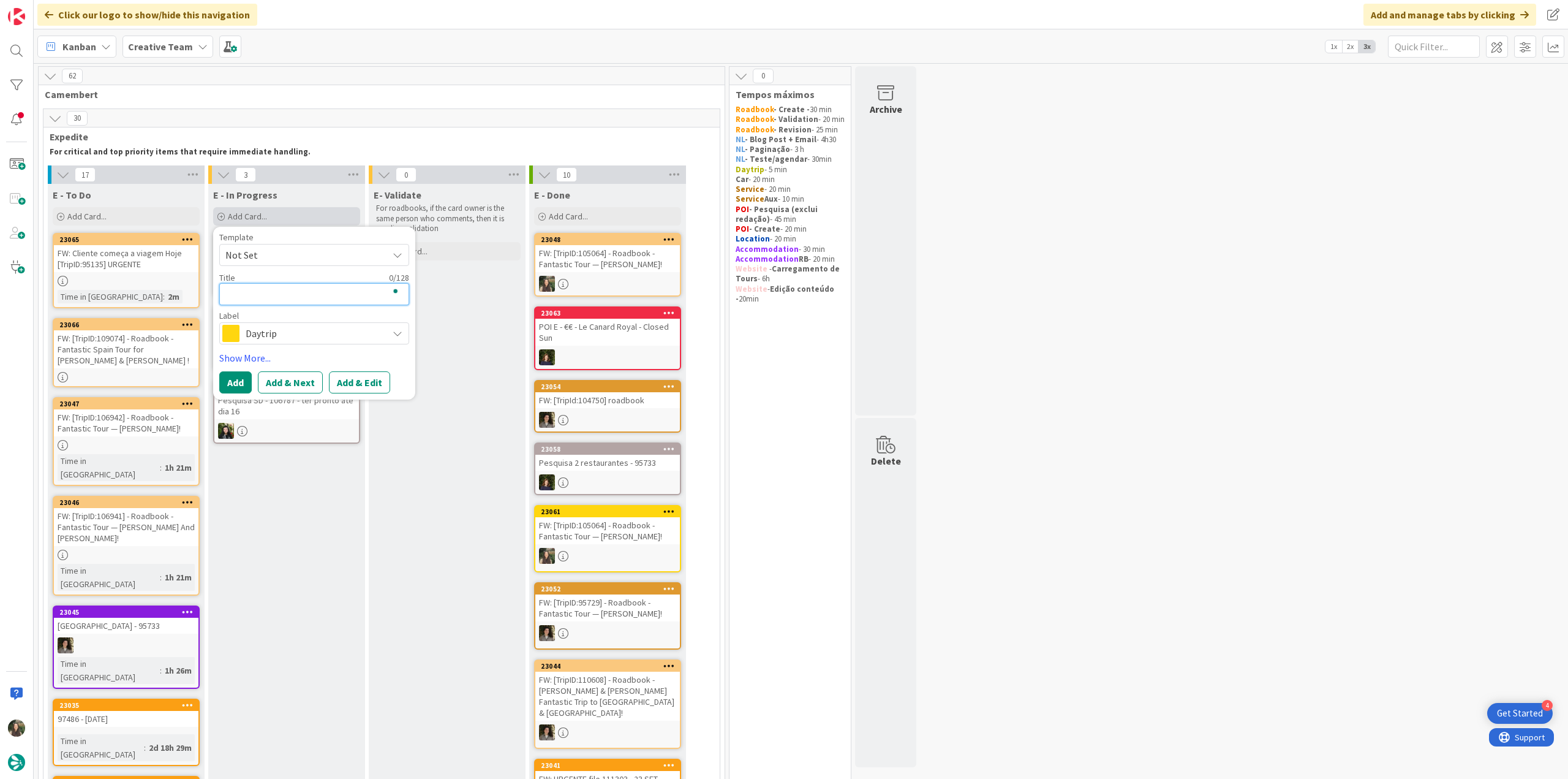
paste textarea "FW: [TripID:105064] - Roadbook - Fantastic Tour — [PERSON_NAME]!"
type textarea "FW: [TripID:105064] - Roadbook - Fantastic Tour — [PERSON_NAME]!"
type textarea "x"
type textarea "FW: [TripID:105064] - Roadbook - Fantastic Tour — [PERSON_NAME]!"
click at [302, 348] on span "Daytrip" at bounding box center [313, 348] width 136 height 17
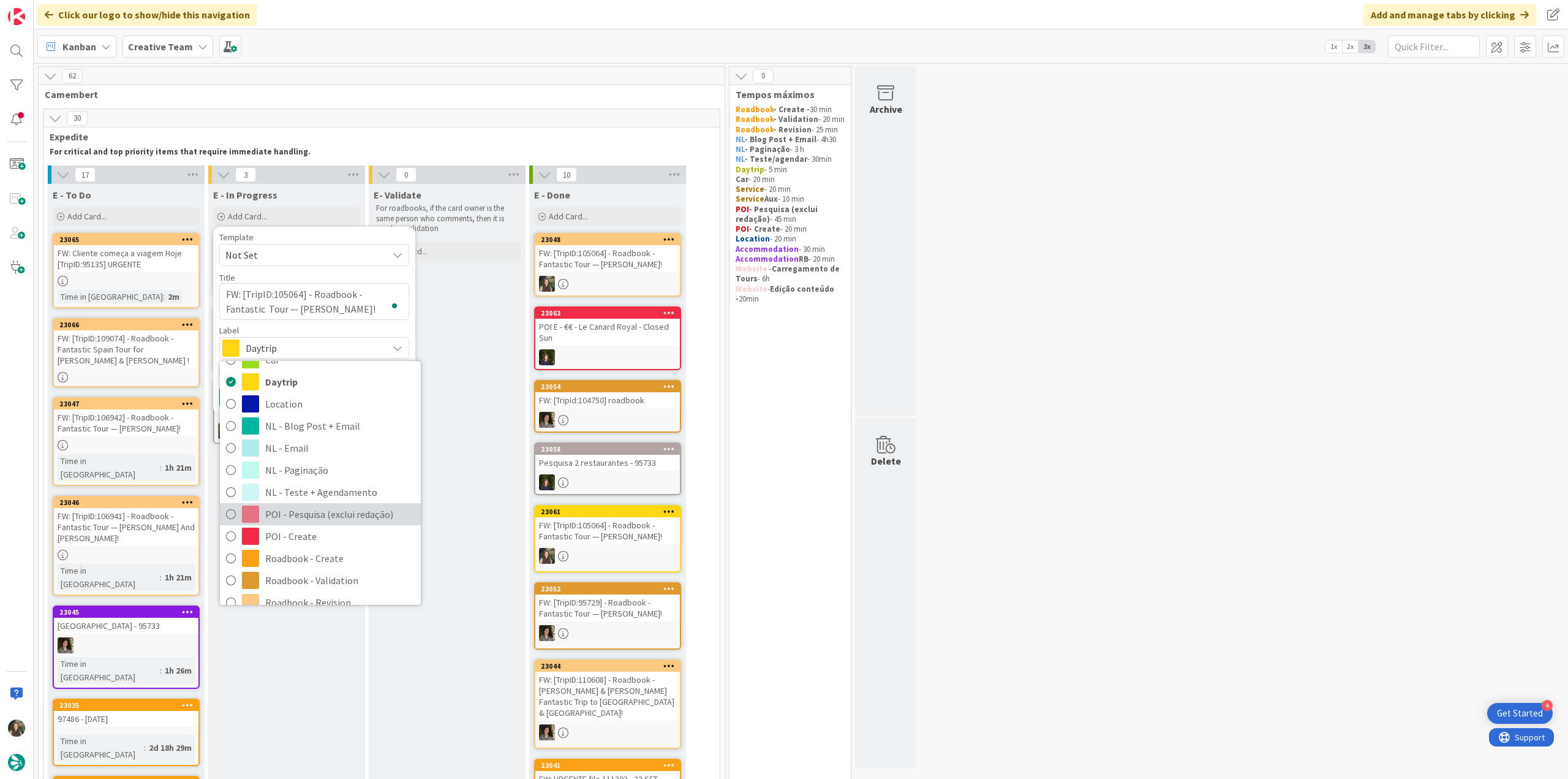
scroll to position [123, 0]
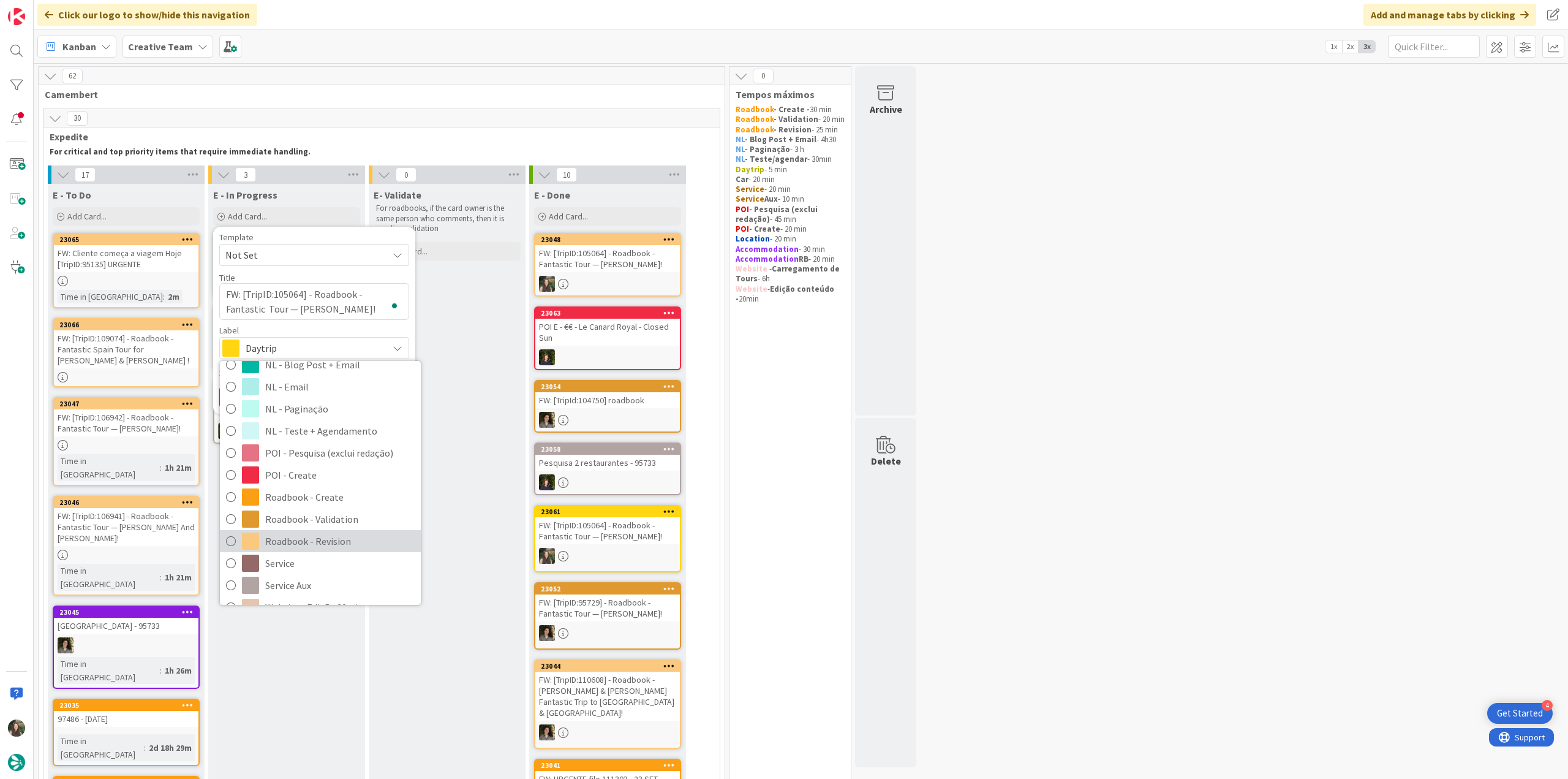
drag, startPoint x: 350, startPoint y: 536, endPoint x: 350, endPoint y: 526, distance: 10.0
click at [350, 537] on span "Roadbook - Revision" at bounding box center [340, 541] width 149 height 19
type textarea "x"
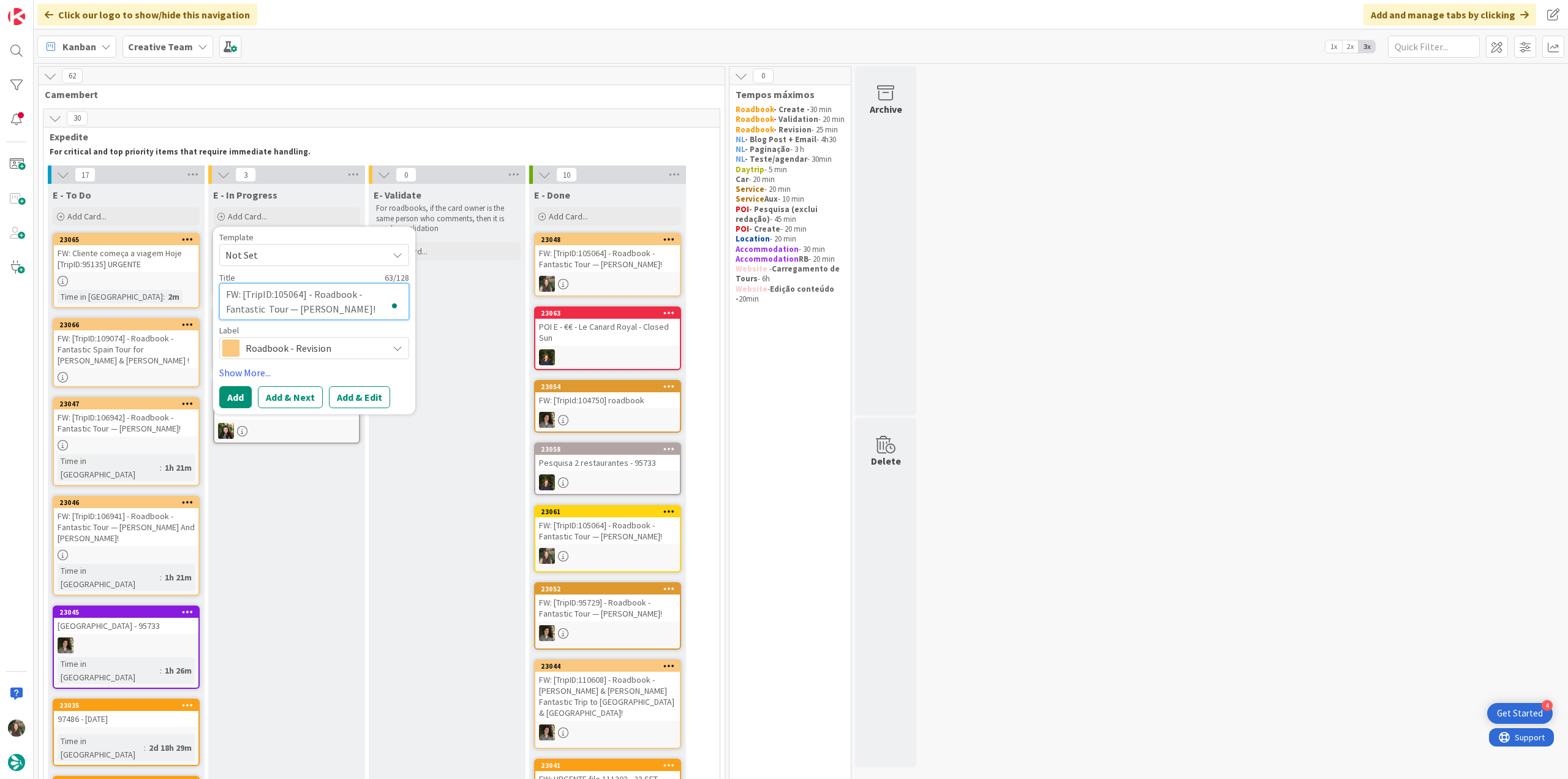
click at [327, 303] on textarea "FW: [TripID:105064] - Roadbook - Fantastic Tour — [PERSON_NAME]!" at bounding box center [314, 301] width 190 height 36
type textarea "FW: [TripID:105064] - Roadbook - Fantastic Tour — [PERSON_NAME]!"
type textarea "x"
type textarea "FW: [TripID:105064] - Roadbook - Fantastic Tour — [PERSON_NAME]! -"
type textarea "x"
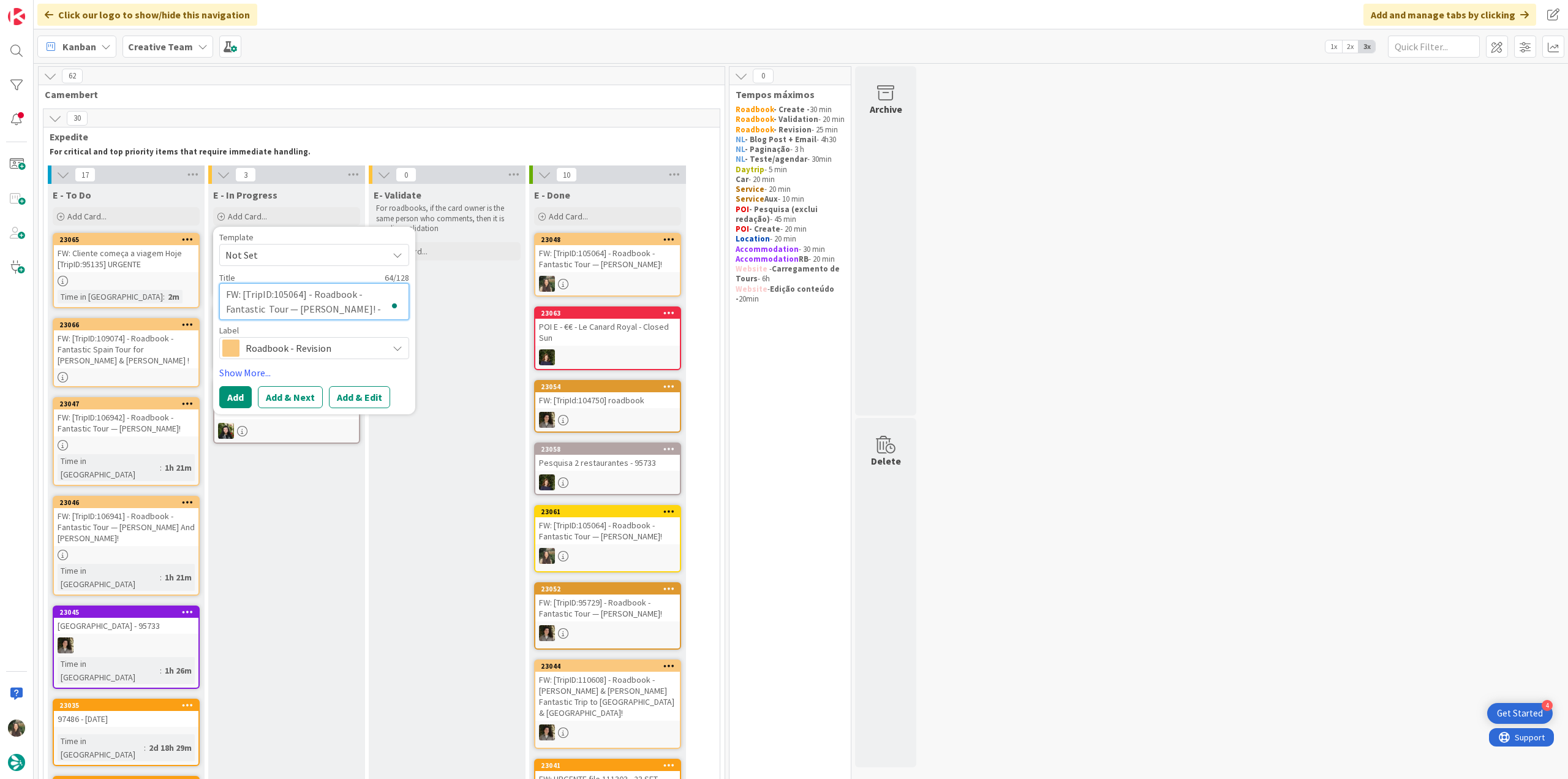
type textarea "FW: [TripID:105064] - Roadbook - Fantastic Tour — [PERSON_NAME]! -"
type textarea "x"
type textarea "FW: [TripID:105064] - Roadbook - Fantastic Tour — [PERSON_NAME]! - c"
type textarea "x"
type textarea "FW: [TripID:105064] - Roadbook - Fantastic Tour — [PERSON_NAME]! - co"
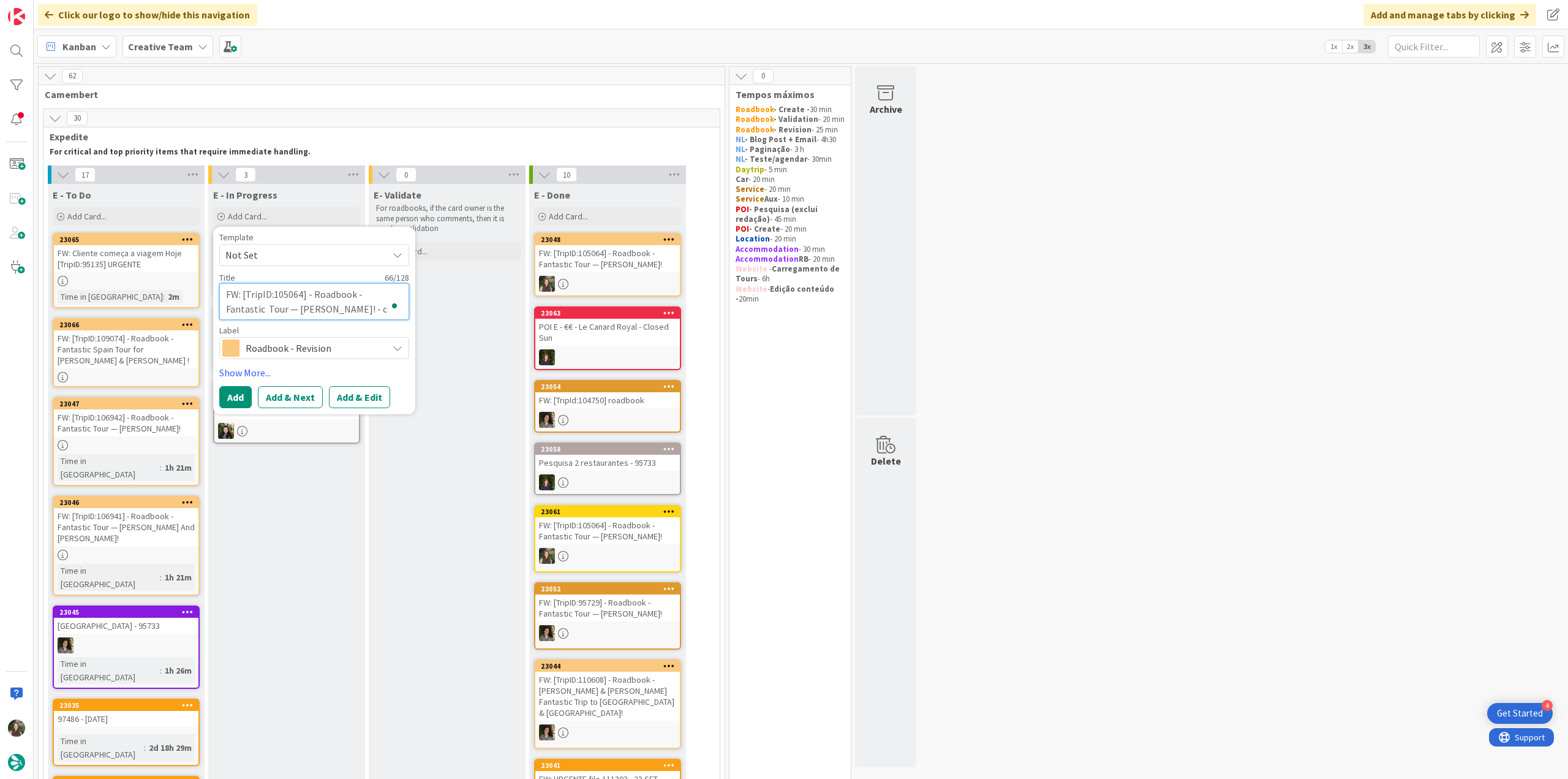
type textarea "x"
type textarea "FW: [TripID:105064] - Roadbook - Fantastic Tour — [PERSON_NAME]! - con"
type textarea "x"
type textarea "FW: [TripID:105064] - Roadbook - Fantastic Tour — [PERSON_NAME]! - cont"
type textarea "x"
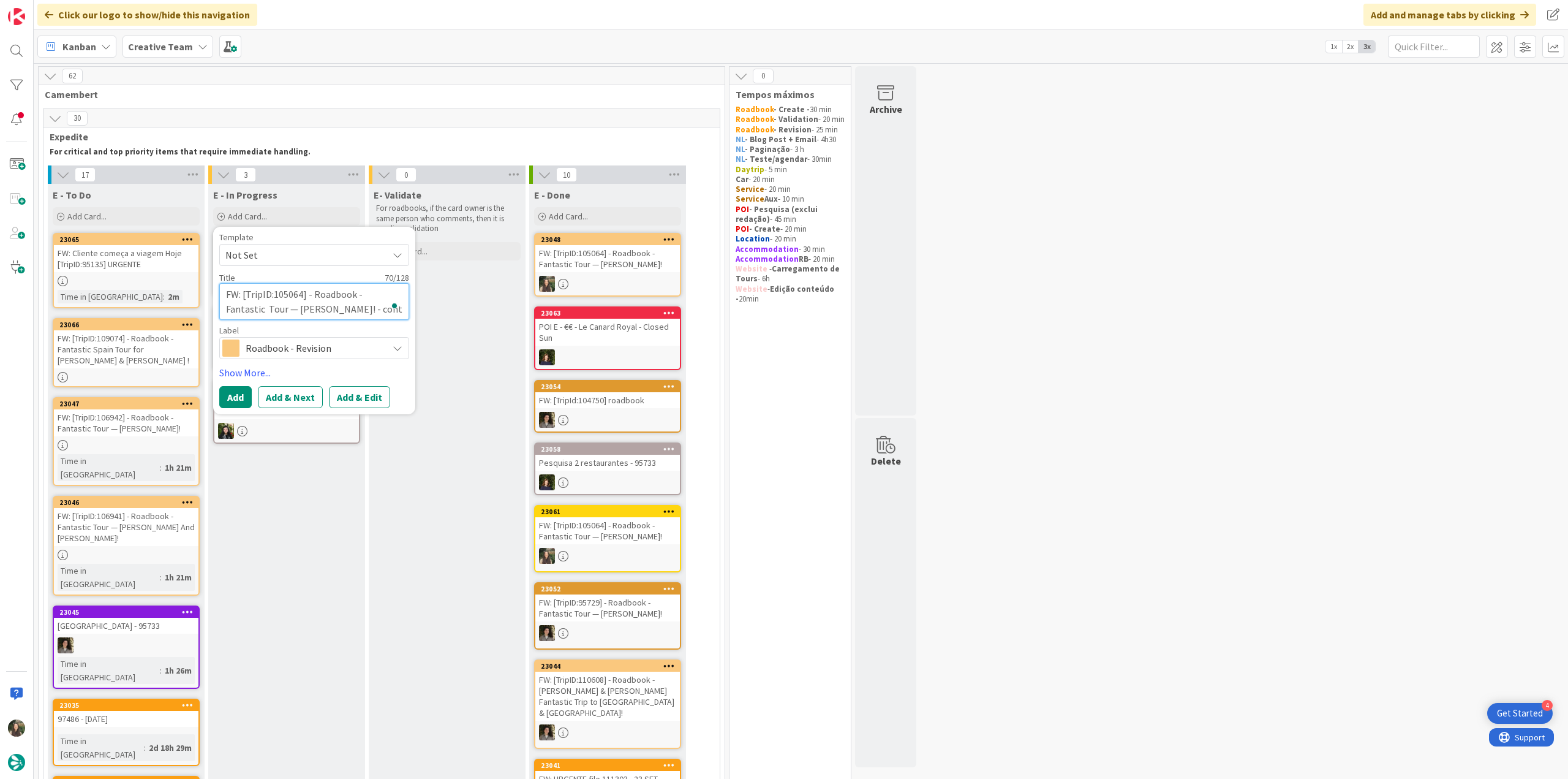
type textarea "FW: [TripID:105064] - Roadbook - Fantastic Tour — [PERSON_NAME]! - conti"
type textarea "x"
type textarea "FW: [TripID:105064] - Roadbook - Fantastic Tour — [PERSON_NAME]! - contin"
type textarea "x"
type textarea "FW: [TripID:105064] - Roadbook - Fantastic Tour — [PERSON_NAME]! - continu"
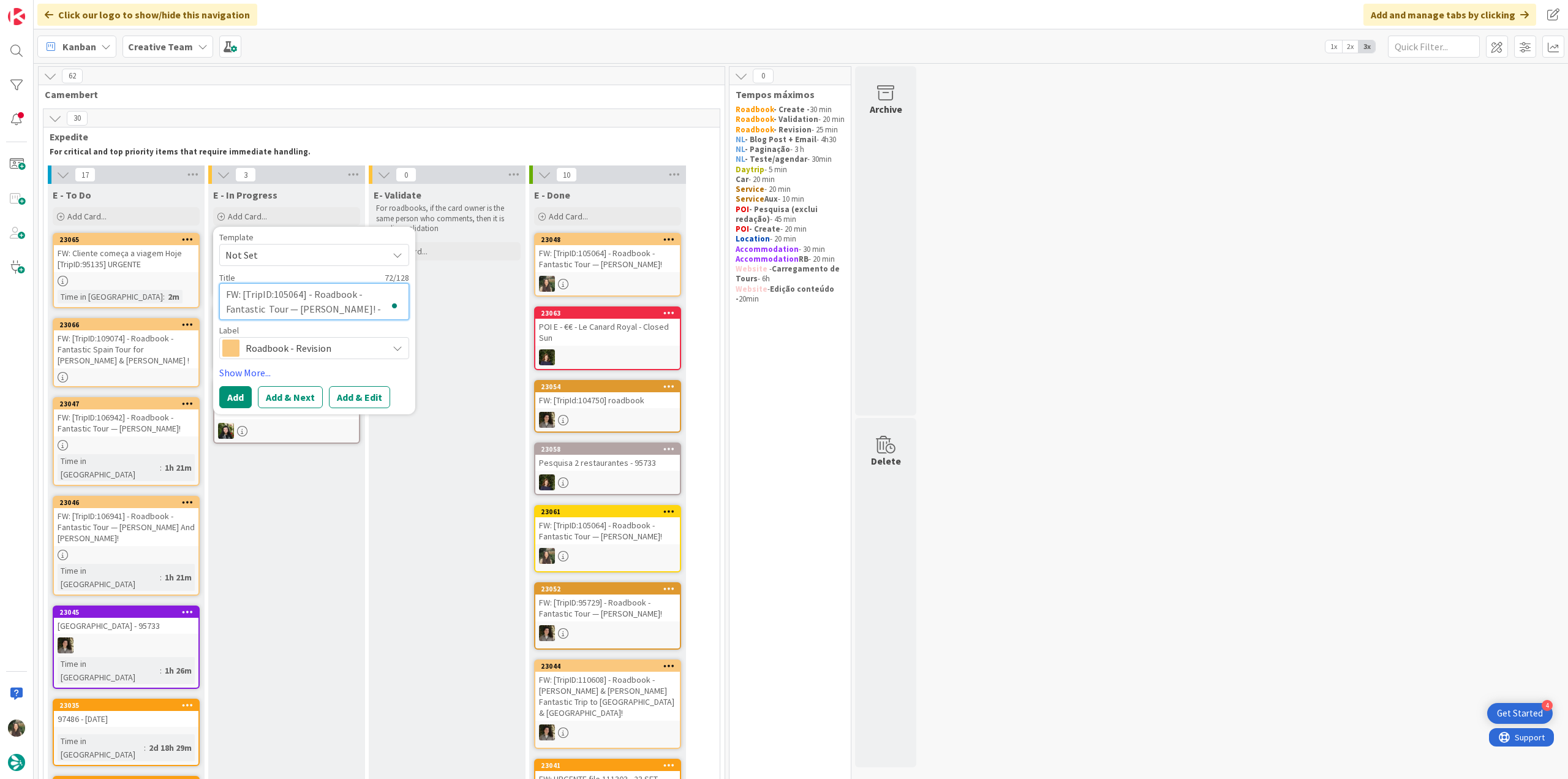
type textarea "x"
type textarea "FW: [TripID:105064] - Roadbook - Fantastic Tour — [PERSON_NAME]! - continua"
type textarea "x"
type textarea "FW: [TripID:105064] - Roadbook - Fantastic Tour — [PERSON_NAME]! - continuaç"
type textarea "x"
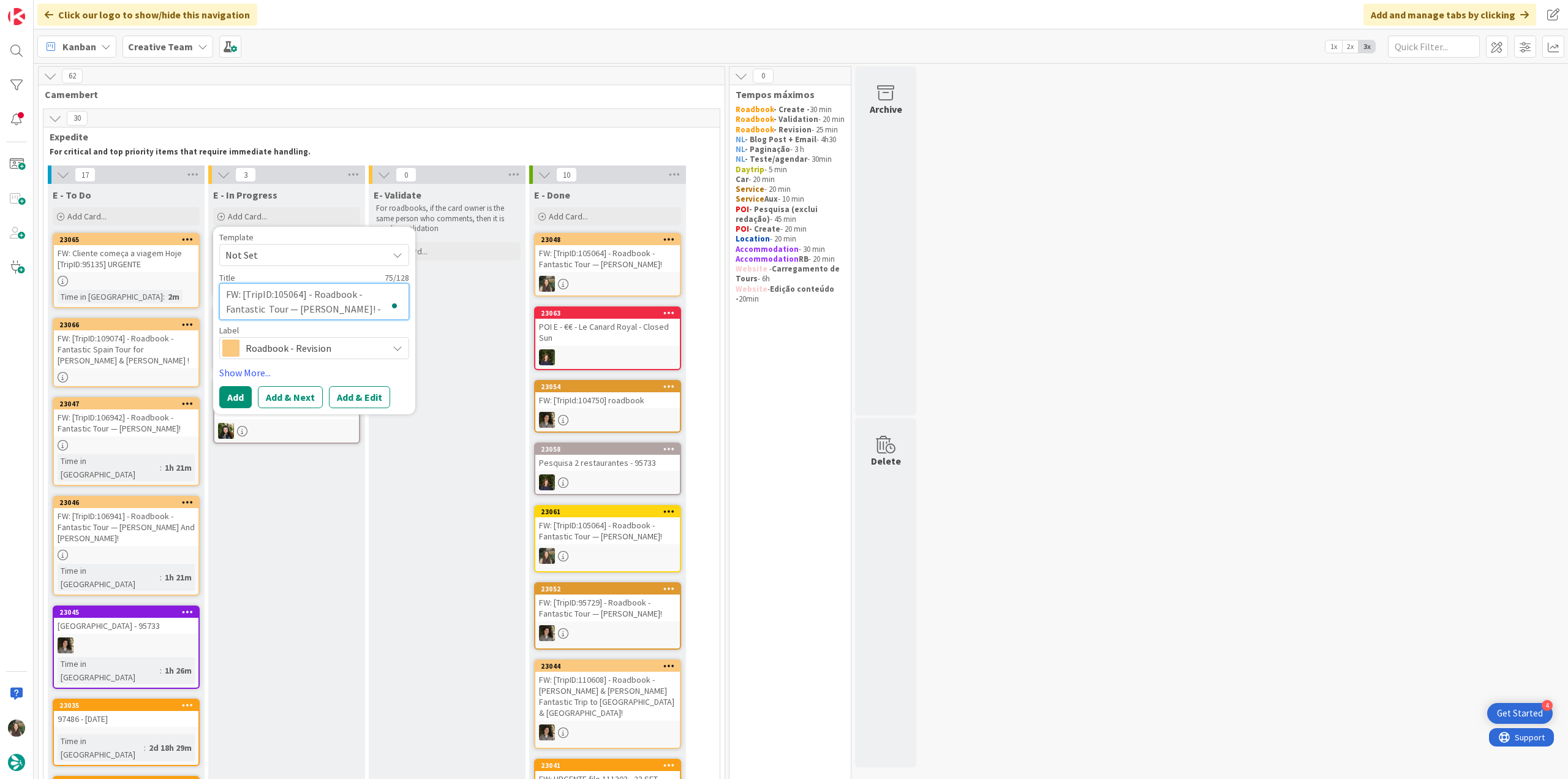
type textarea "FW: [TripID:105064] - Roadbook - Fantastic Tour — [PERSON_NAME]! - continuaçã"
type textarea "x"
type textarea "FW: [TripID:105064] - Roadbook - Fantastic Tour — [PERSON_NAME]! - continuaçãop"
type textarea "x"
type textarea "FW: [TripID:105064] - Roadbook - Fantastic Tour — [PERSON_NAME]! - continuação"
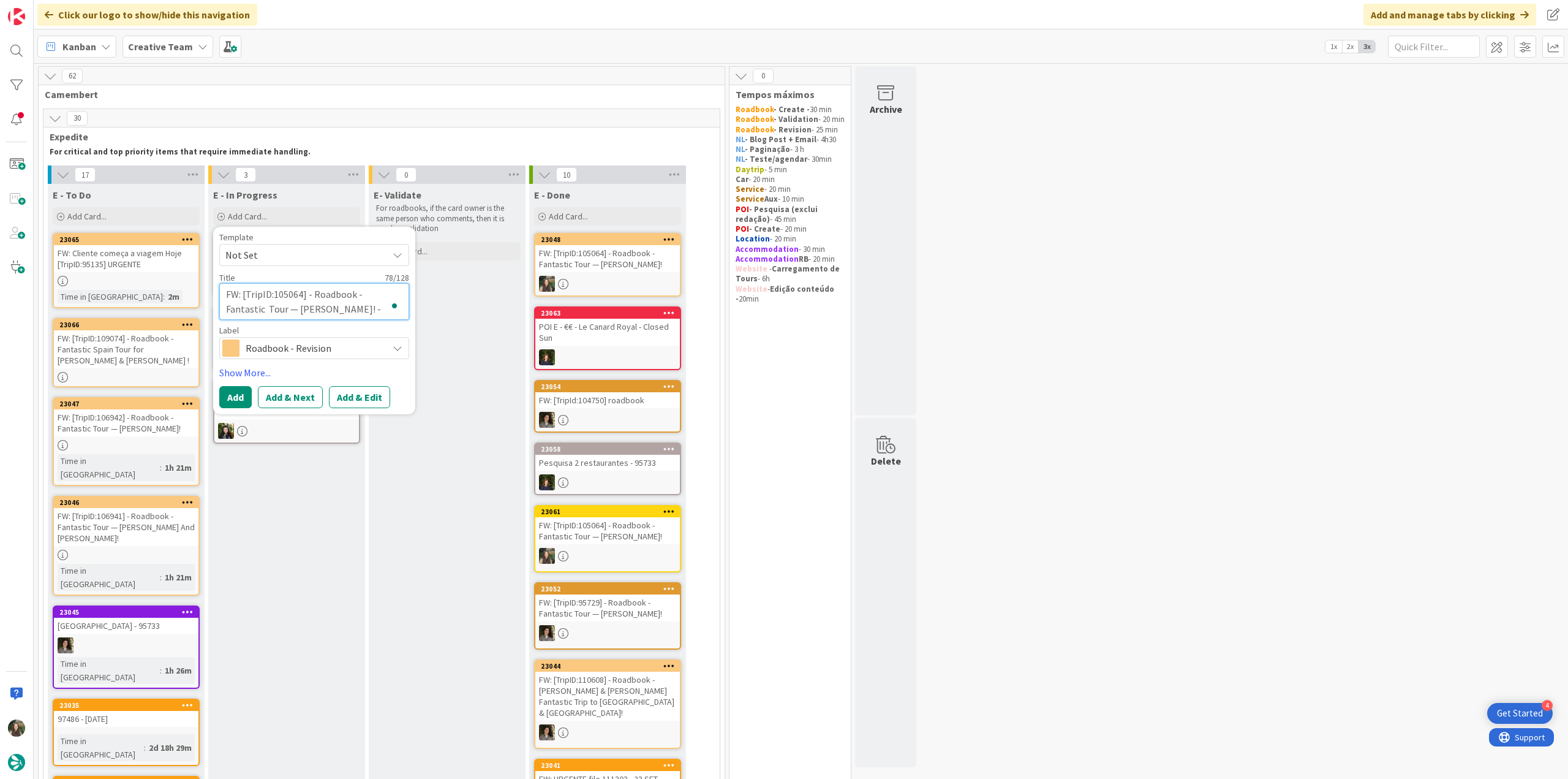
type textarea "x"
type textarea "FW: [TripID:105064] - Roadbook - Fantastic Tour — [PERSON_NAME]! - continuação"
click at [236, 396] on button "Add" at bounding box center [235, 397] width 32 height 22
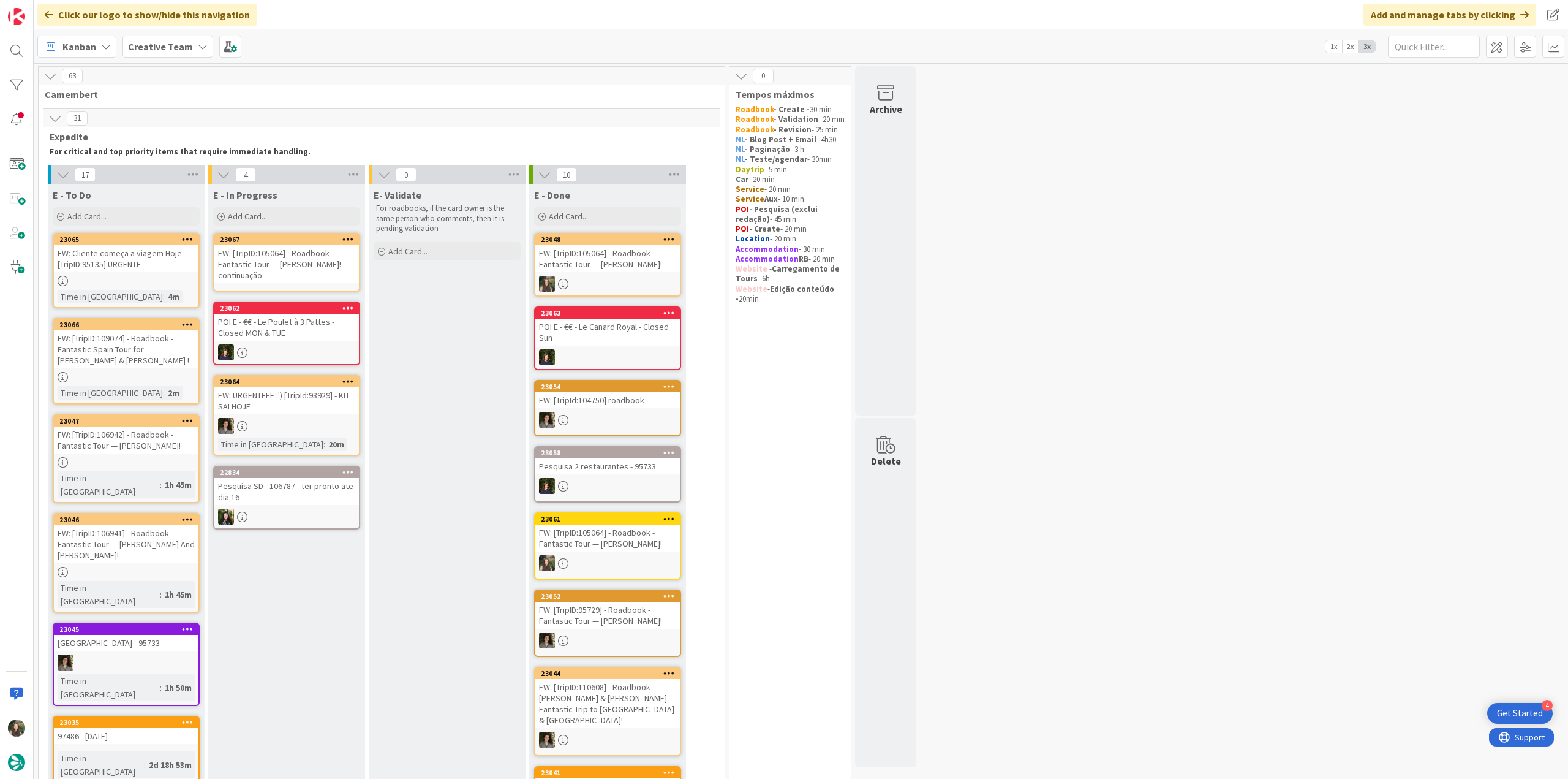
click at [282, 263] on div "FW: [TripID:105064] - Roadbook - Fantastic Tour — [PERSON_NAME]! - continuação" at bounding box center [286, 263] width 145 height 38
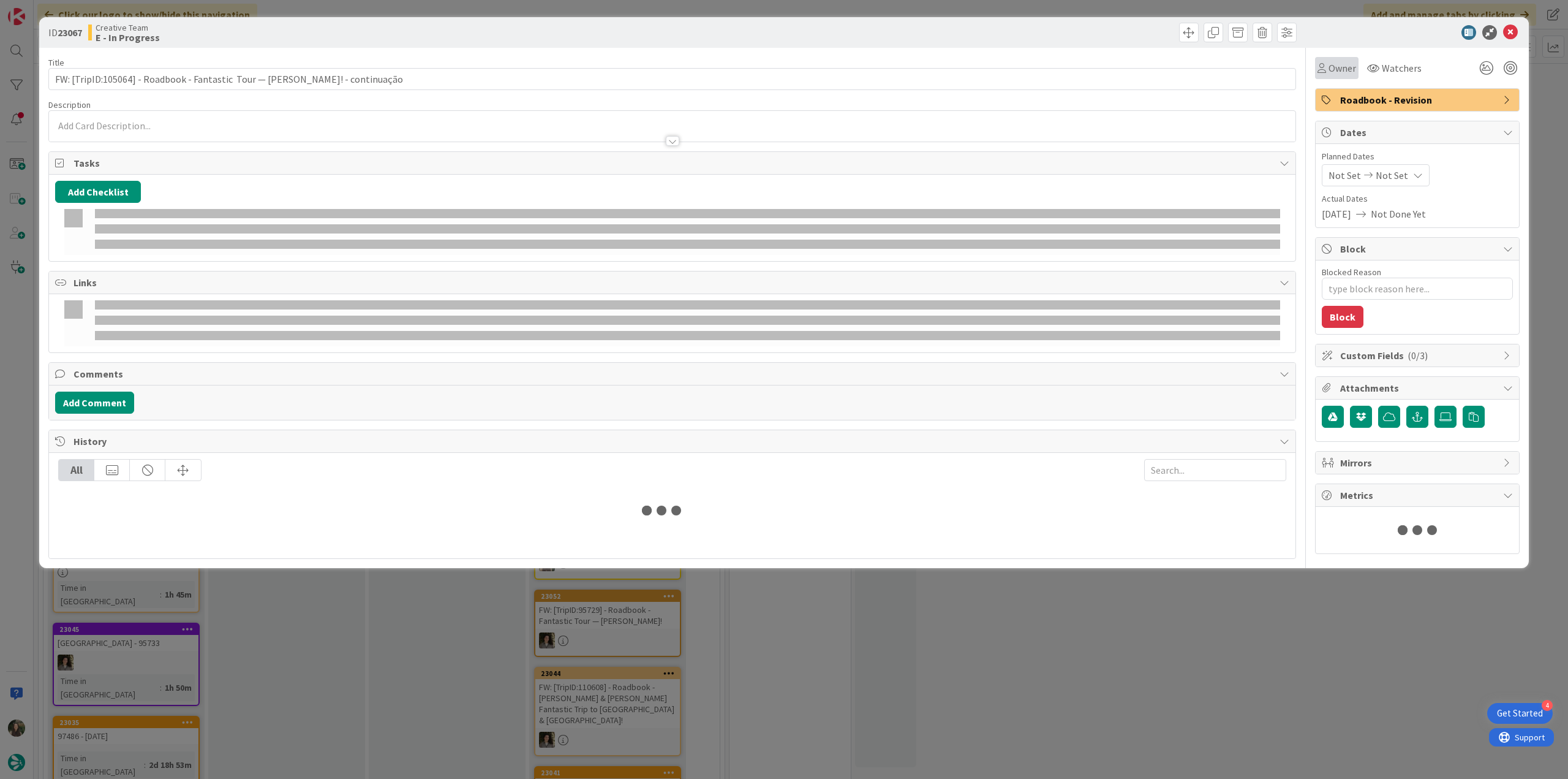
click at [1334, 70] on span "Owner" at bounding box center [1342, 68] width 28 height 15
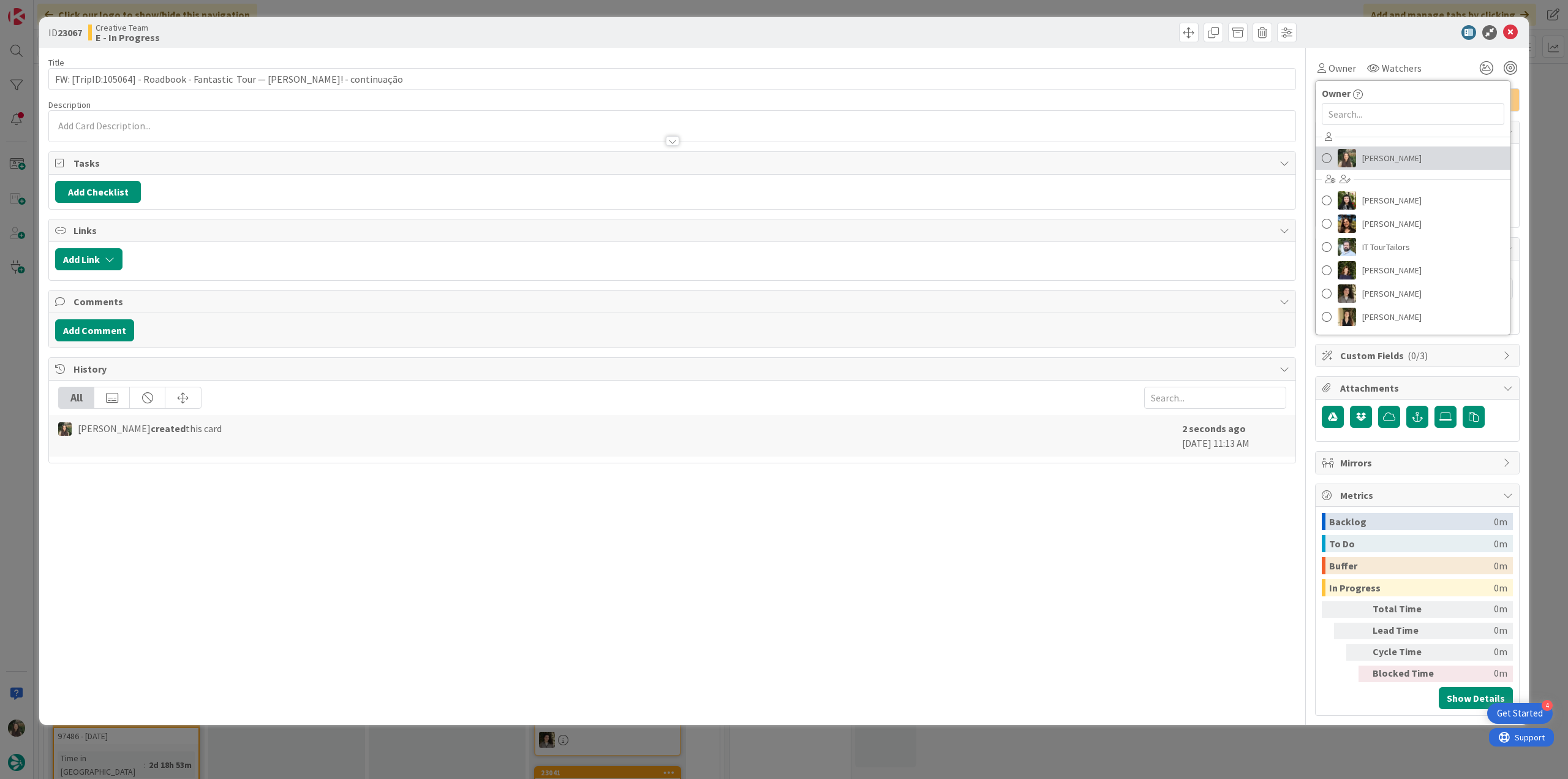
drag, startPoint x: 1364, startPoint y: 152, endPoint x: 1371, endPoint y: 154, distance: 7.3
click at [1365, 153] on span "[PERSON_NAME]" at bounding box center [1392, 159] width 59 height 19
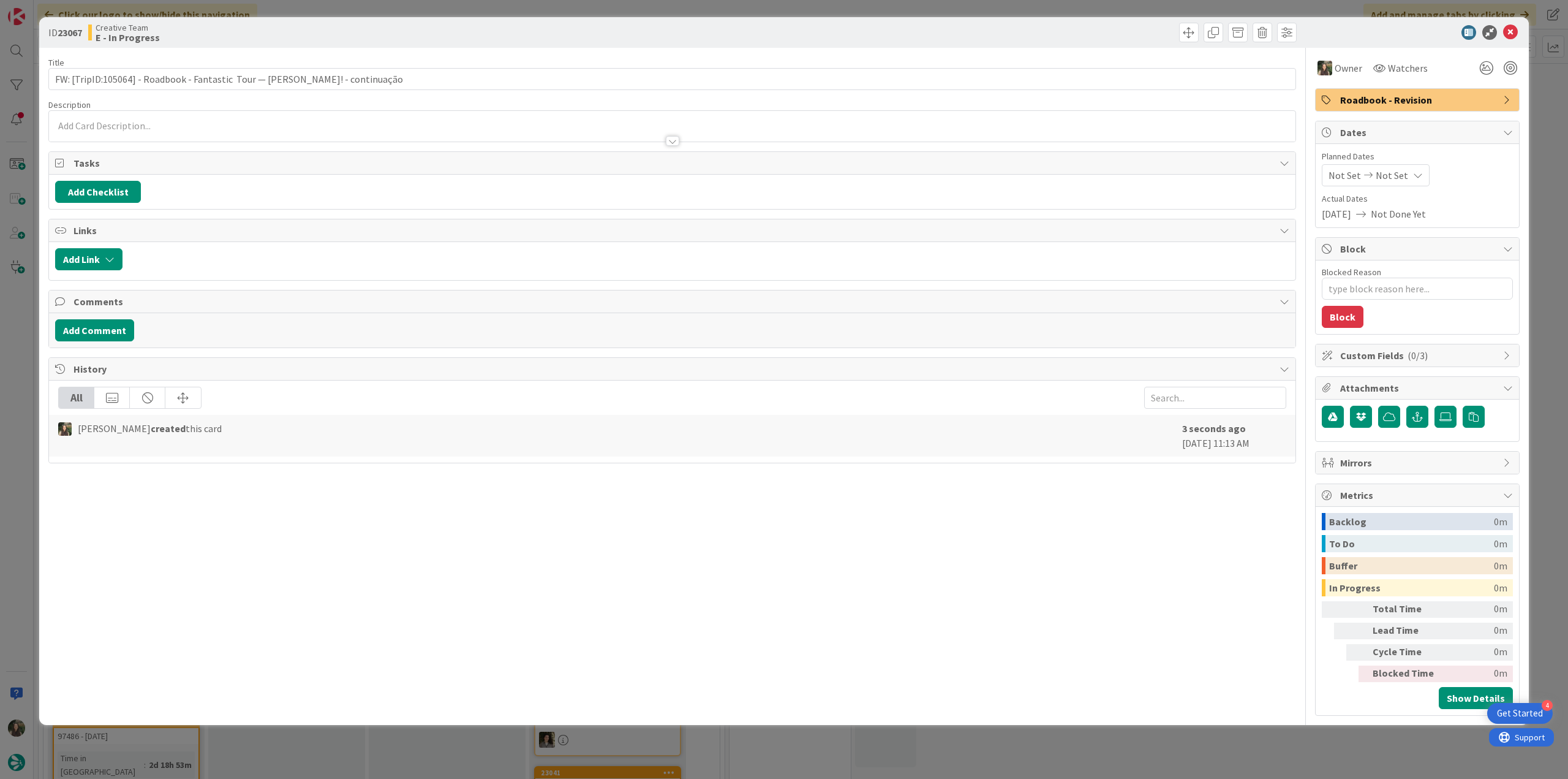
click at [1542, 105] on div "ID 23067 Creative Team E - In Progress Title 77 / 128 FW: [TripID:105064] - Roa…" at bounding box center [784, 389] width 1568 height 779
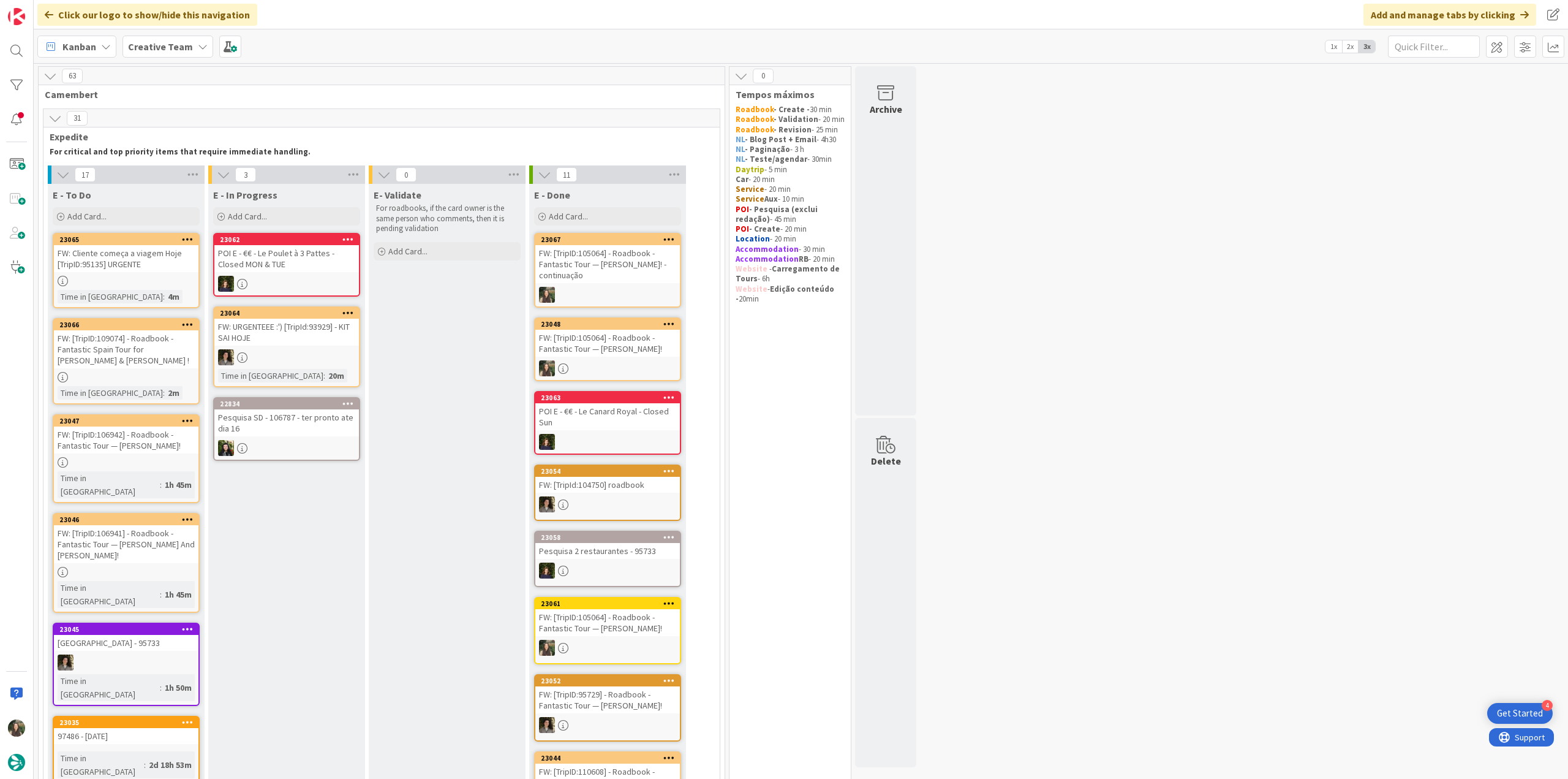
click at [178, 282] on div at bounding box center [126, 281] width 145 height 11
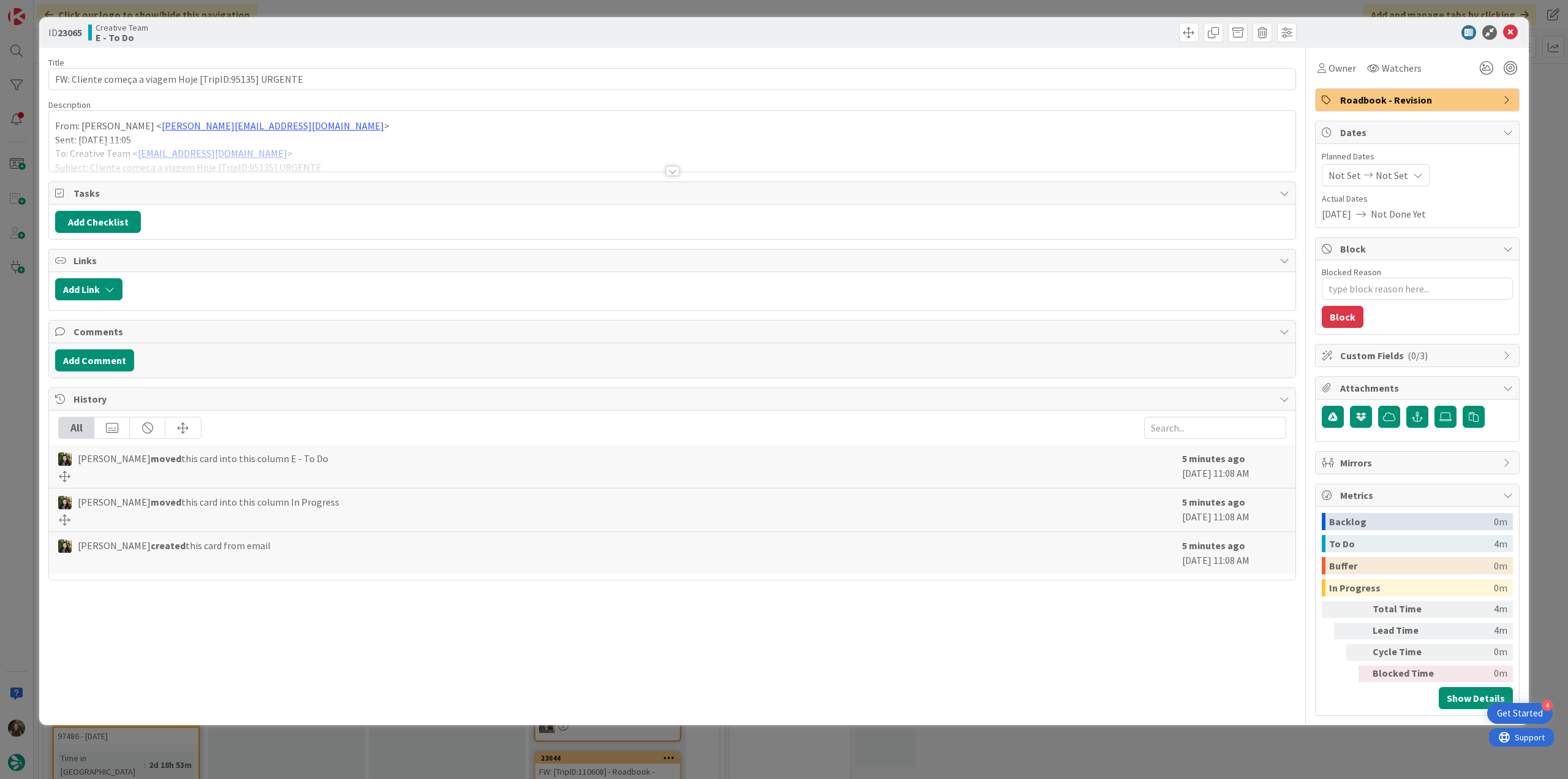
click at [418, 141] on div at bounding box center [672, 156] width 1247 height 31
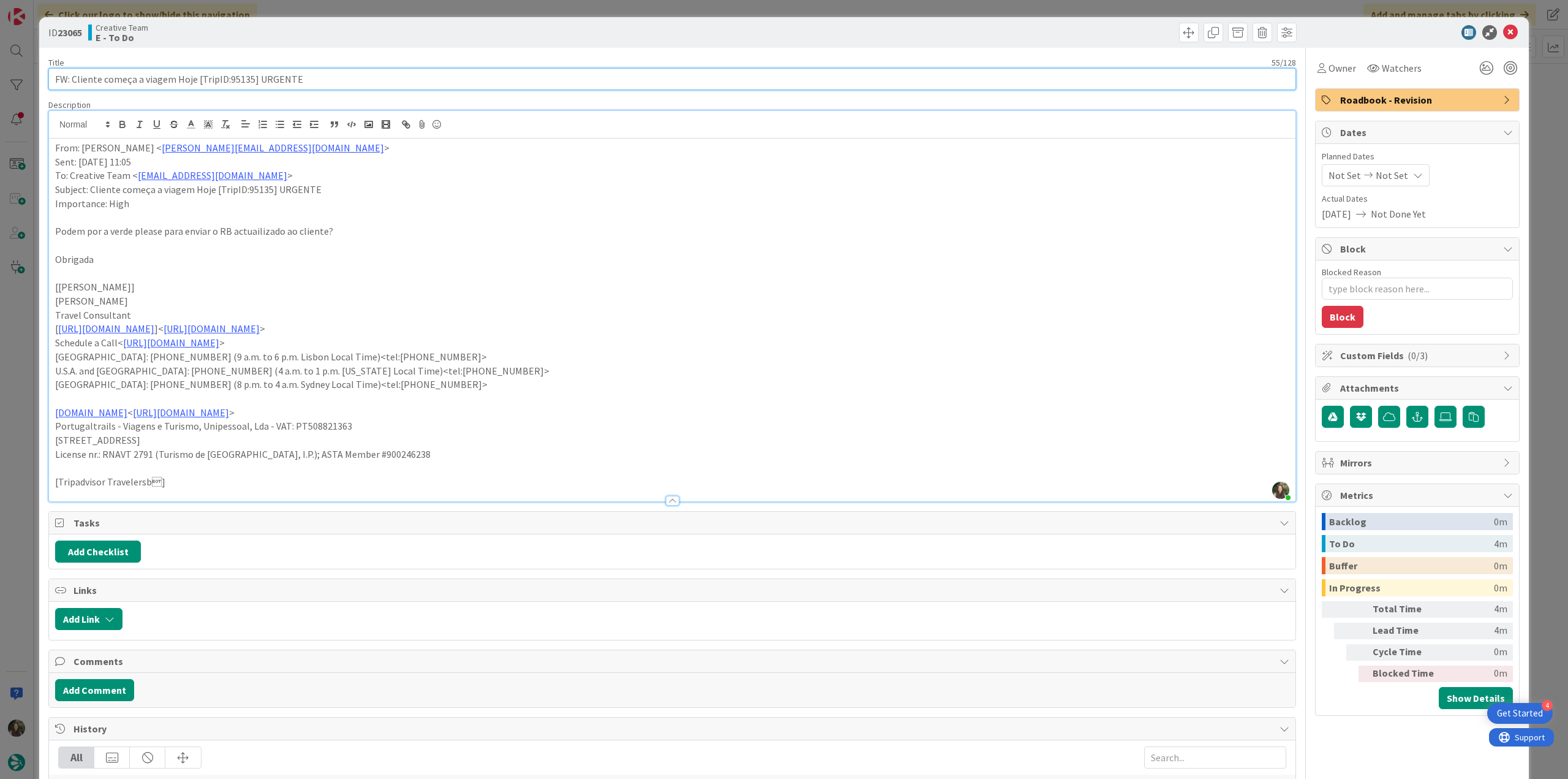
click at [236, 79] on input "FW: Cliente começa a viagem Hoje [TripID:95135] URGENTE" at bounding box center [672, 79] width 1248 height 22
click at [1329, 63] on span "Owner" at bounding box center [1342, 68] width 28 height 15
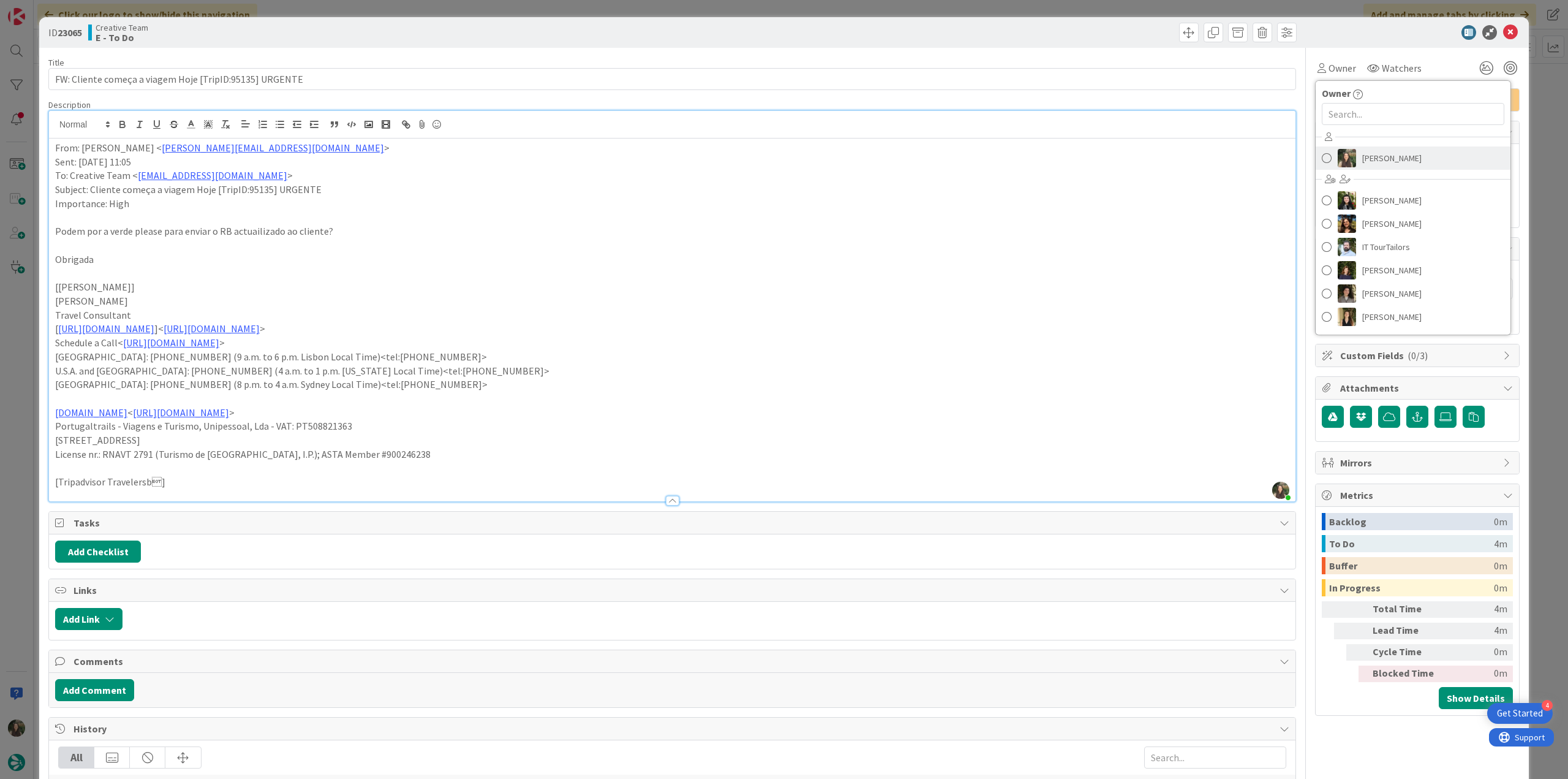
click at [1393, 154] on span "[PERSON_NAME]" at bounding box center [1392, 159] width 59 height 19
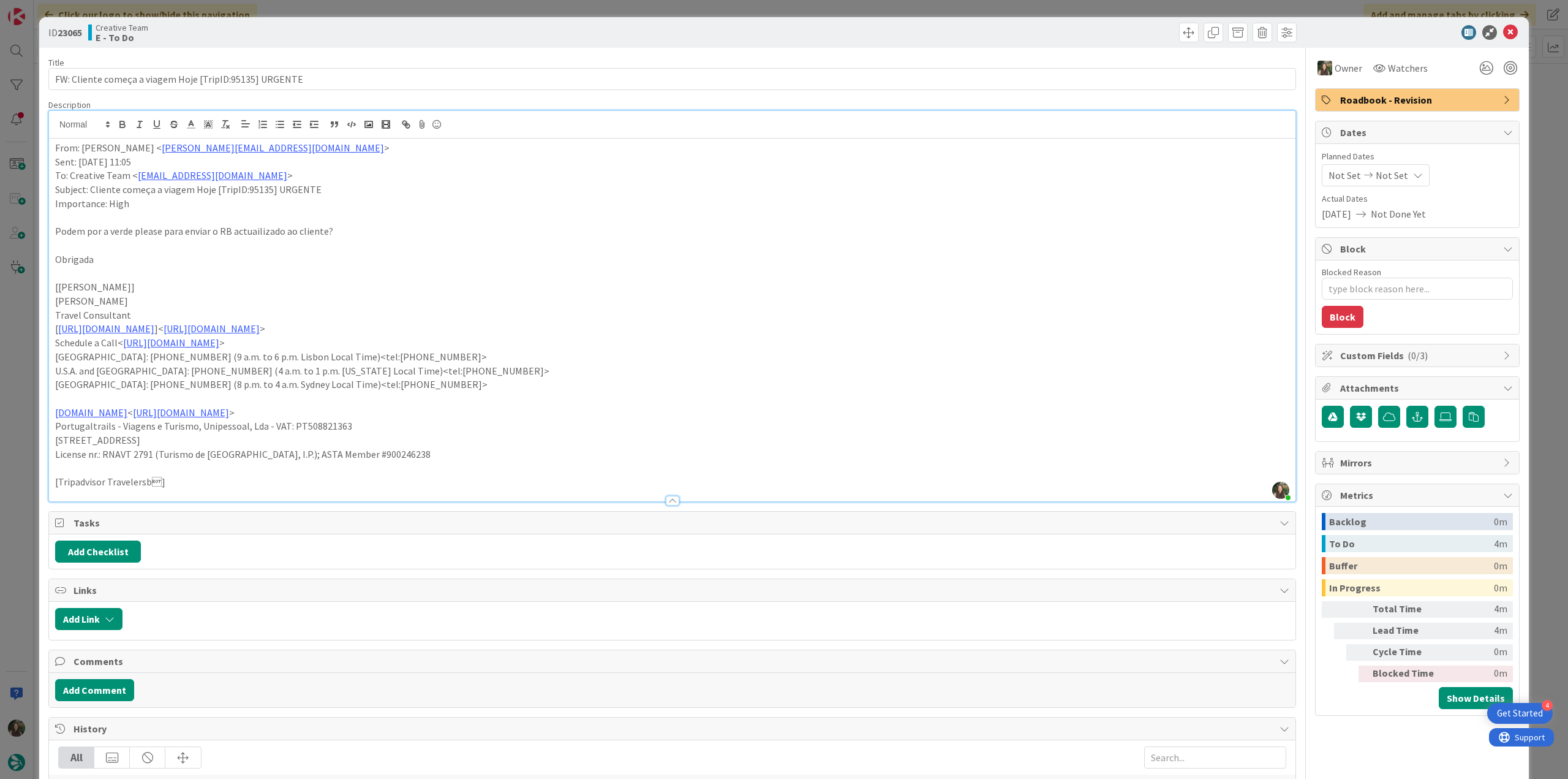
click at [1541, 115] on div "ID 23065 Creative Team E - To Do Title 55 / 128 FW: Cliente começa a viagem Hoj…" at bounding box center [784, 389] width 1568 height 779
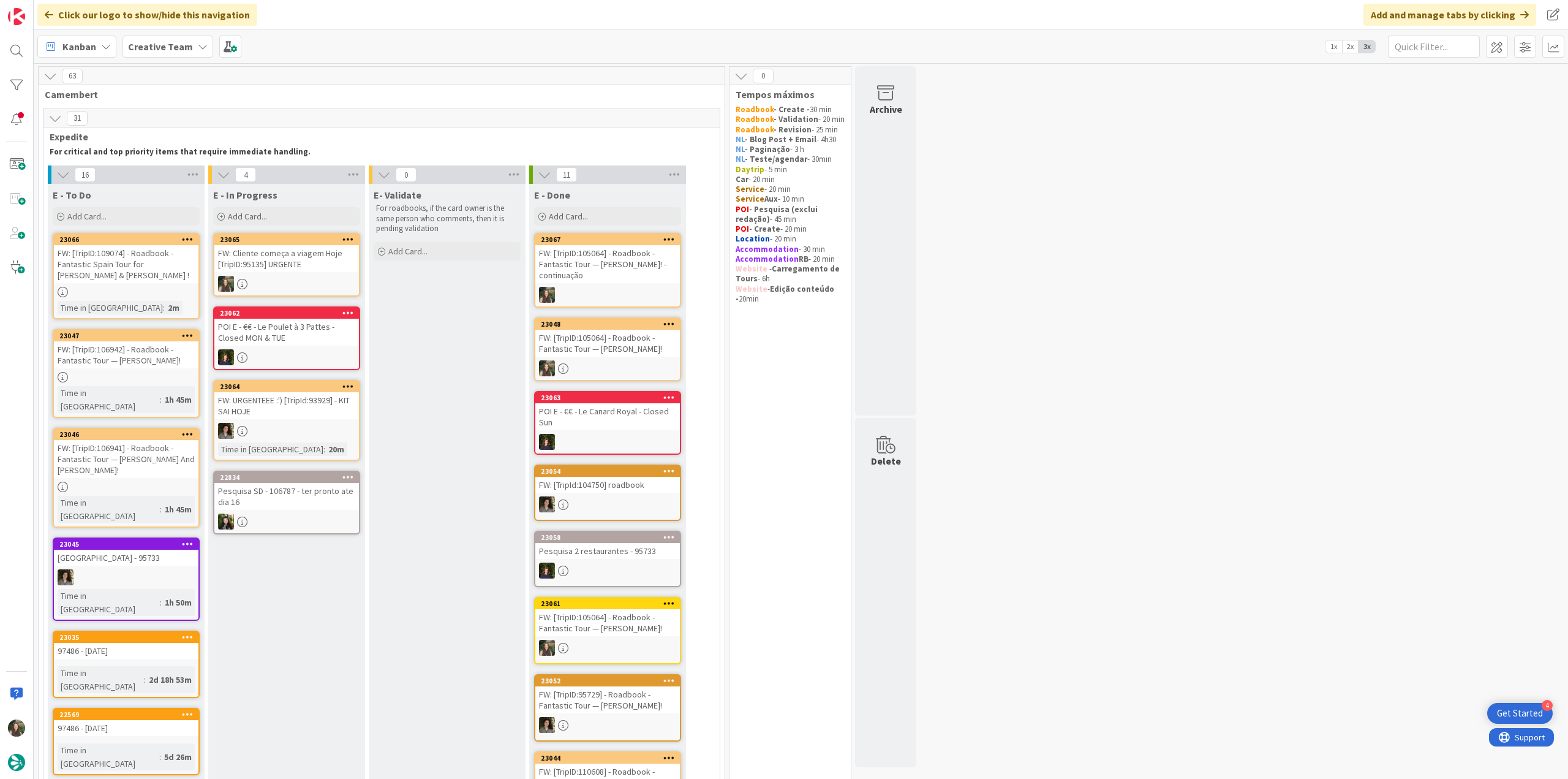
click at [306, 269] on div "FW: Cliente começa a viagem Hoje [TripID:95135] URGENTE" at bounding box center [286, 258] width 145 height 27
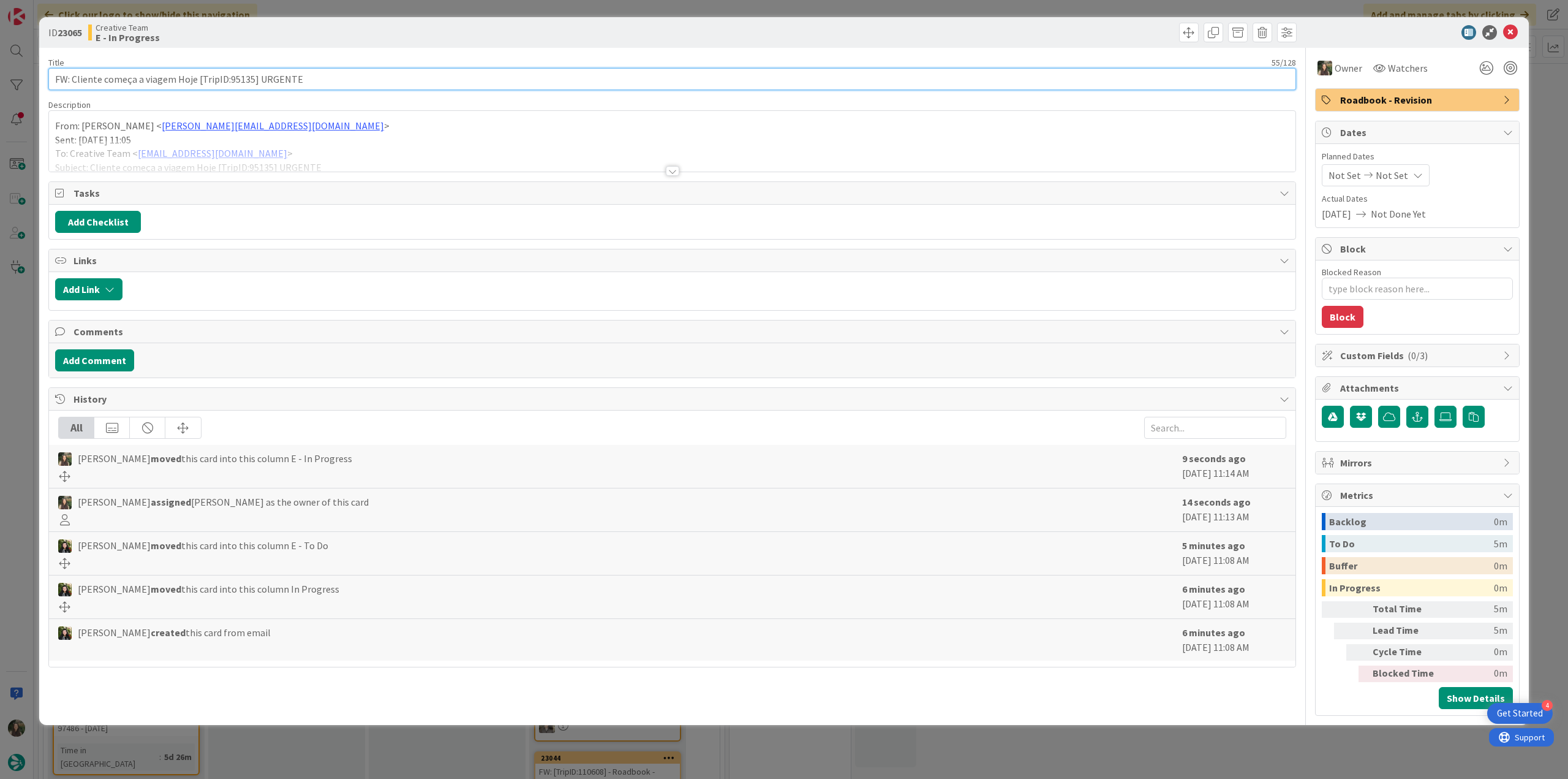
click at [241, 80] on input "FW: Cliente começa a viagem Hoje [TripID:95135] URGENTE" at bounding box center [672, 79] width 1248 height 22
click at [31, 362] on div "ID 23065 Creative Team E - In Progress Title 55 / 128 FW: Cliente começa a viag…" at bounding box center [784, 389] width 1568 height 779
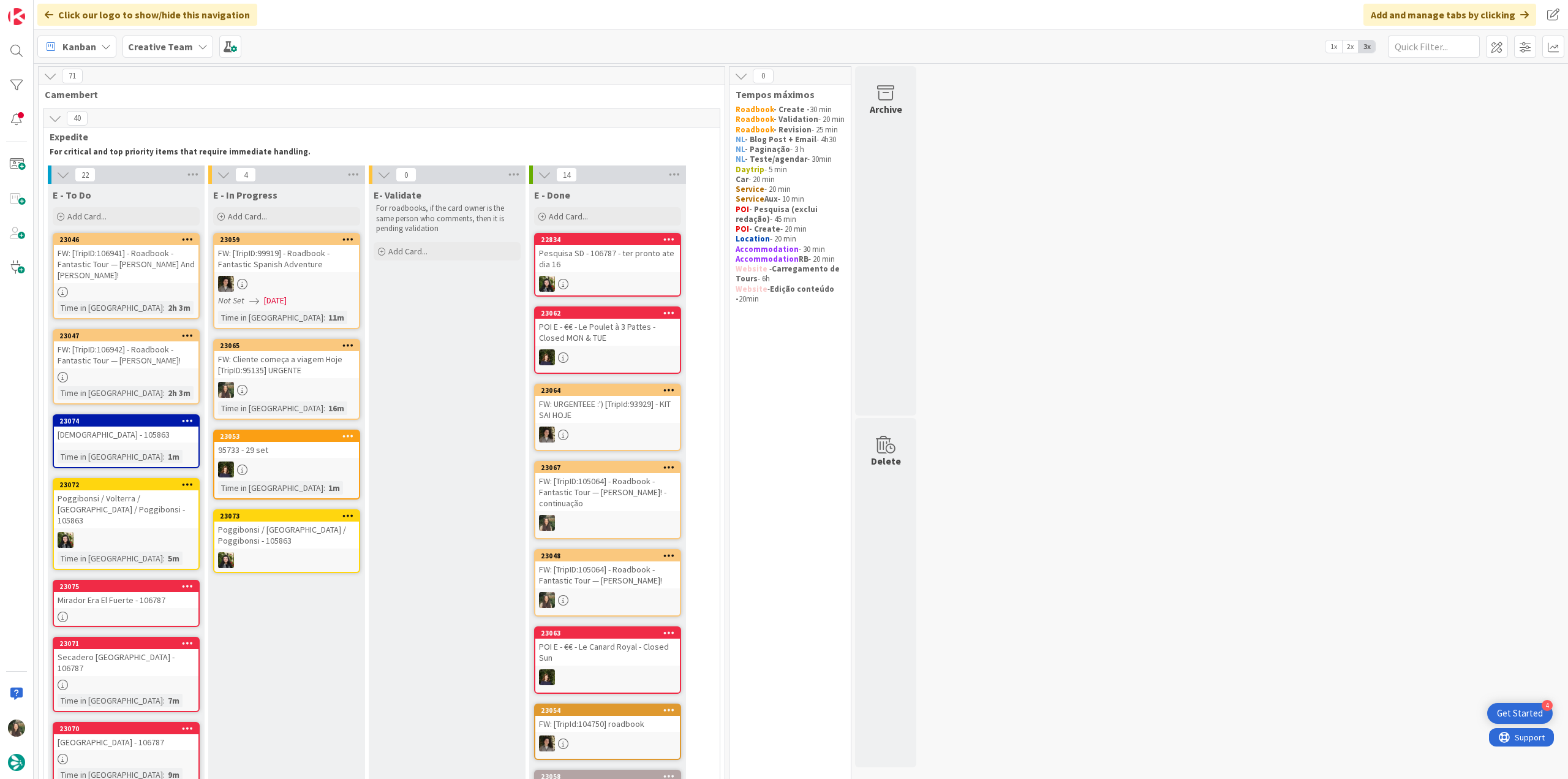
click at [348, 386] on div at bounding box center [286, 390] width 145 height 16
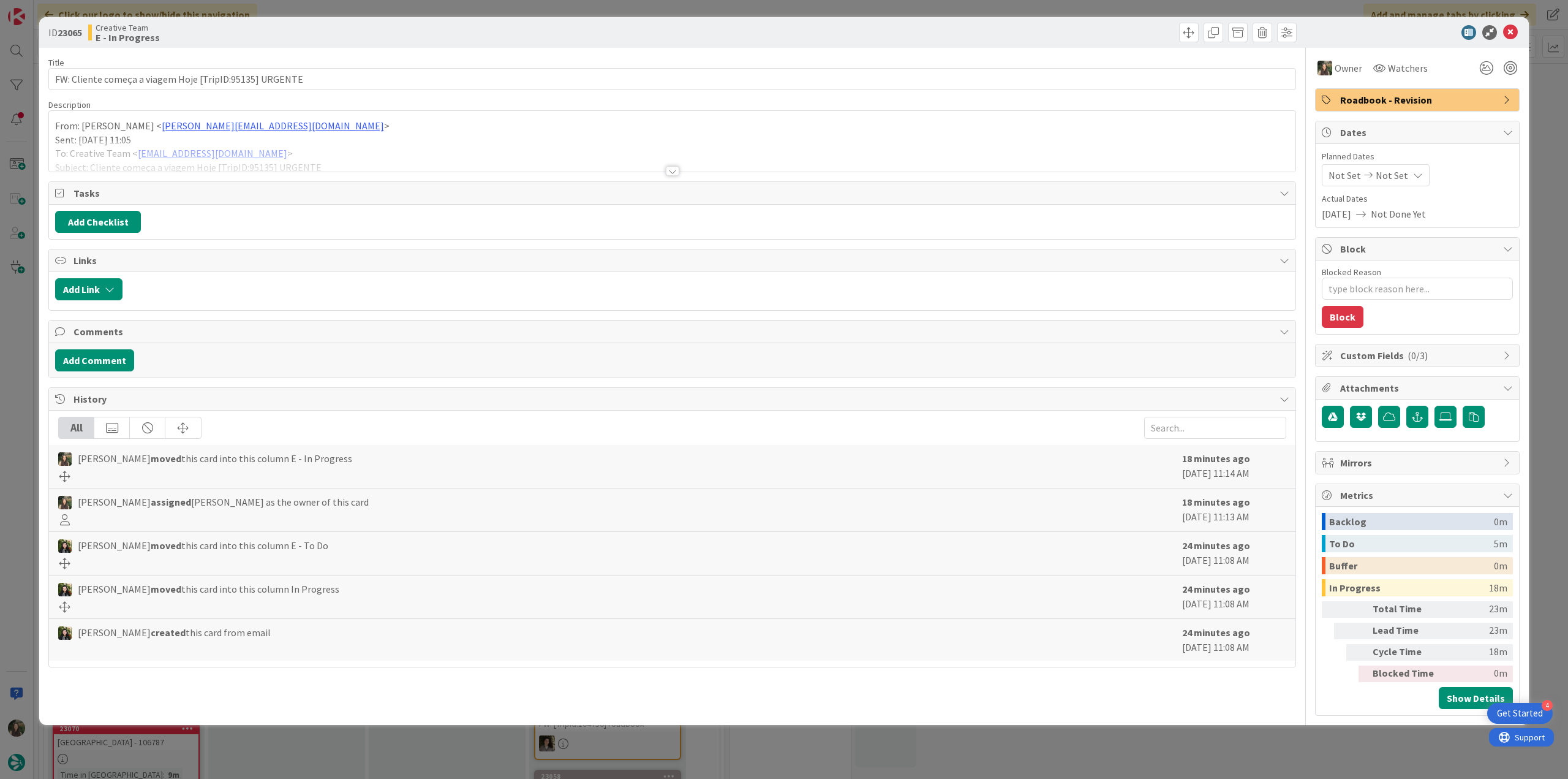
click at [447, 159] on div at bounding box center [672, 156] width 1247 height 31
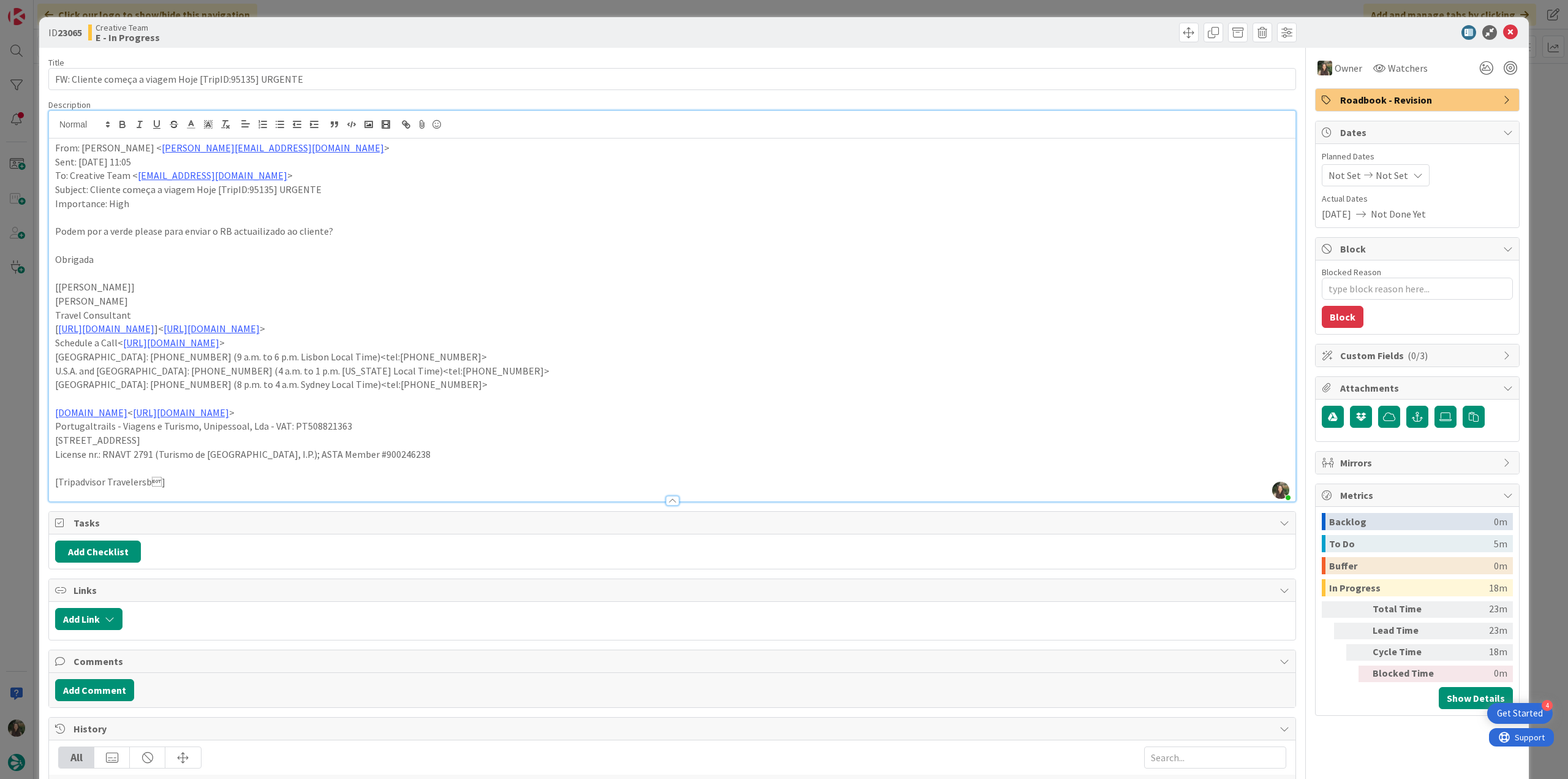
click at [24, 342] on div "ID 23065 Creative Team E - In Progress Title 55 / 128 FW: Cliente começa a viag…" at bounding box center [784, 389] width 1568 height 779
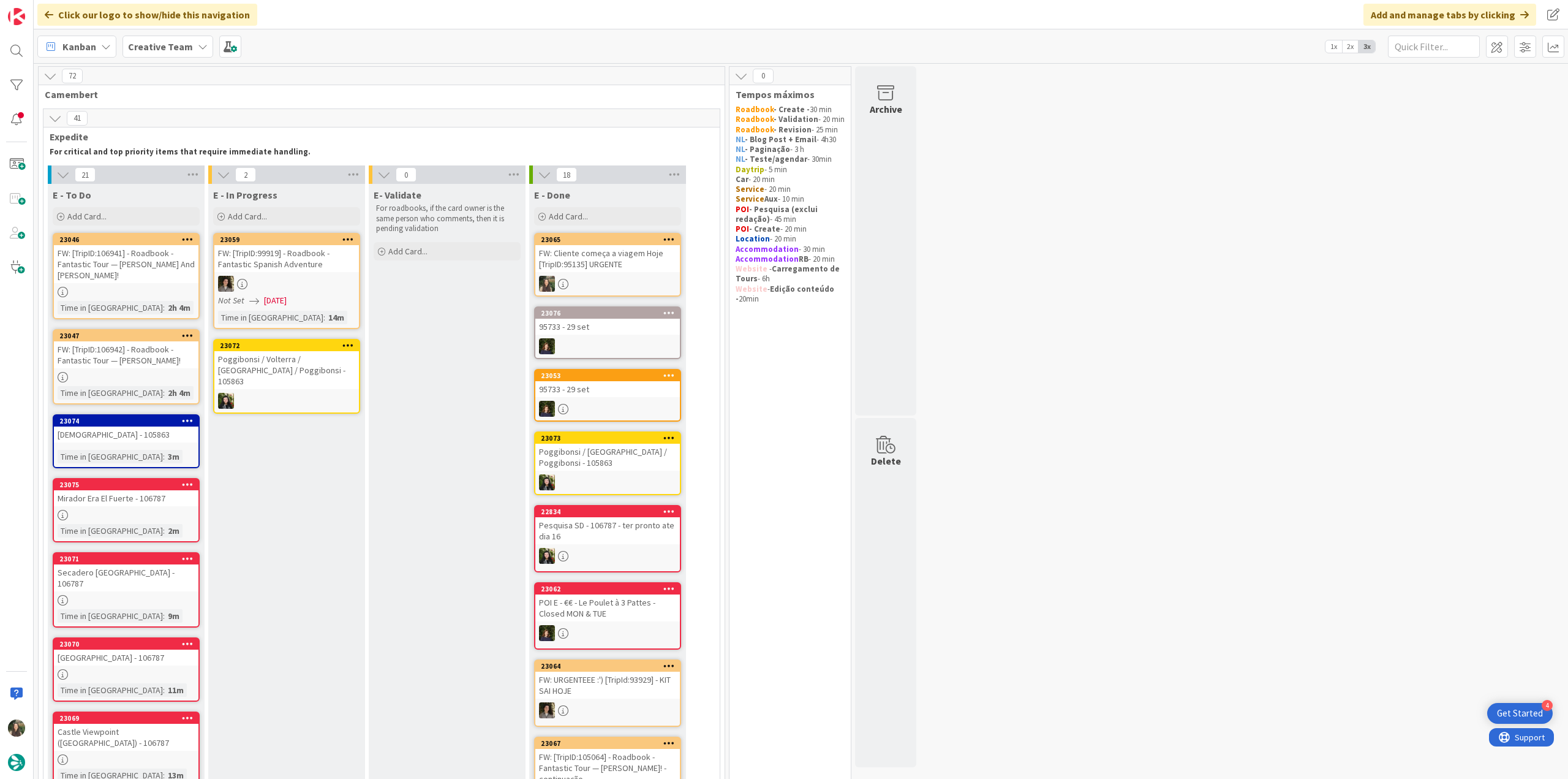
click at [627, 263] on div "FW: Cliente começa a viagem Hoje [TripID:95135] URGENTE" at bounding box center [607, 258] width 145 height 27
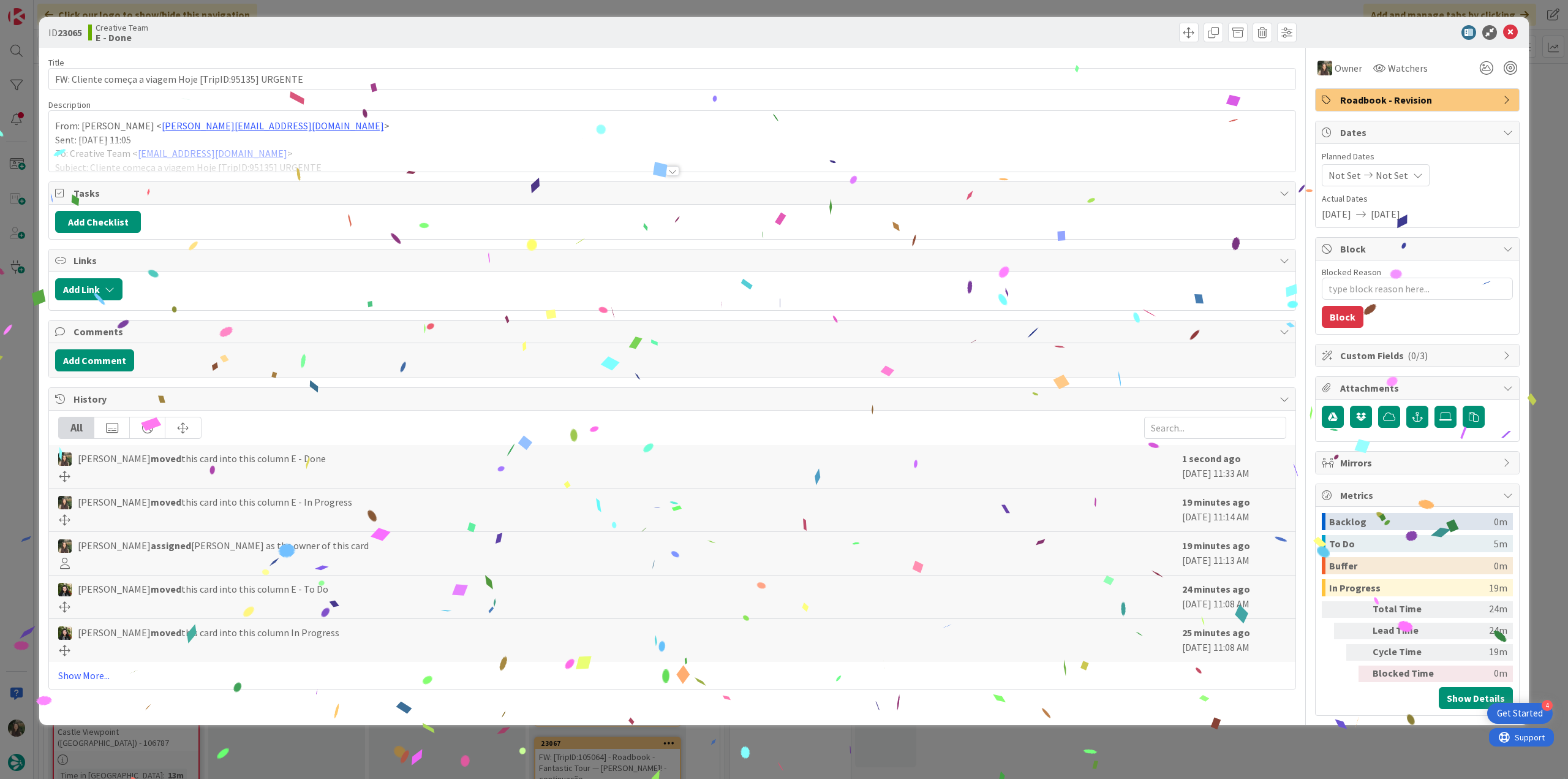
click at [1238, 742] on div "ID 23065 Creative Team E - Done Title 55 / 128 FW: Cliente começa a viagem Hoje…" at bounding box center [784, 389] width 1568 height 779
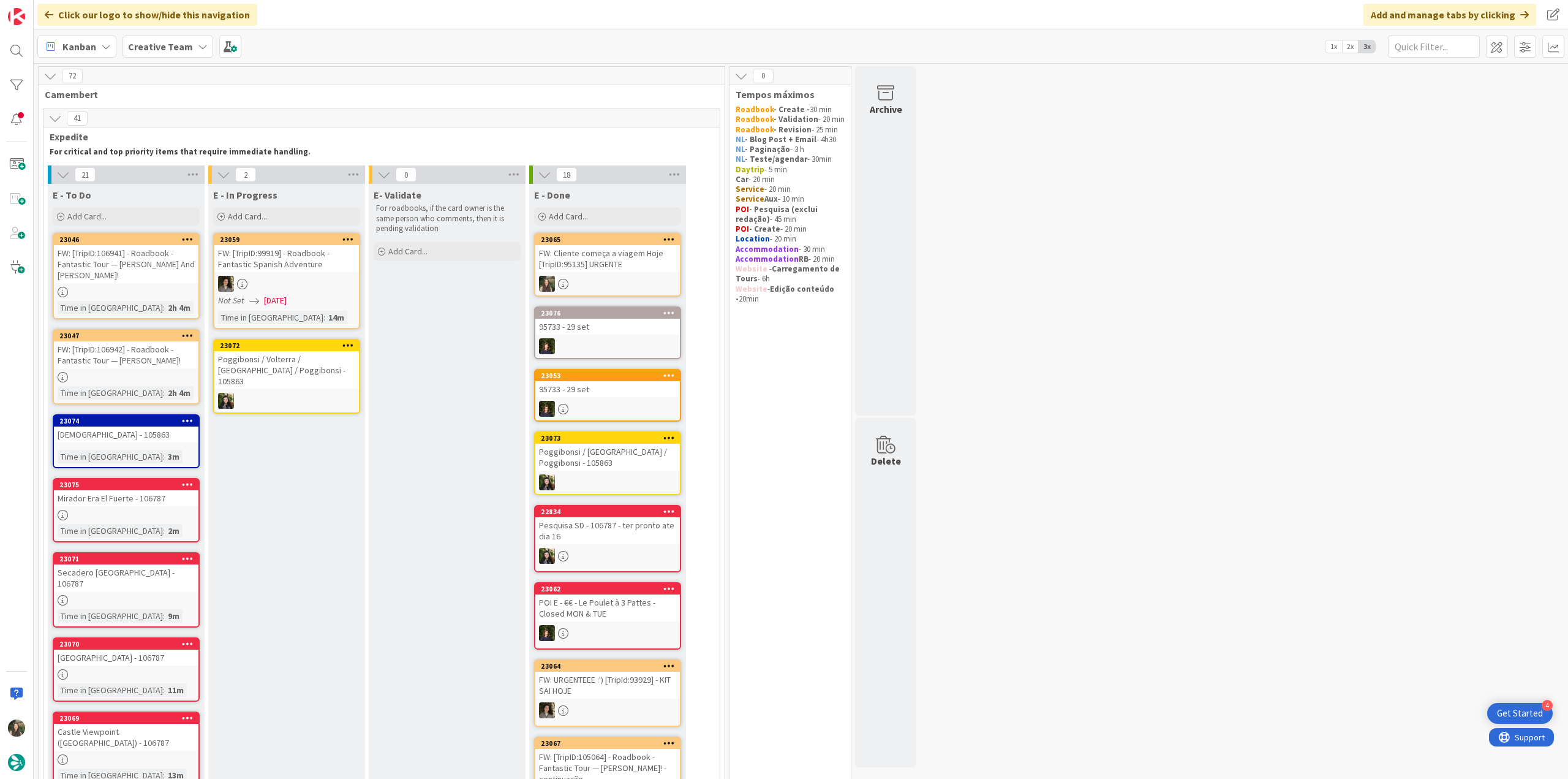
click at [180, 287] on div at bounding box center [126, 292] width 145 height 11
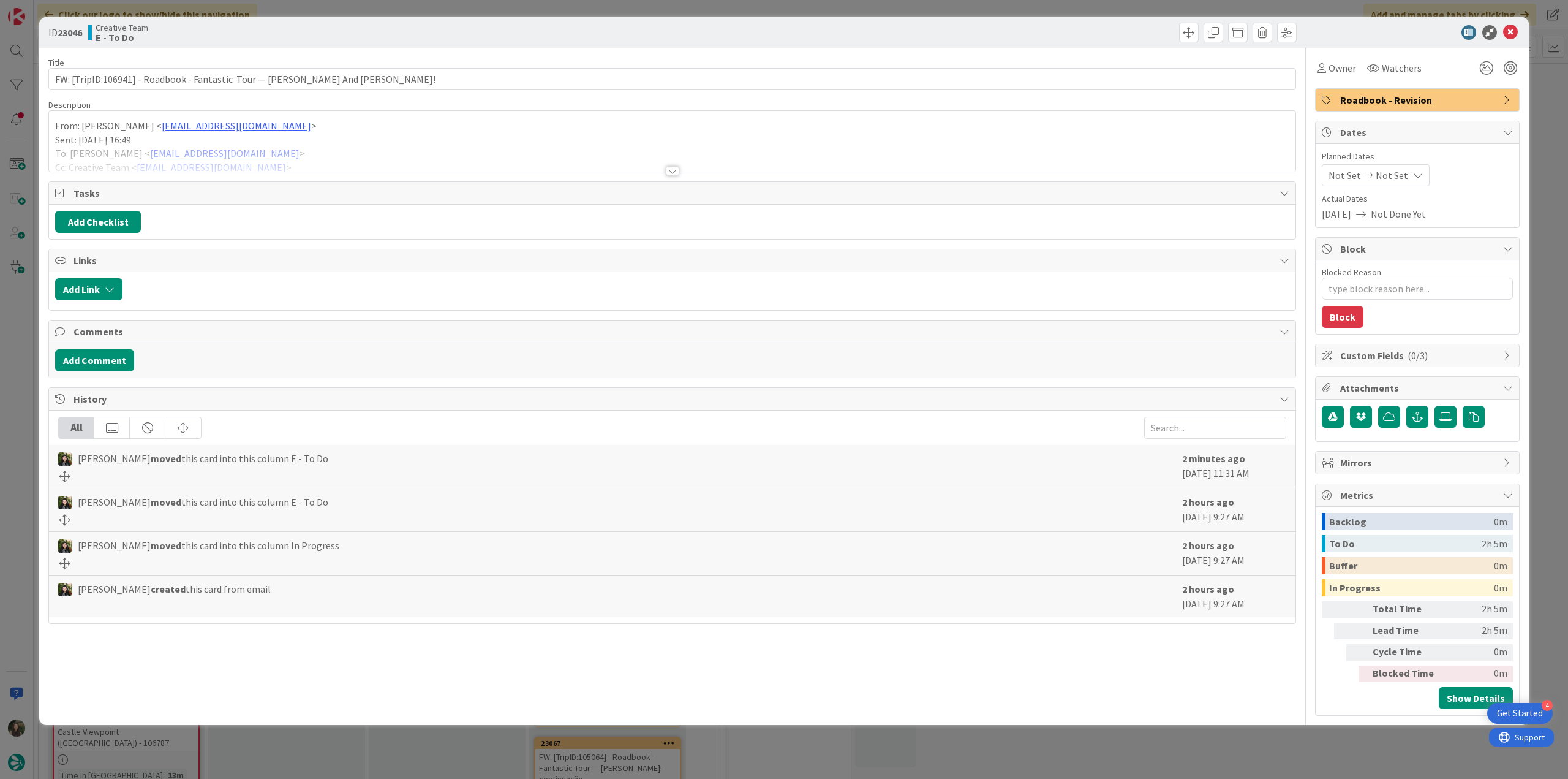
click at [378, 141] on div at bounding box center [672, 156] width 1247 height 31
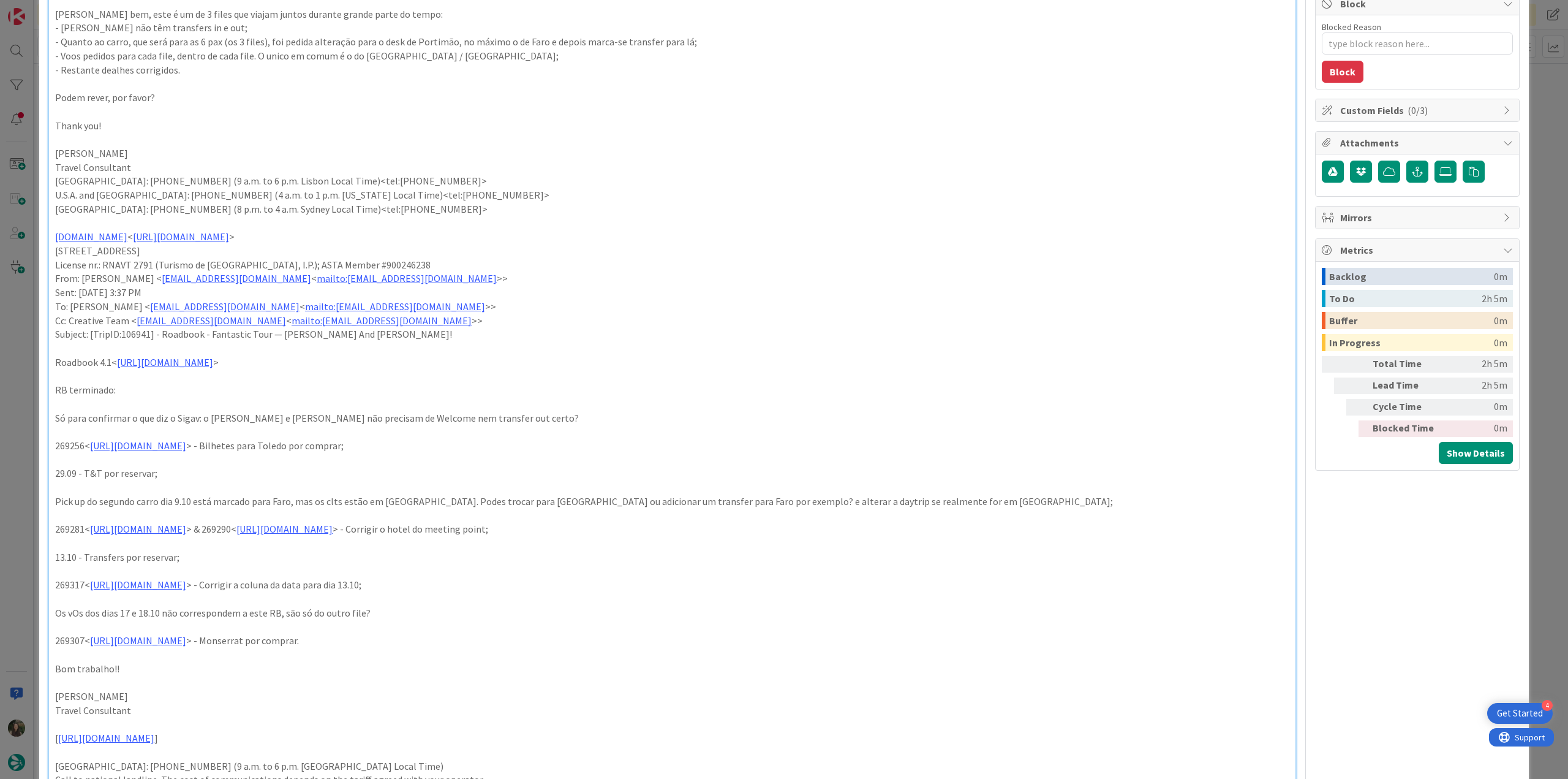
scroll to position [61, 0]
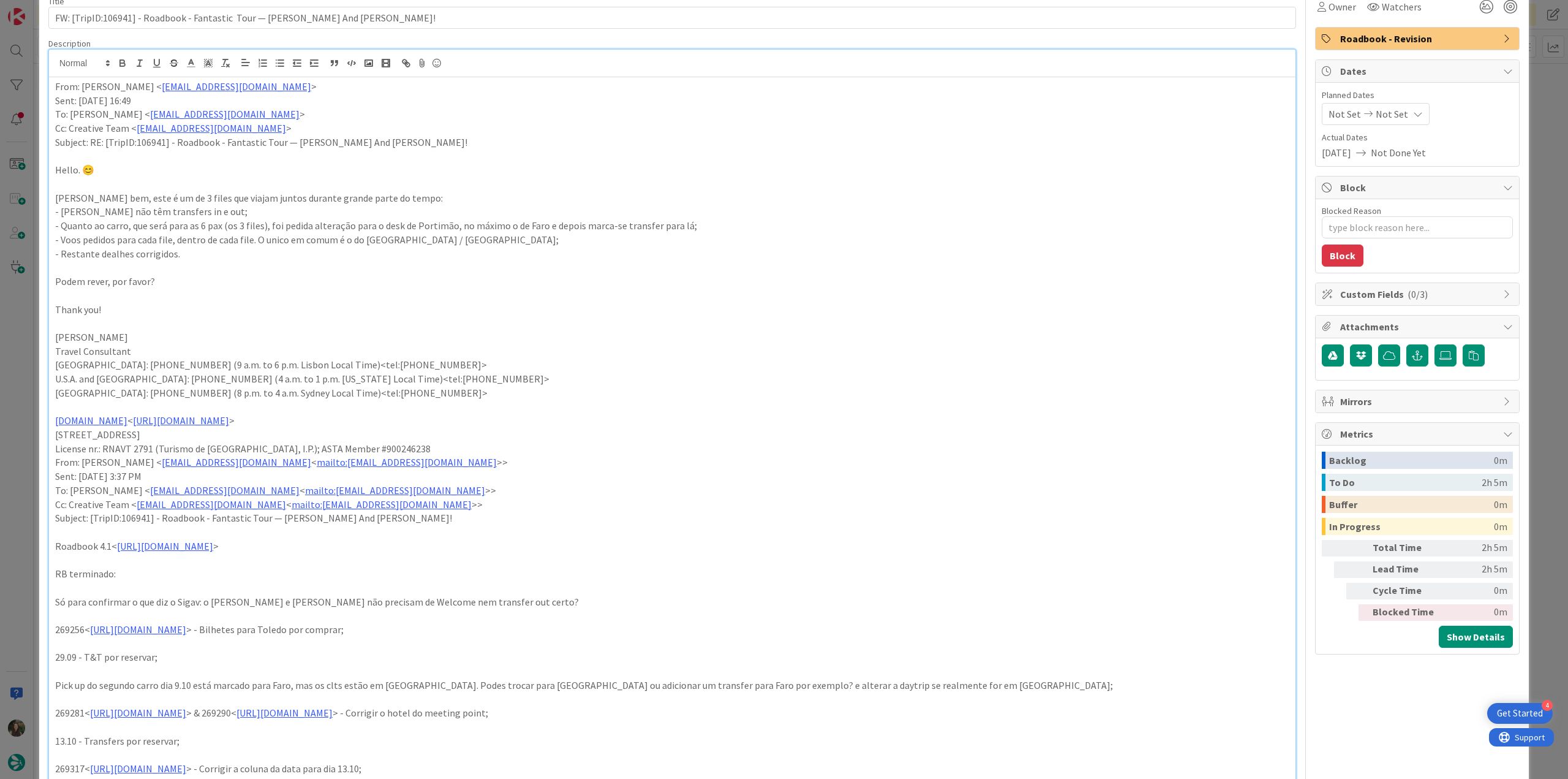
click at [14, 406] on div "ID 23046 Creative Team E - To Do Title 69 / 128 FW: [TripID:106941] - Roadbook …" at bounding box center [784, 389] width 1568 height 779
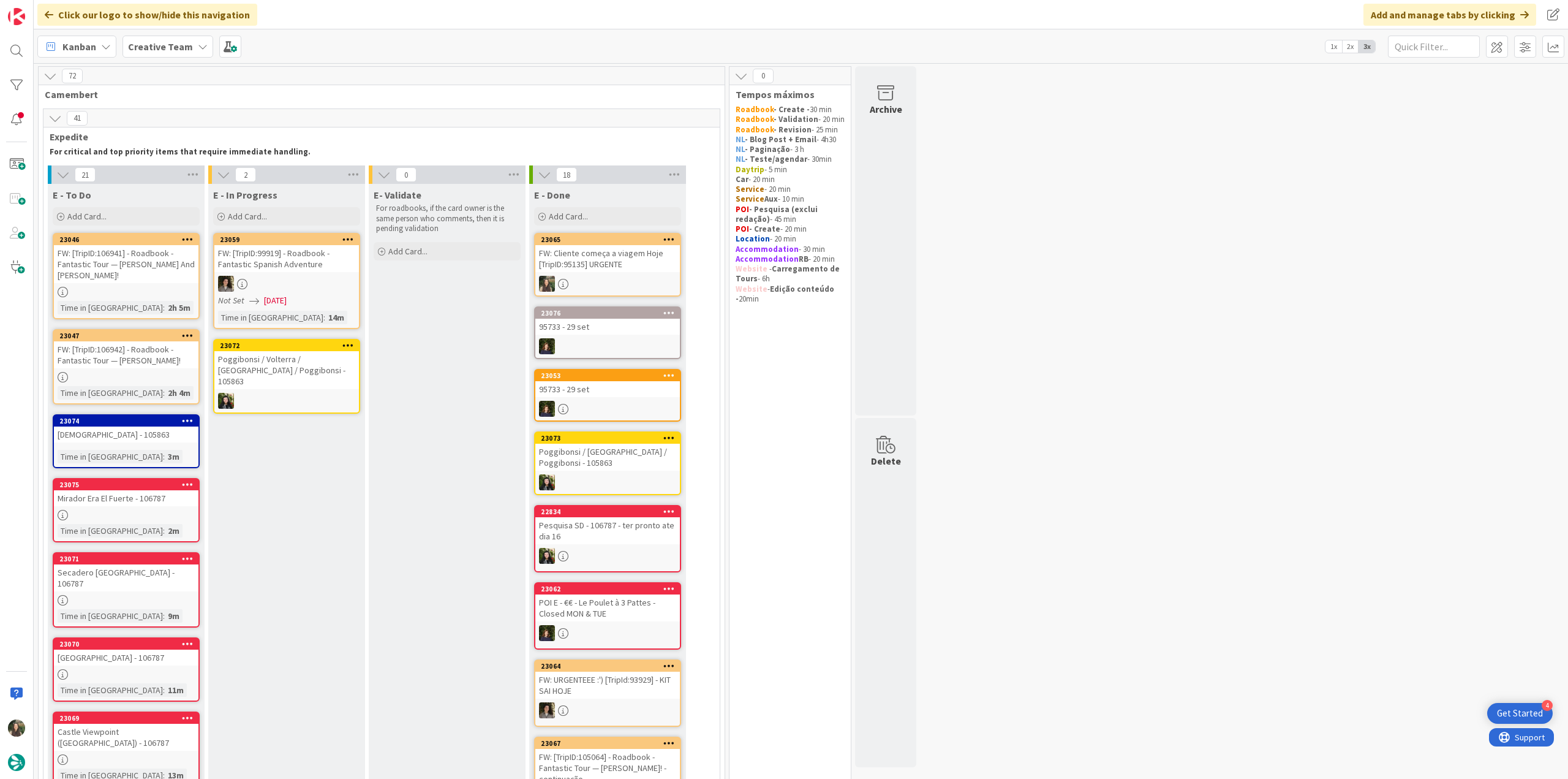
click at [174, 331] on div "23047" at bounding box center [126, 336] width 145 height 11
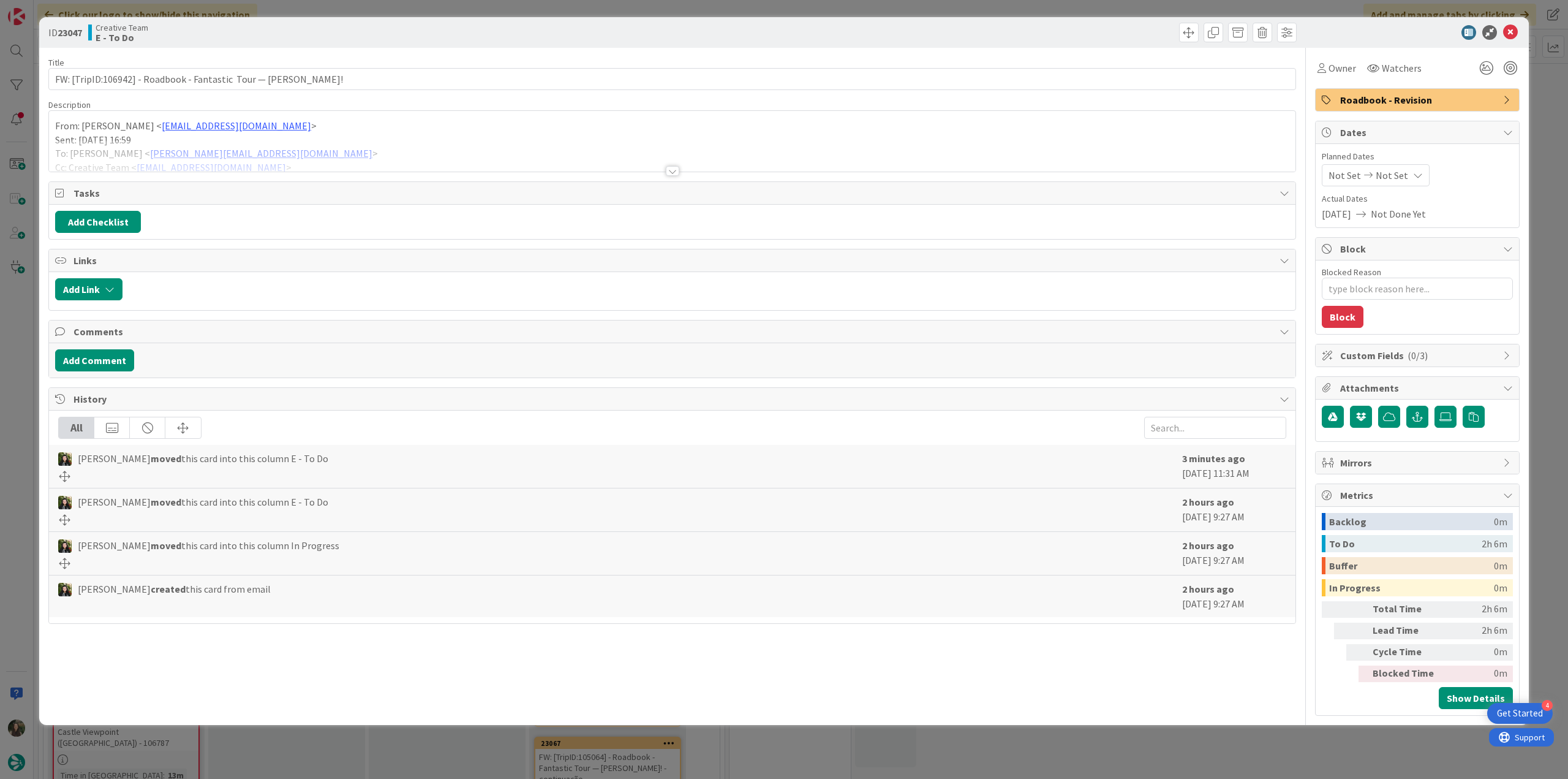
click at [388, 141] on div at bounding box center [672, 156] width 1247 height 31
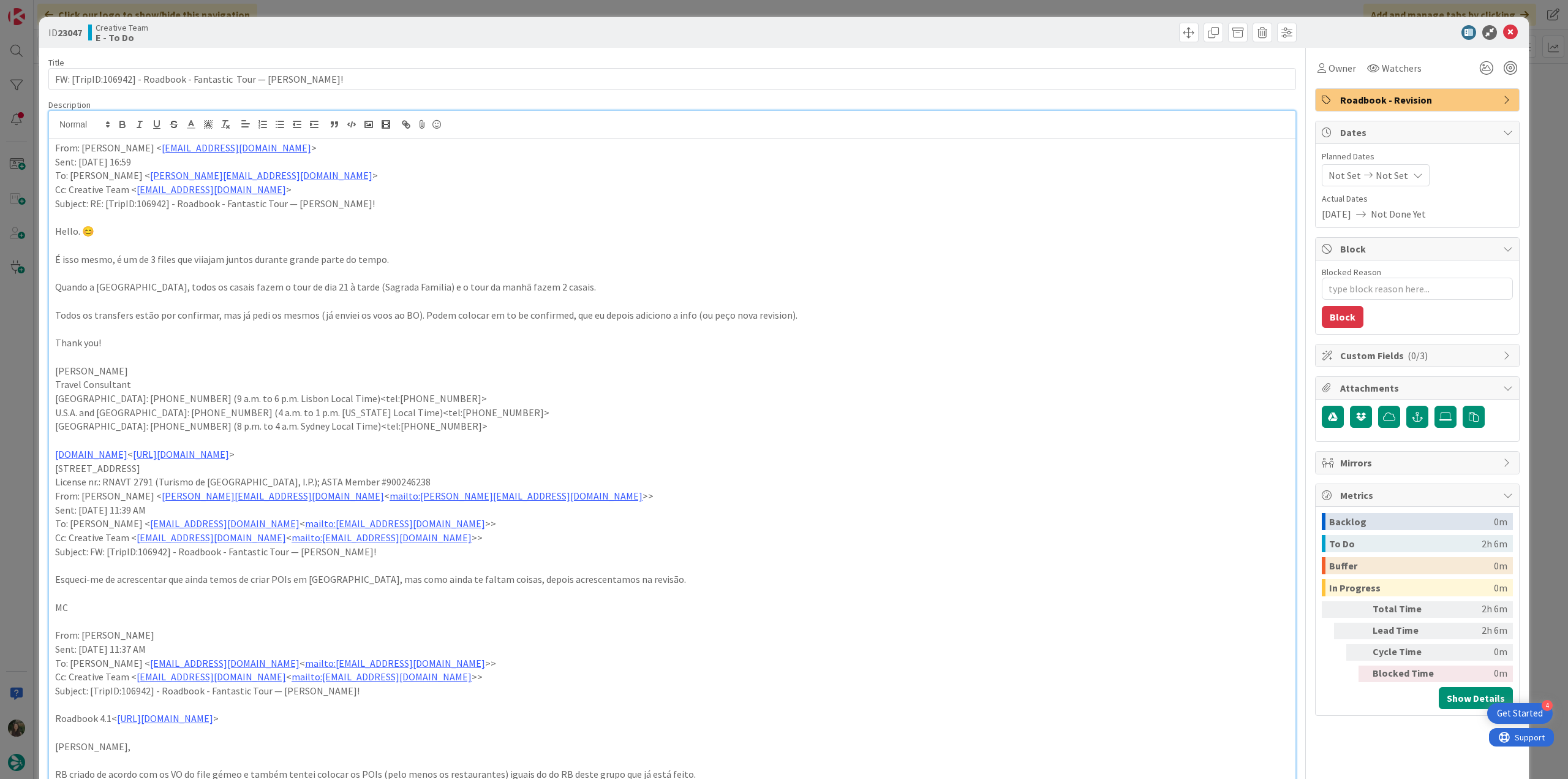
click at [29, 339] on div "ID 23047 Creative Team E - To Do Title 67 / 128 FW: [TripID:106942] - Roadbook …" at bounding box center [784, 389] width 1568 height 779
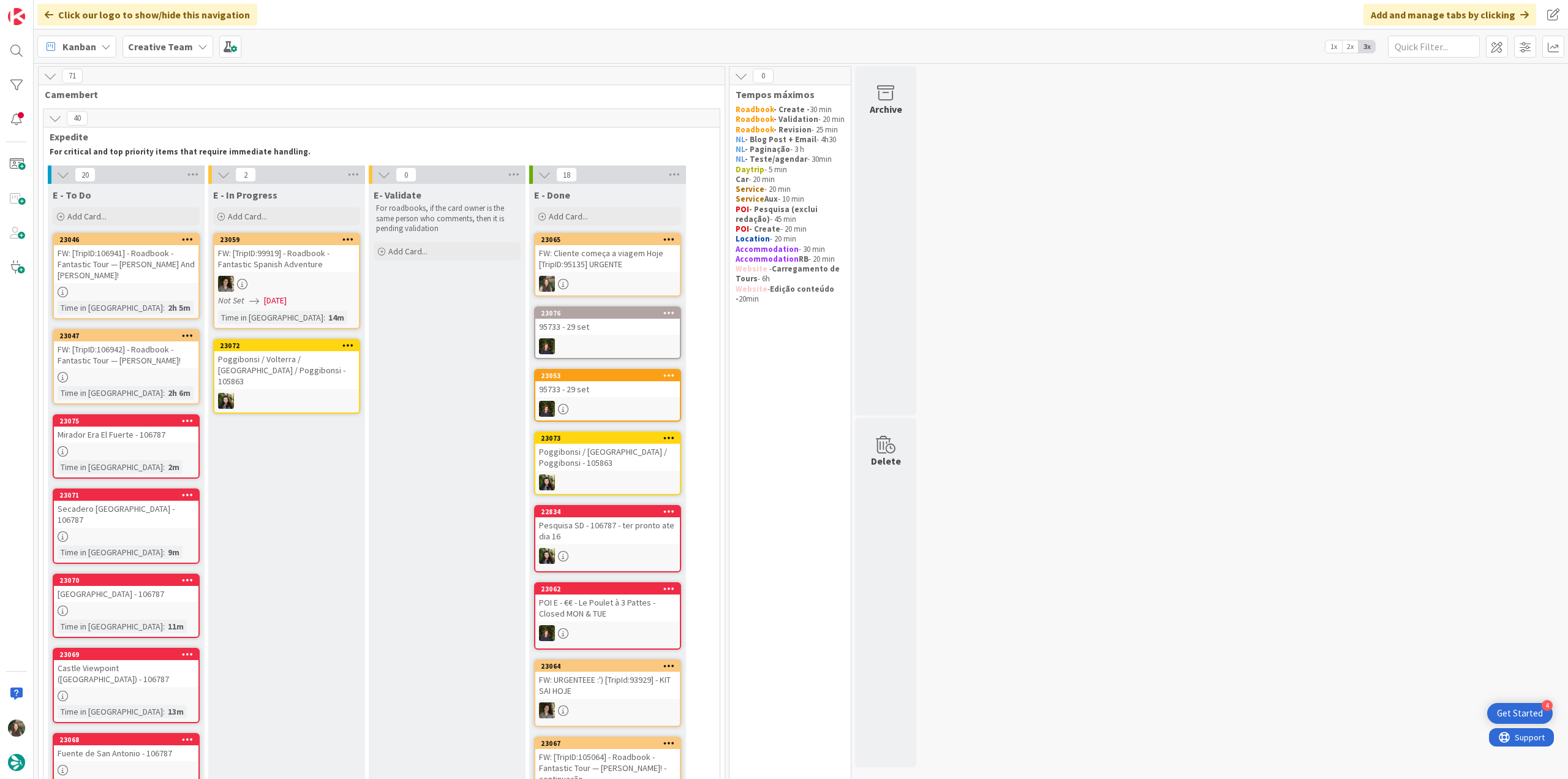
click at [137, 342] on div "FW: [TripID:106942] - Roadbook - Fantastic Tour — [PERSON_NAME]!" at bounding box center [126, 355] width 145 height 27
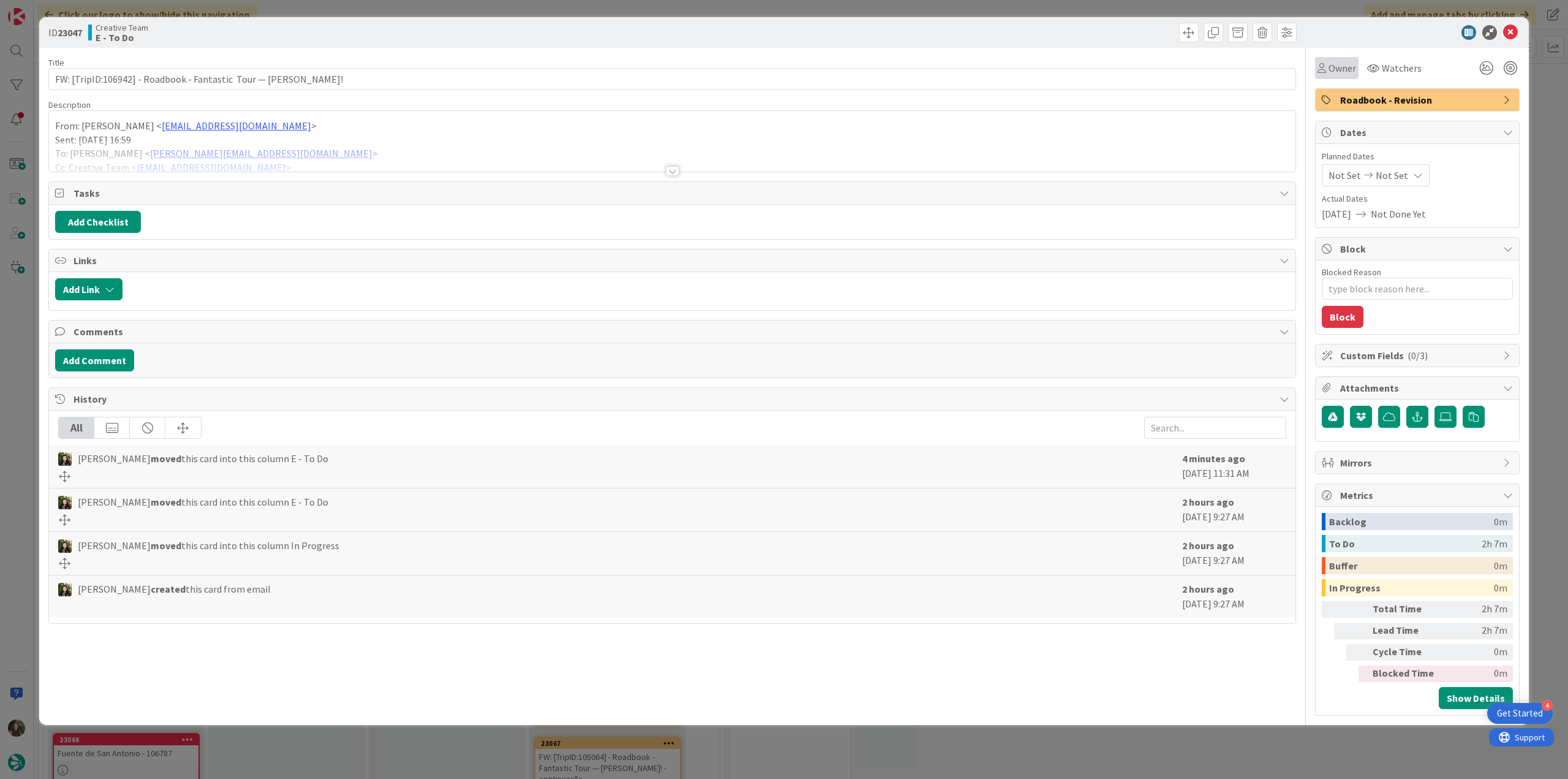
click at [1334, 76] on div "Owner" at bounding box center [1337, 68] width 44 height 22
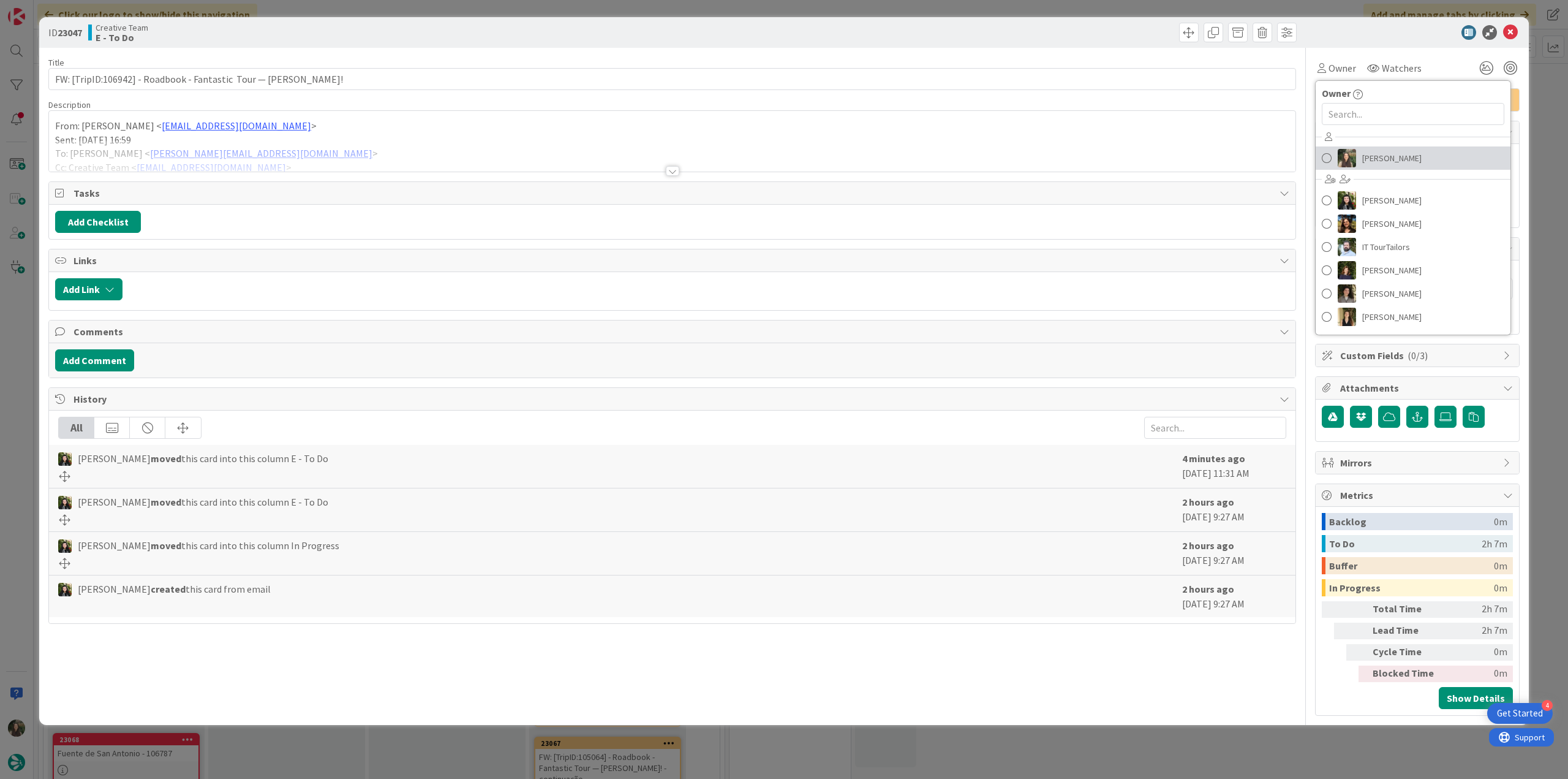
click at [1372, 155] on span "[PERSON_NAME]" at bounding box center [1392, 159] width 59 height 19
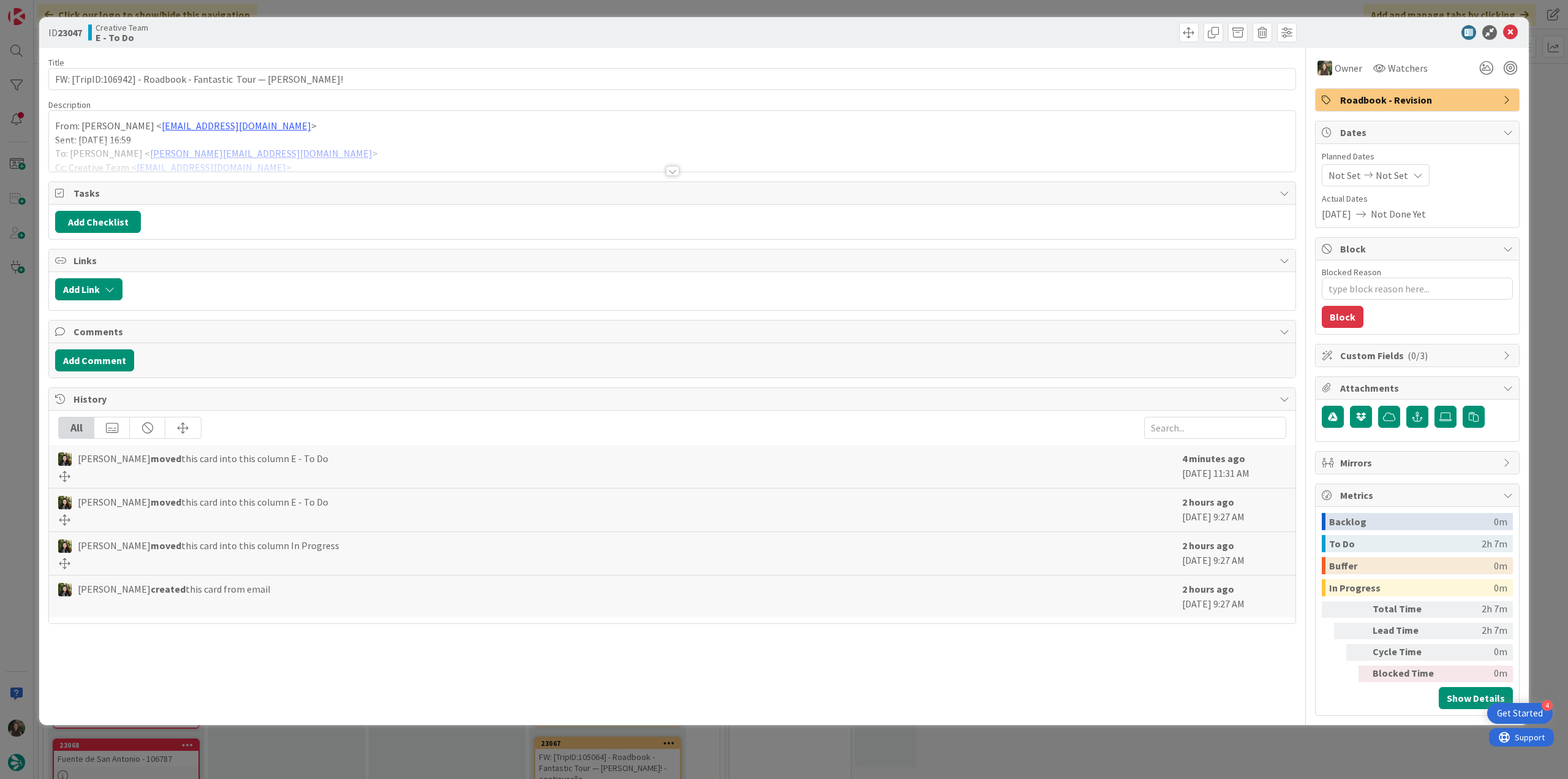
click at [1549, 104] on div "ID 23047 Creative Team E - To Do Title 67 / 128 FW: [TripID:106942] - Roadbook …" at bounding box center [784, 389] width 1568 height 779
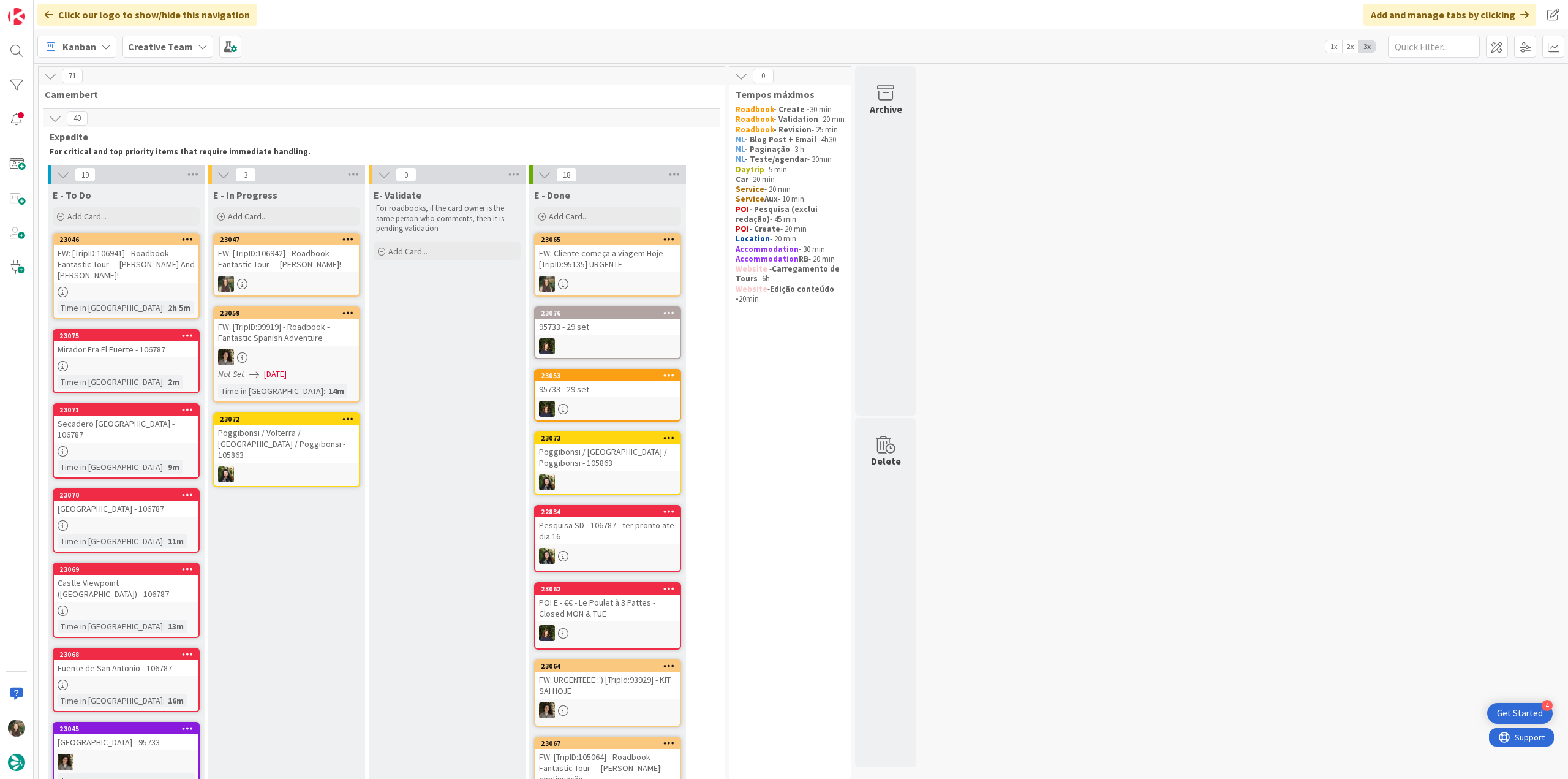
click at [312, 263] on div "FW: [TripID:106942] - Roadbook - Fantastic Tour — [PERSON_NAME]!" at bounding box center [286, 258] width 145 height 27
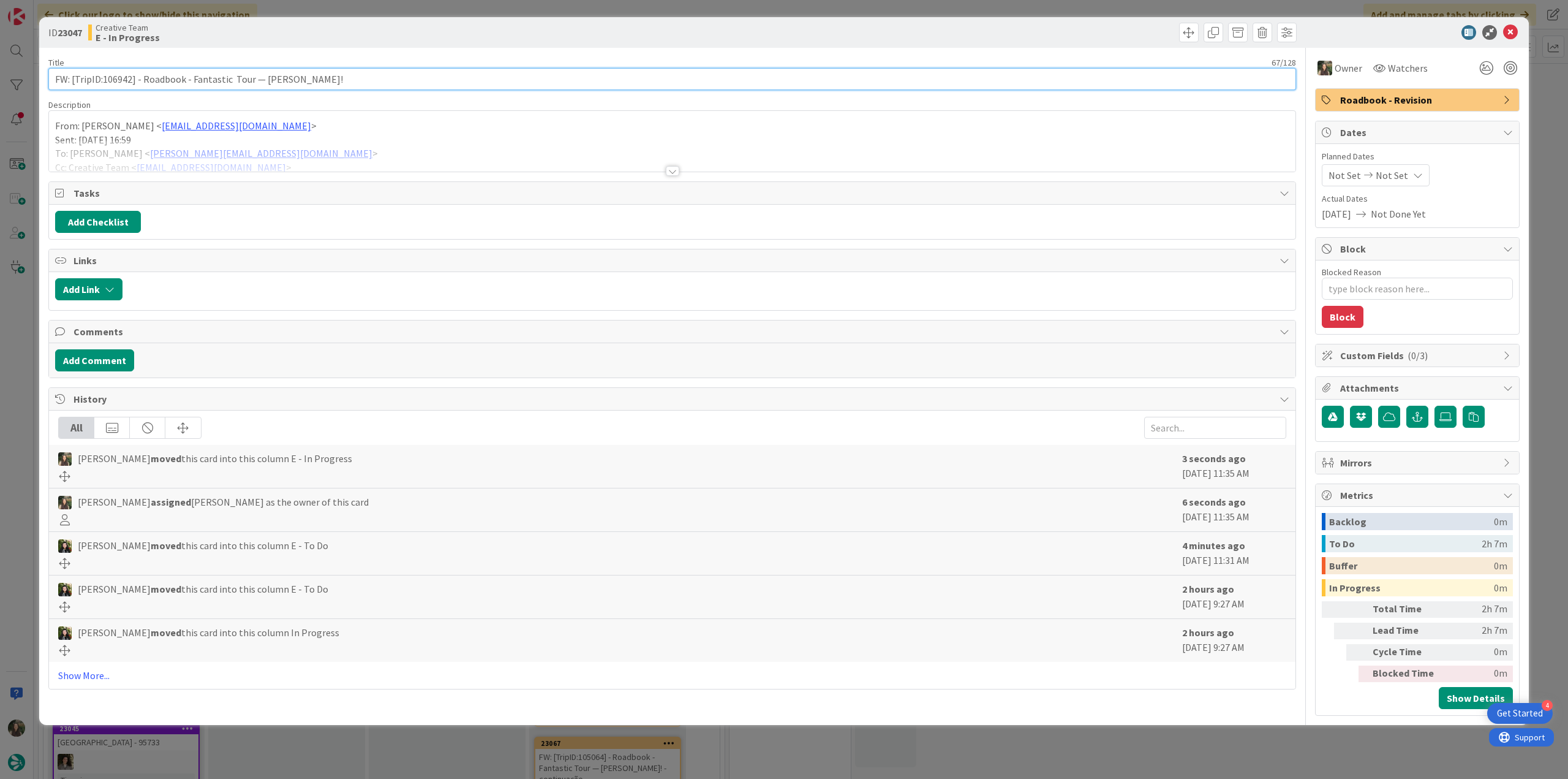
click at [123, 76] on input "FW: [TripID:106942] - Roadbook - Fantastic Tour — [PERSON_NAME]!" at bounding box center [672, 79] width 1248 height 22
click at [14, 318] on div "ID 23047 Creative Team E - In Progress Title 67 / 128 FW: [TripID:106942] - Roa…" at bounding box center [784, 389] width 1568 height 779
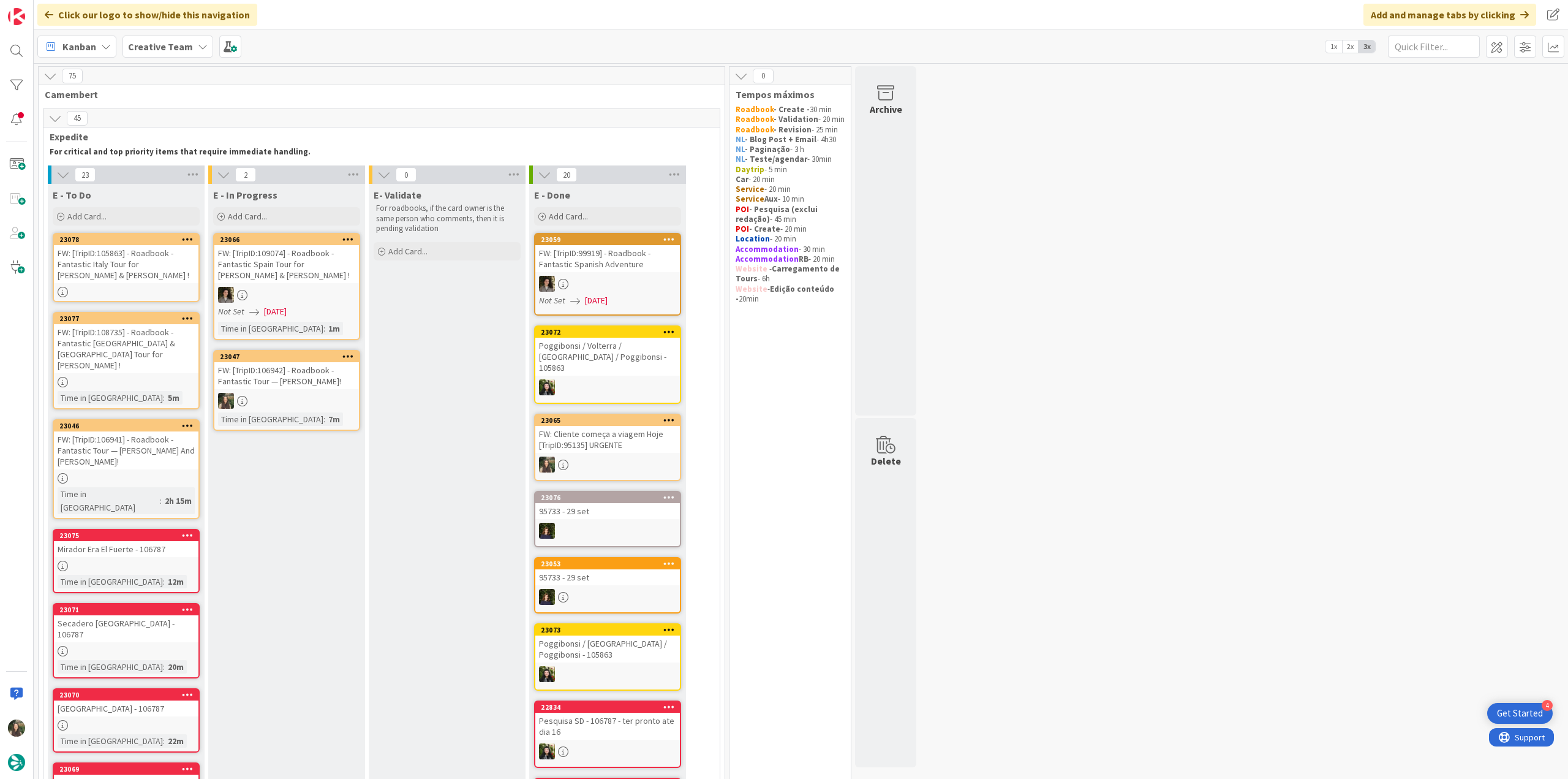
click at [323, 374] on div "FW: [TripID:106942] - Roadbook - Fantastic Tour — [PERSON_NAME]!" at bounding box center [286, 376] width 145 height 27
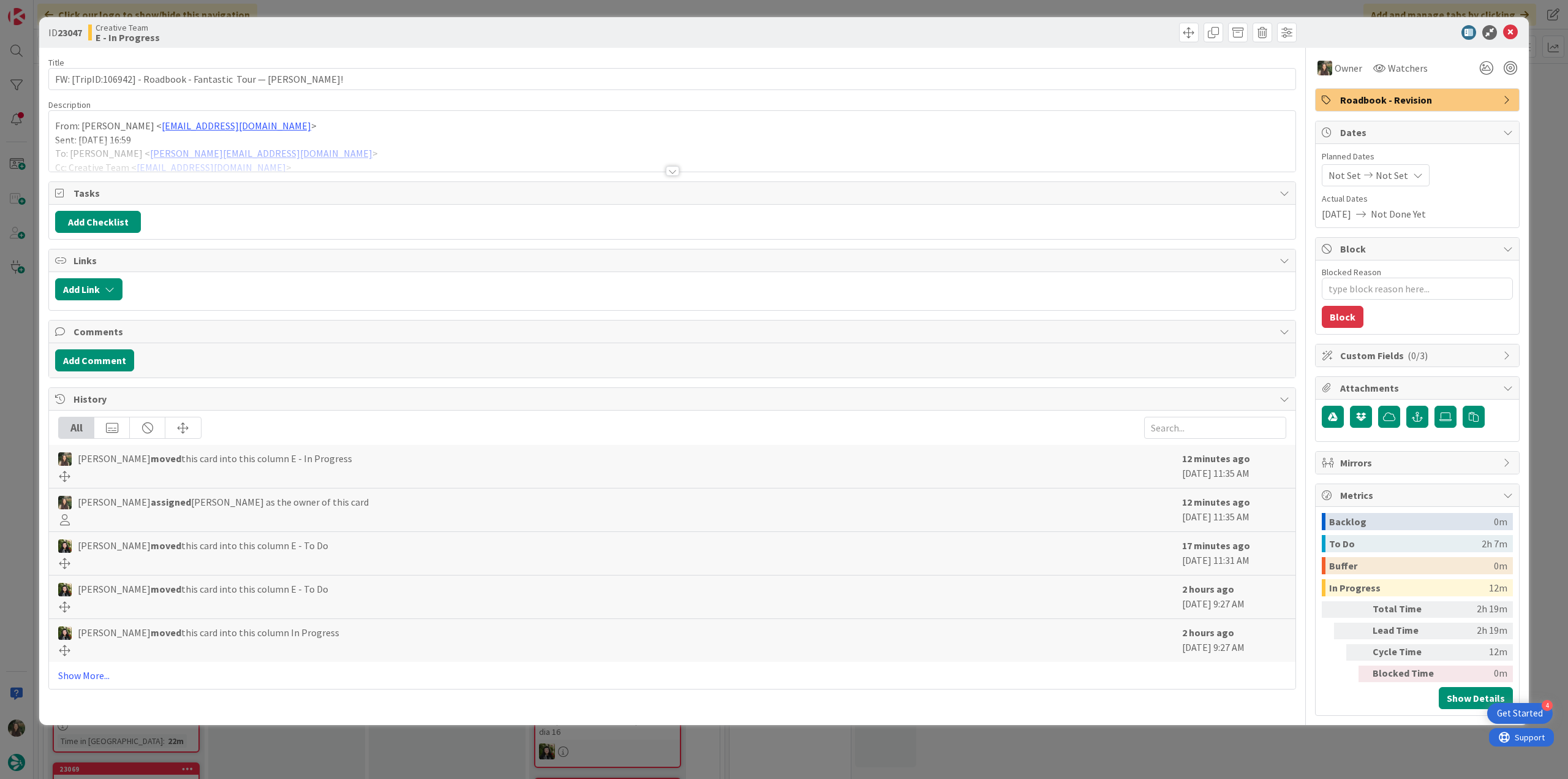
click at [460, 151] on div at bounding box center [672, 156] width 1247 height 31
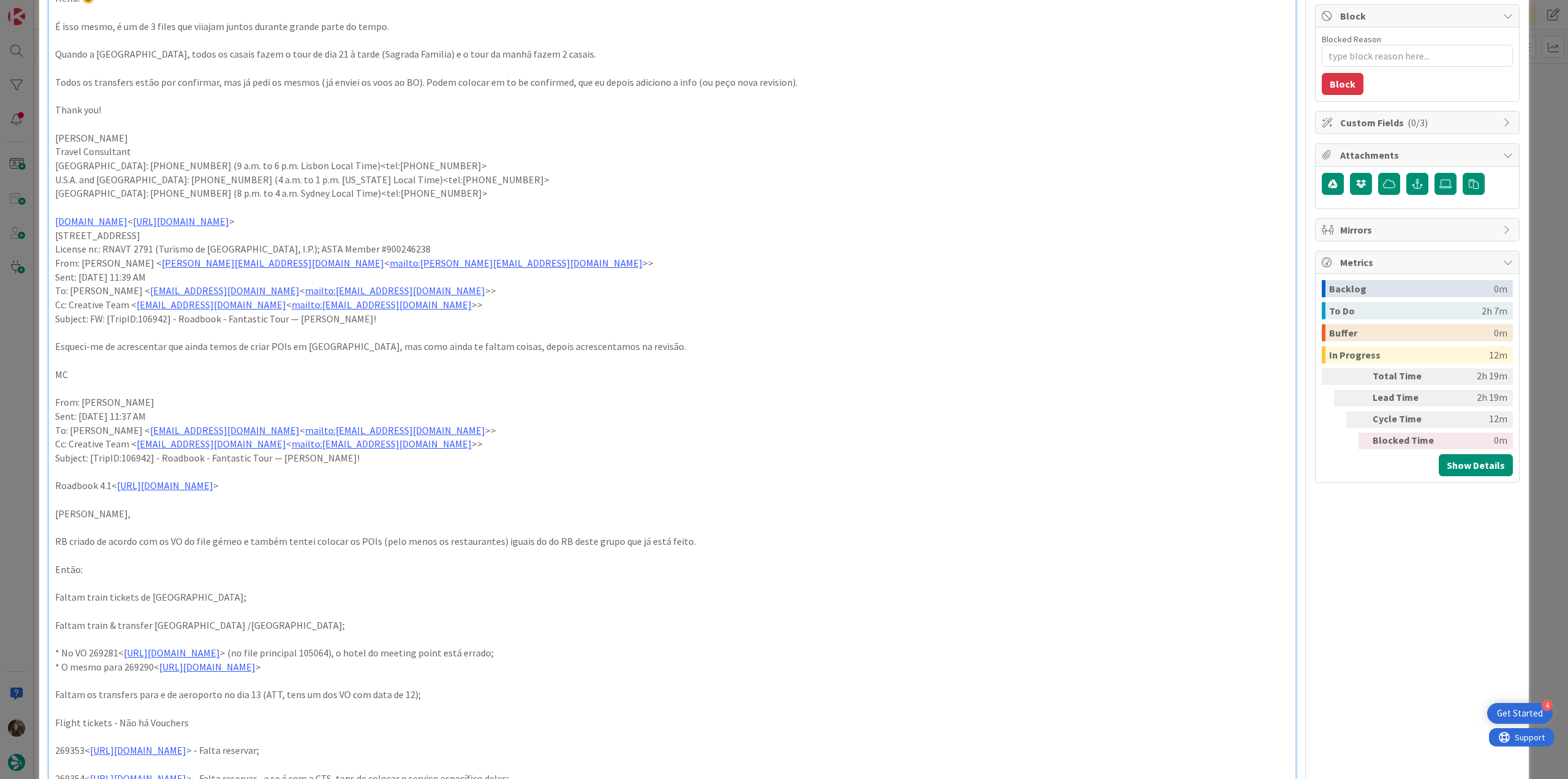
scroll to position [306, 0]
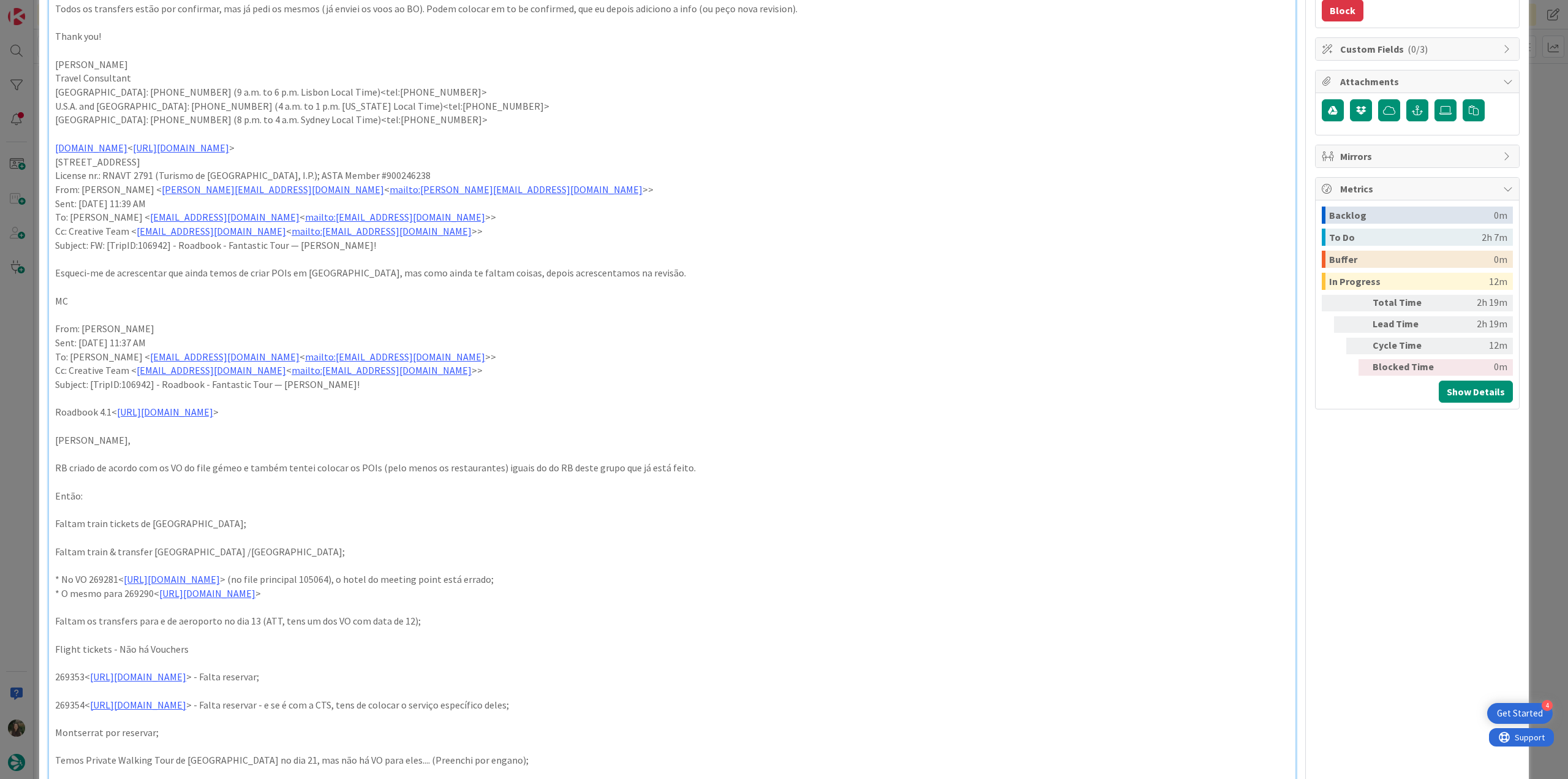
type textarea "x"
